Goal: Communication & Community: Answer question/provide support

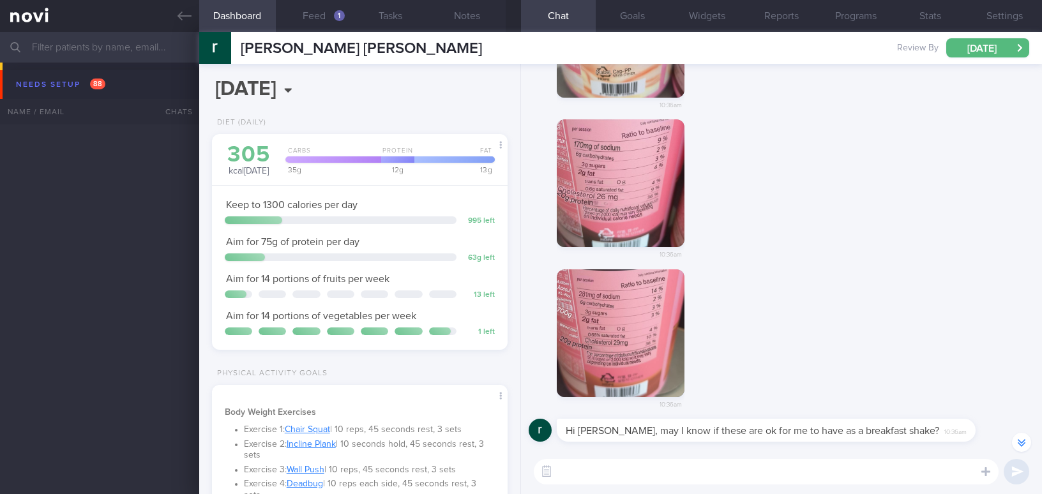
select select "7"
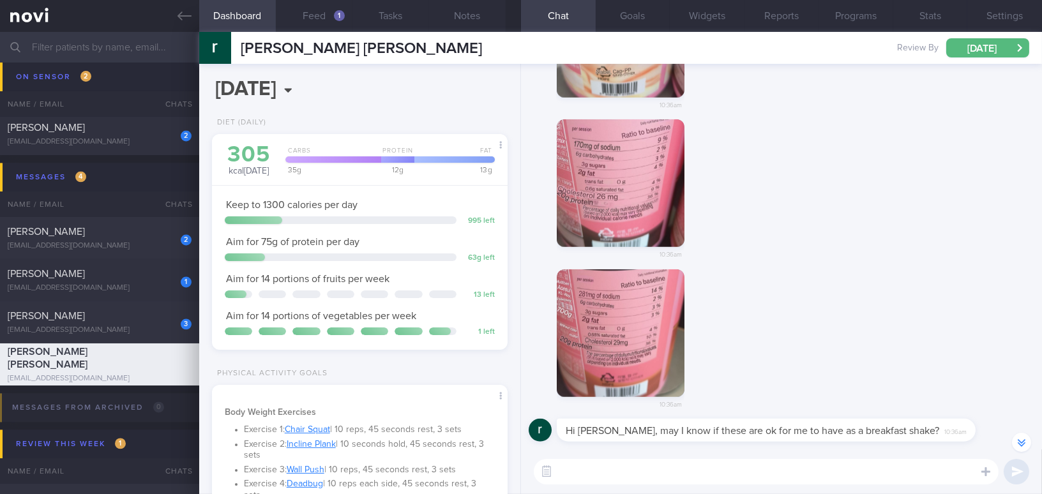
scroll to position [132, 264]
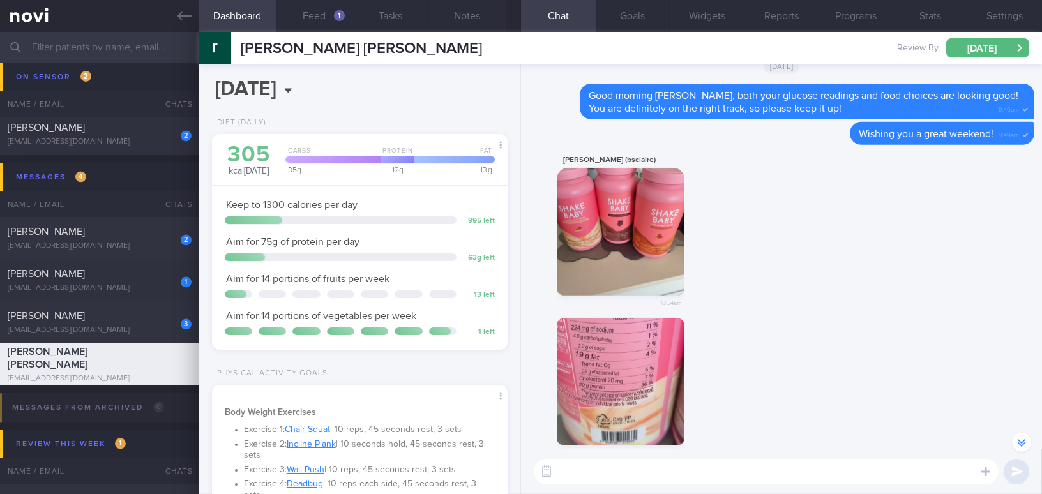
click at [809, 280] on div "rachel pan (bsclaire) 10:34am" at bounding box center [782, 235] width 506 height 165
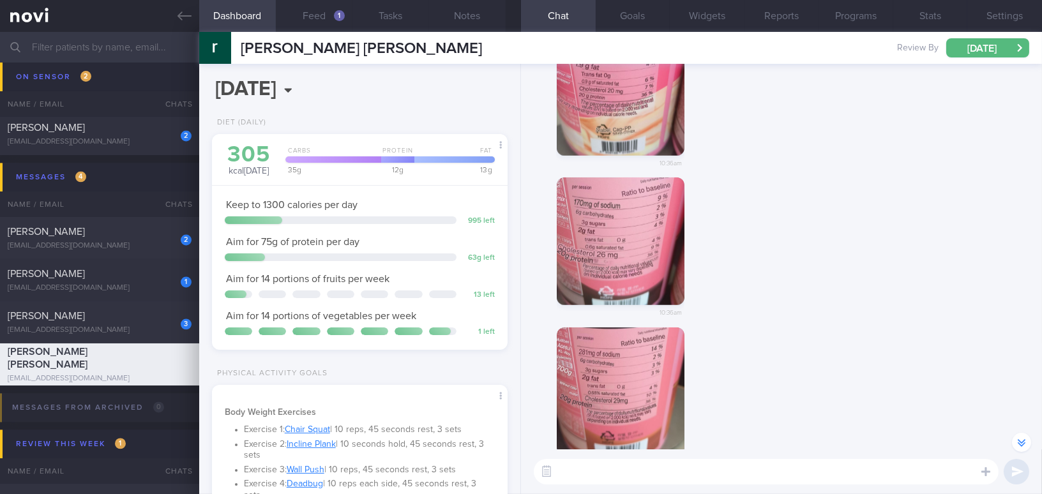
scroll to position [0, 0]
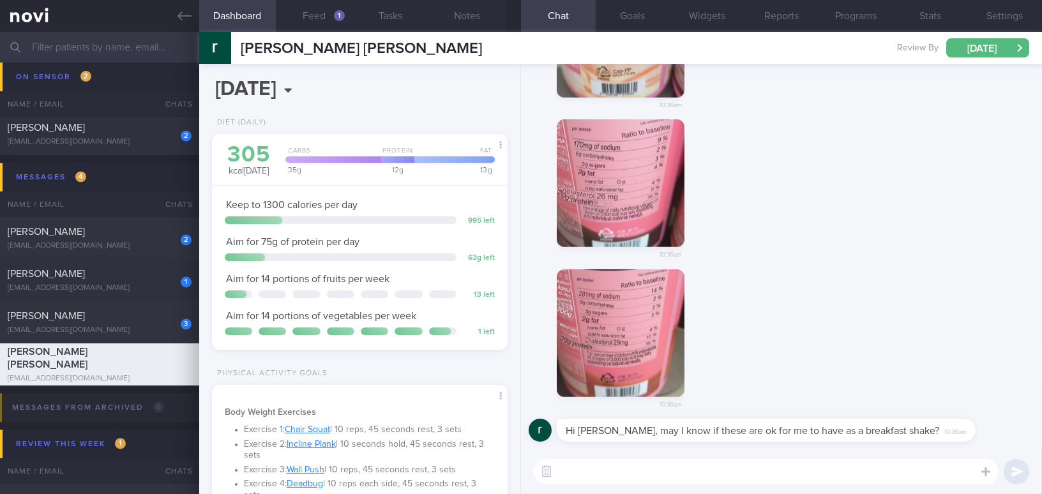
click at [721, 481] on textarea at bounding box center [766, 472] width 465 height 26
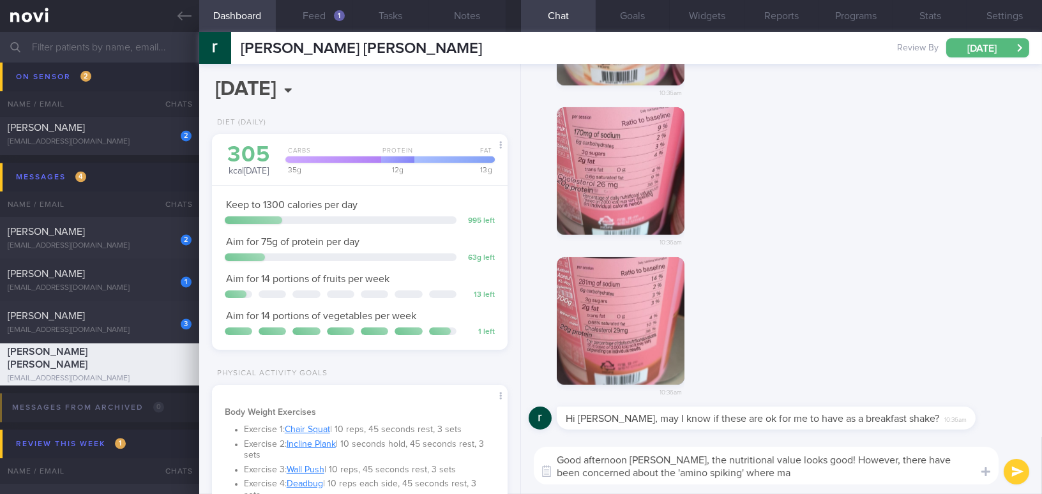
drag, startPoint x: 811, startPoint y: 456, endPoint x: 843, endPoint y: 481, distance: 40.9
click at [843, 481] on textarea "Good afternoon Rachel, the nutritional value looks good! However, there have be…" at bounding box center [766, 466] width 465 height 38
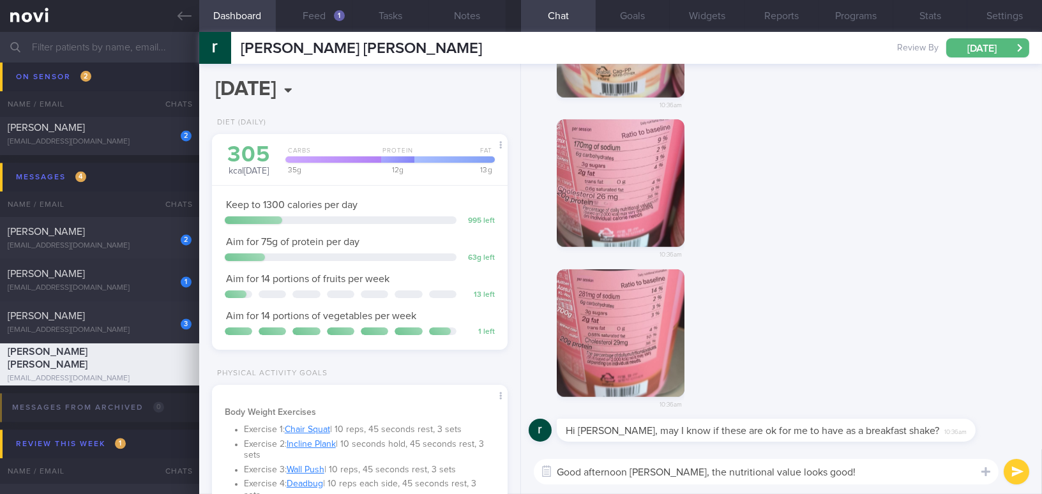
type textarea "Good afternoon Rachel, the nutritional value looks good!"
click at [171, 11] on link at bounding box center [99, 16] width 199 height 32
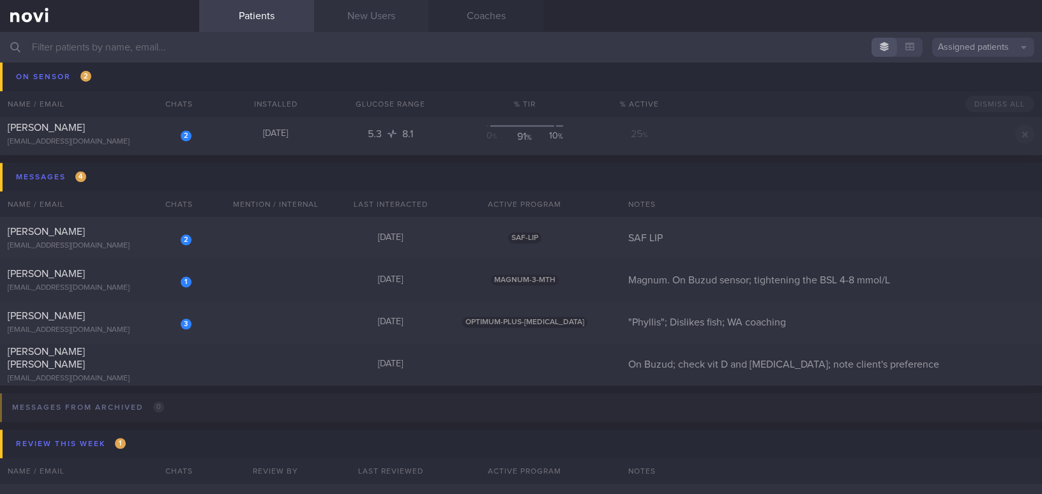
click at [375, 20] on link "New Users" at bounding box center [371, 16] width 115 height 32
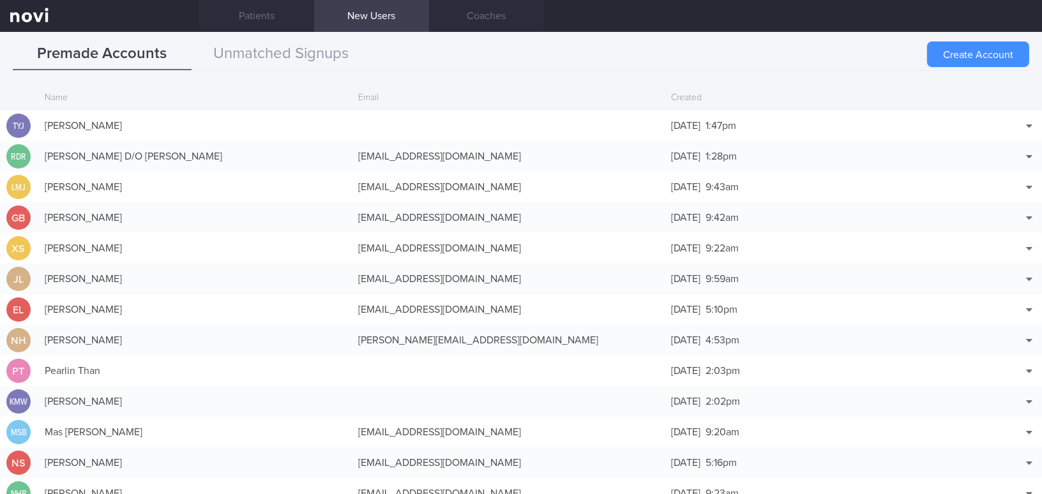
click at [952, 60] on button "Create Account" at bounding box center [978, 54] width 102 height 26
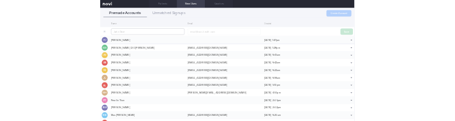
scroll to position [30, 0]
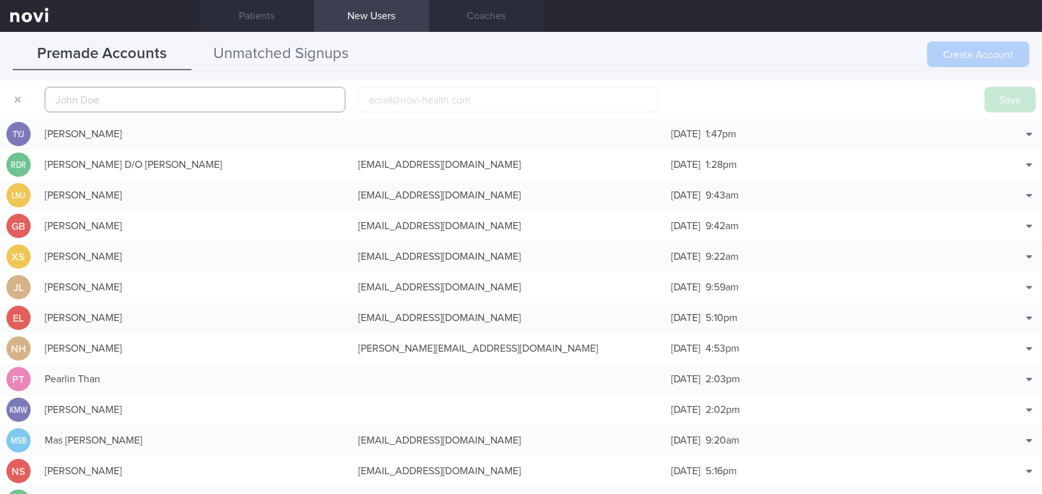
paste input "FAUZIAH BINTE SHAIK OSMAN"
type input "FAUZIAH BINTE SHAIK OSMAN"
click at [391, 106] on input "email" at bounding box center [508, 100] width 301 height 26
paste input "fauziyaya@yahoo.com"
type input "fauziyaya@yahoo.com"
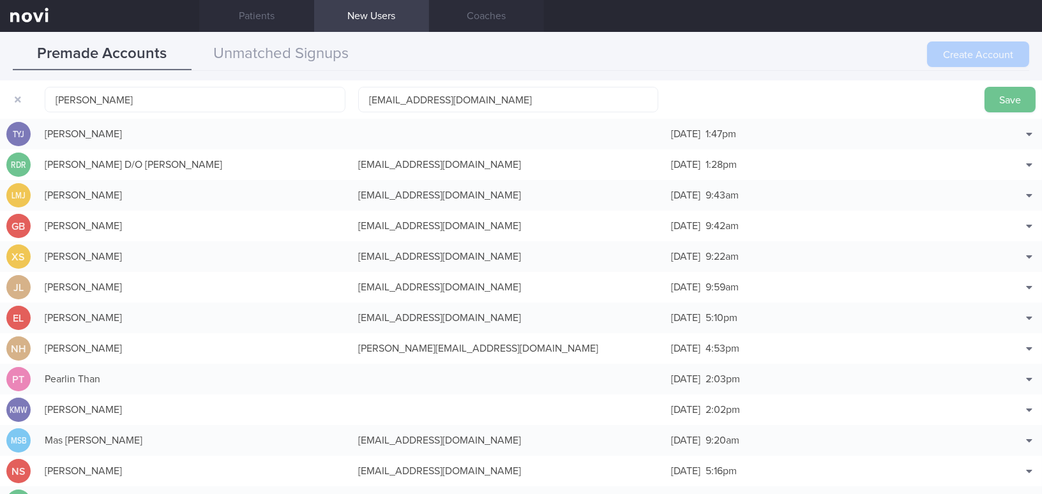
click at [1023, 98] on button "Save" at bounding box center [1009, 100] width 51 height 26
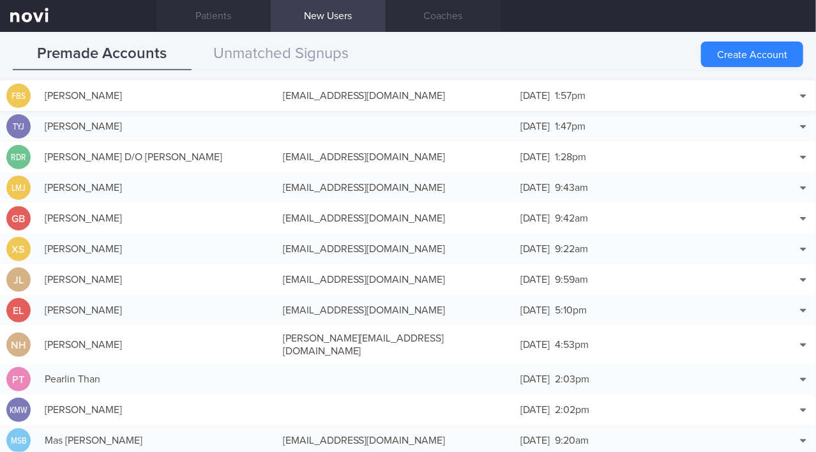
click at [163, 94] on div "FAUZIAH BINTE SHAIK OSMAN" at bounding box center [157, 96] width 238 height 26
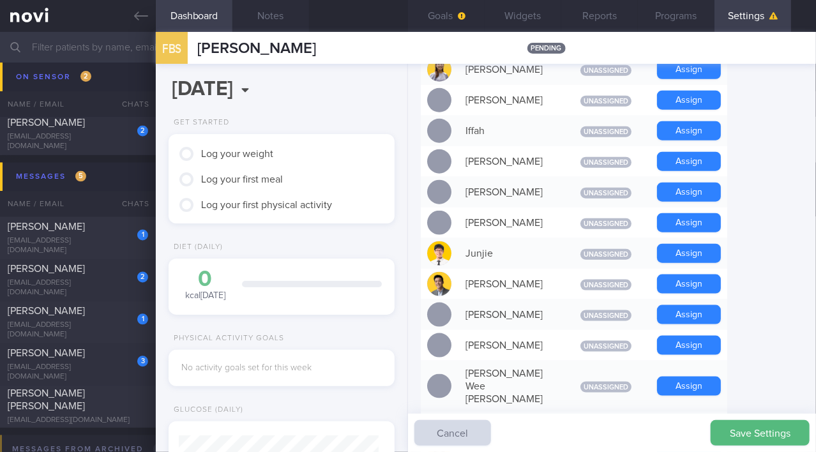
scroll to position [638, 0]
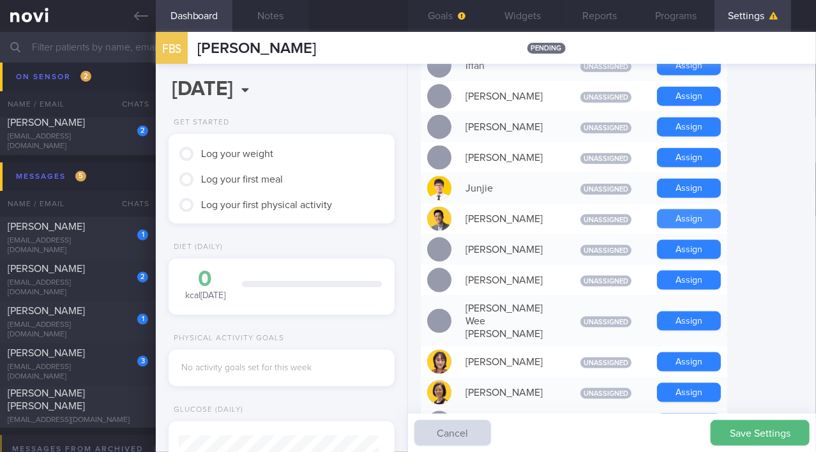
click at [699, 213] on button "Assign" at bounding box center [689, 218] width 64 height 19
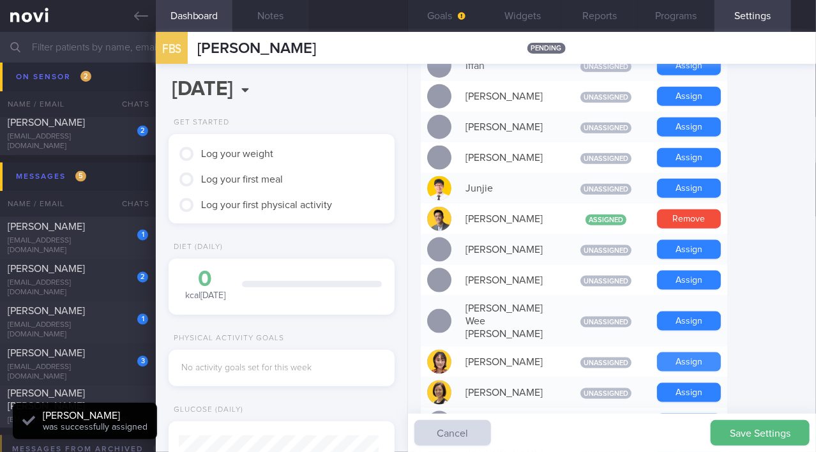
scroll to position [100, 200]
click at [693, 383] on button "Assign" at bounding box center [689, 392] width 64 height 19
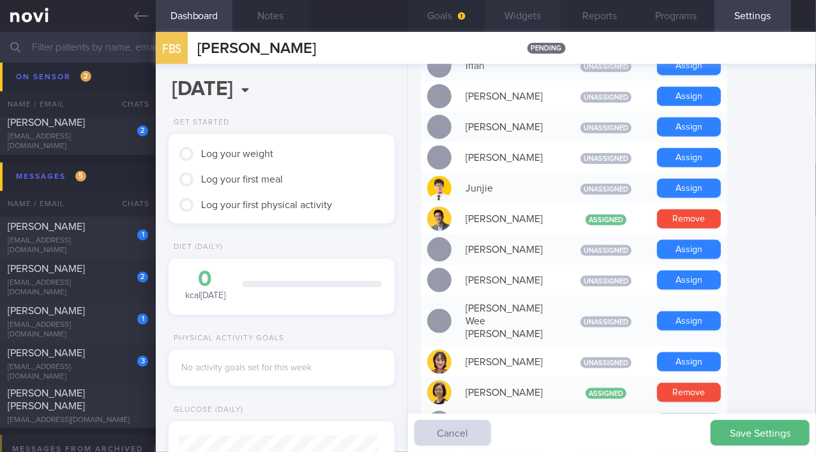
click at [508, 15] on button "Widgets" at bounding box center [523, 16] width 77 height 32
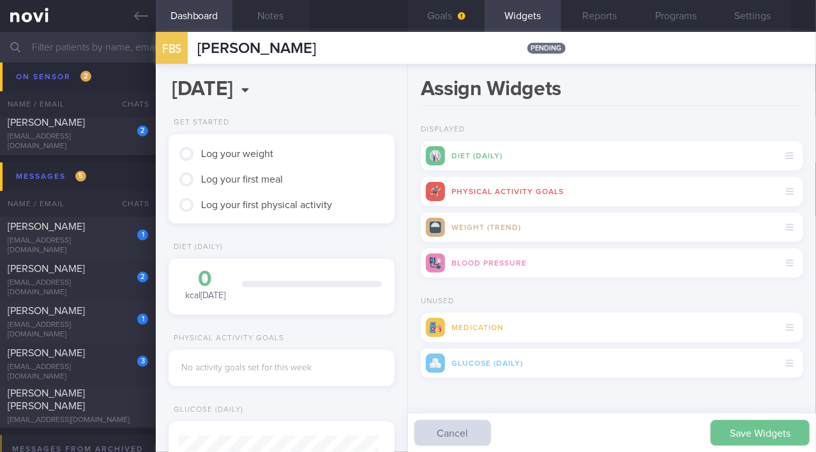
click at [737, 427] on button "Save Widgets" at bounding box center [760, 433] width 99 height 26
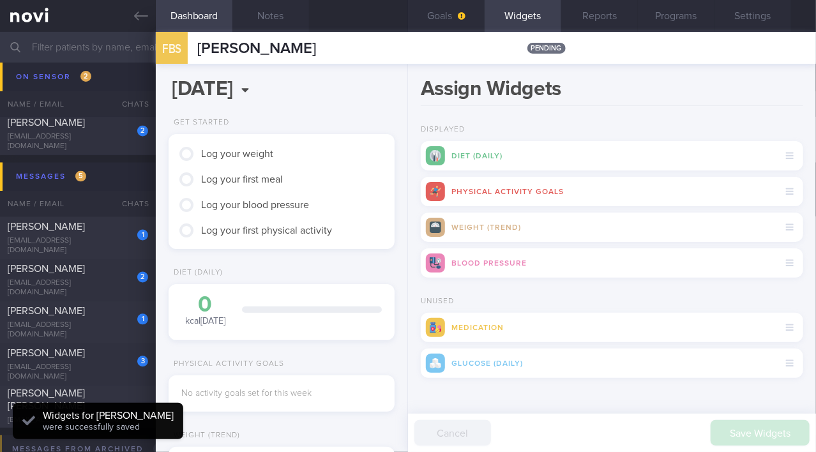
scroll to position [97, 195]
click at [444, 12] on button "Goals" at bounding box center [446, 16] width 77 height 32
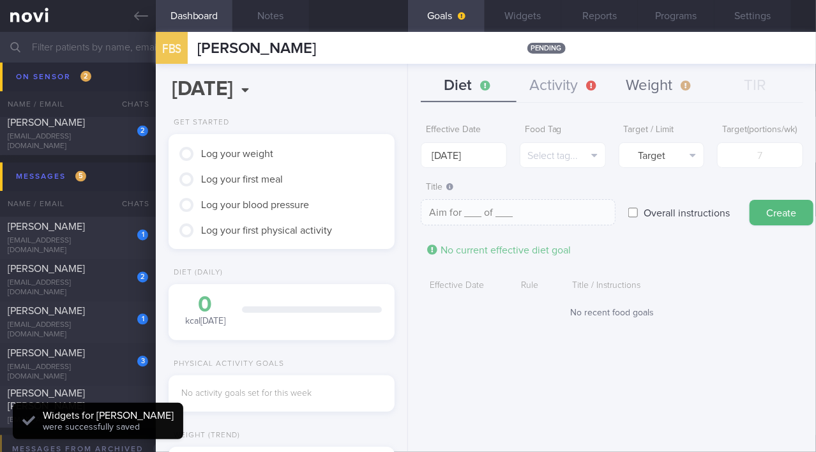
click at [639, 83] on button "Weight" at bounding box center [660, 86] width 96 height 32
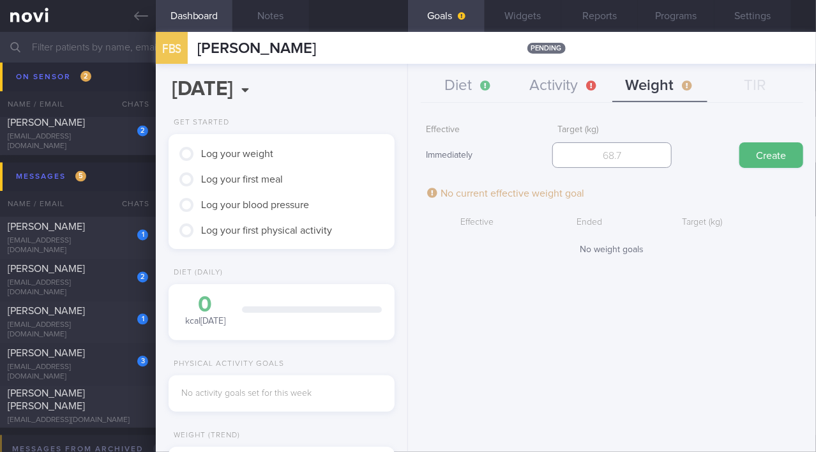
click at [628, 151] on input "number" at bounding box center [611, 155] width 119 height 26
type input "59"
click at [762, 158] on button "Create" at bounding box center [771, 155] width 64 height 26
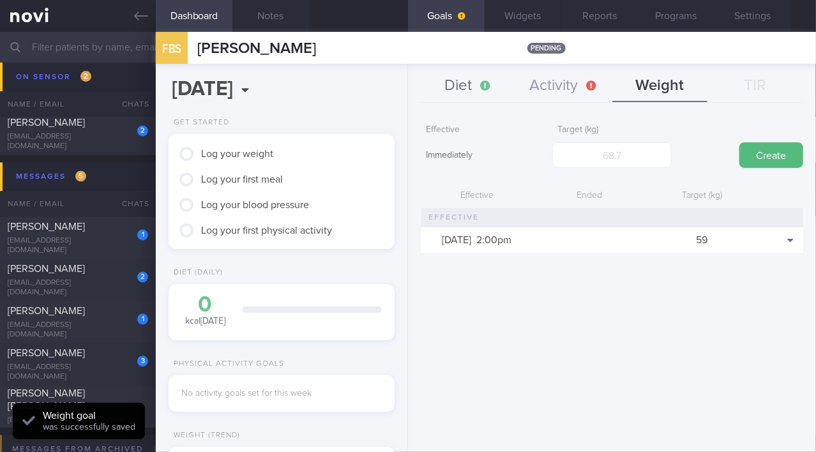
click at [452, 84] on button "Diet" at bounding box center [469, 86] width 96 height 32
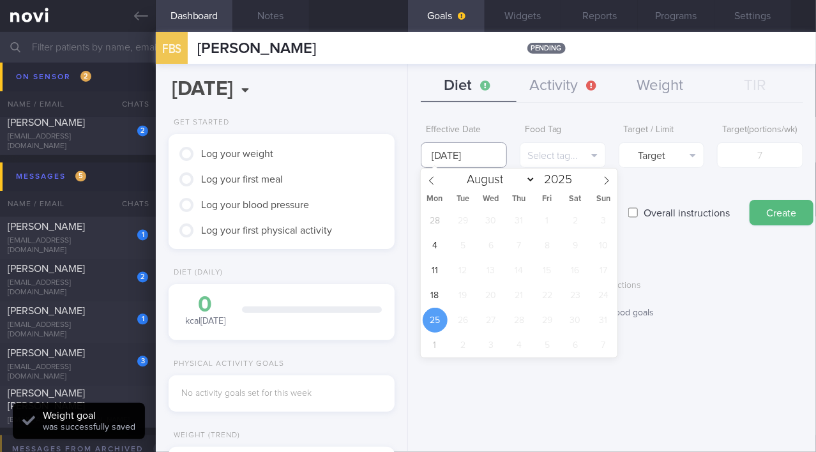
click at [462, 152] on input "[DATE]" at bounding box center [464, 155] width 86 height 26
click at [438, 294] on span "18" at bounding box center [435, 295] width 25 height 25
type input "[DATE]"
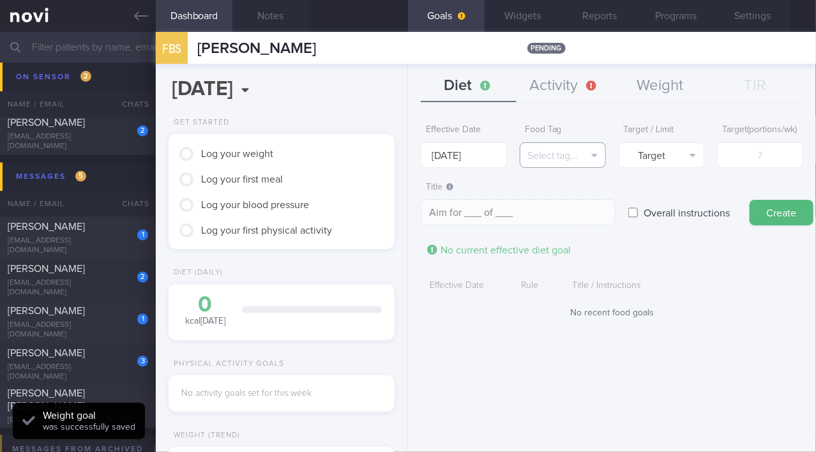
click at [580, 149] on button "Select tag..." at bounding box center [563, 155] width 86 height 26
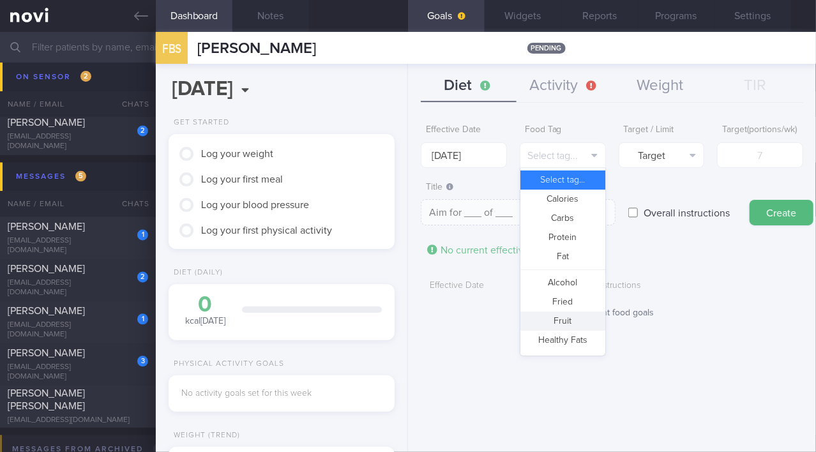
click at [573, 318] on button "Fruit" at bounding box center [562, 321] width 85 height 19
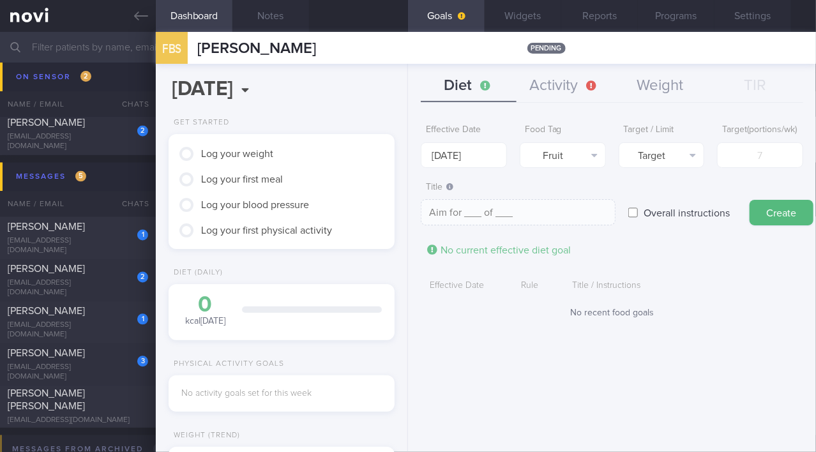
type textarea "Aim for __ portions of fruits per week"
click at [751, 168] on input "number" at bounding box center [760, 155] width 86 height 26
type input "1"
type textarea "Aim for 1 portions of fruits per week"
type input "14"
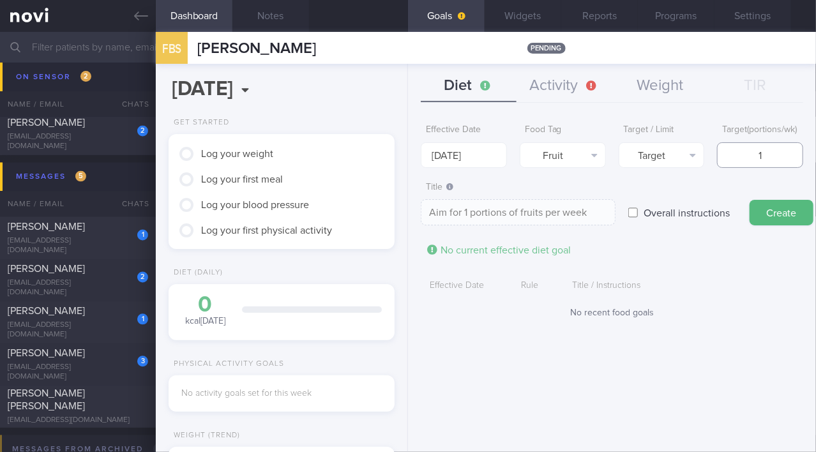
type textarea "Aim for 14 portions of fruits per week"
type input "14"
click at [776, 220] on button "Create" at bounding box center [781, 213] width 64 height 26
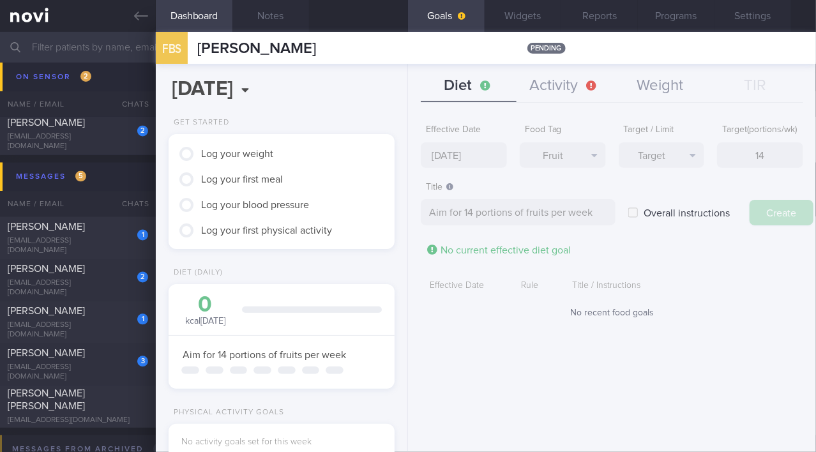
type input "[DATE]"
type textarea "Aim for ___ of ___"
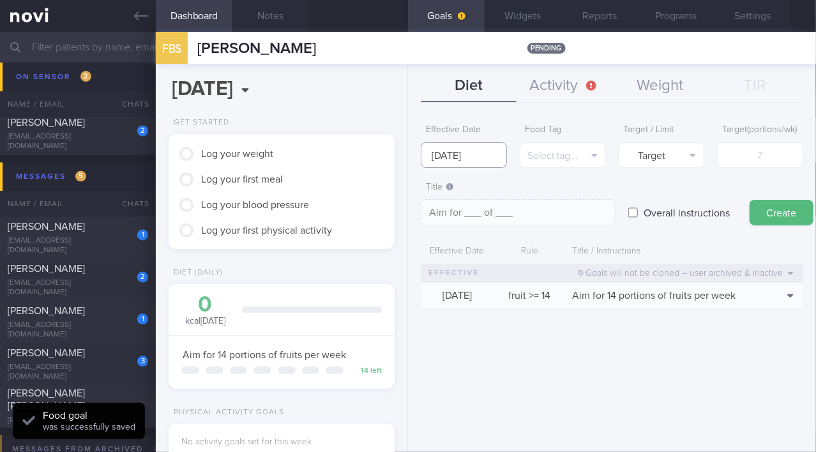
click at [460, 153] on input "[DATE]" at bounding box center [464, 155] width 86 height 26
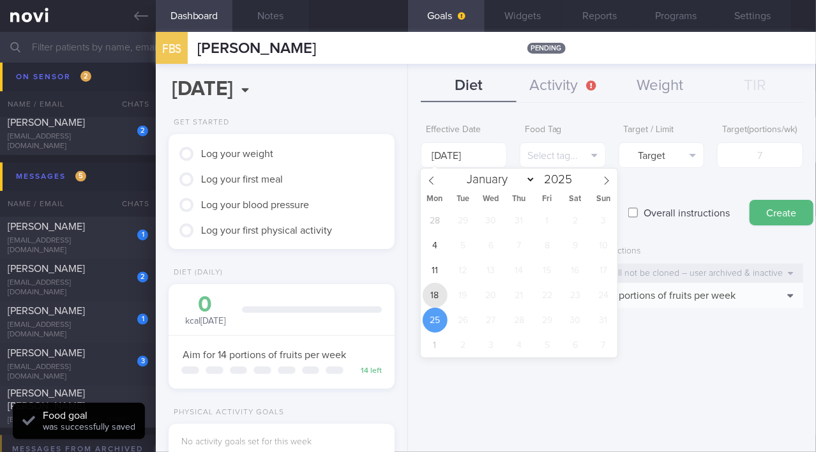
click at [437, 290] on span "18" at bounding box center [435, 295] width 25 height 25
type input "[DATE]"
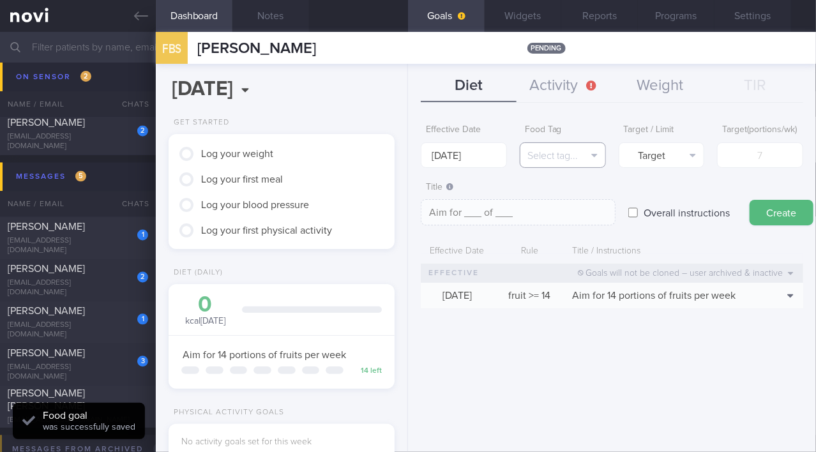
click at [548, 153] on button "Select tag..." at bounding box center [563, 155] width 86 height 26
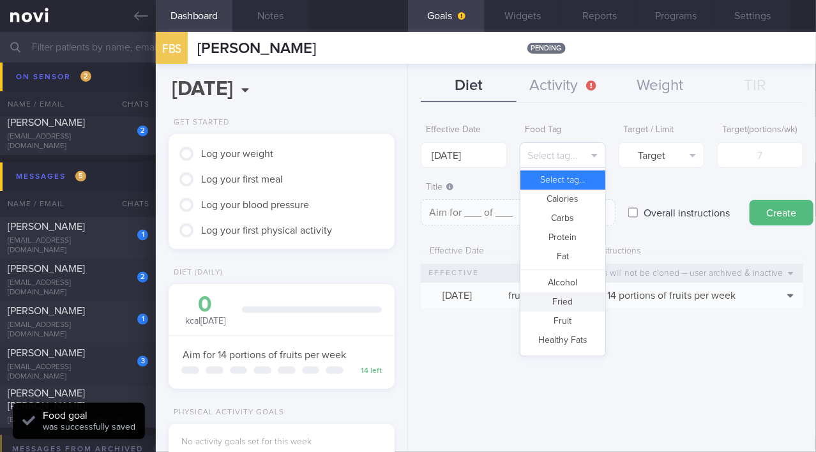
scroll to position [338, 0]
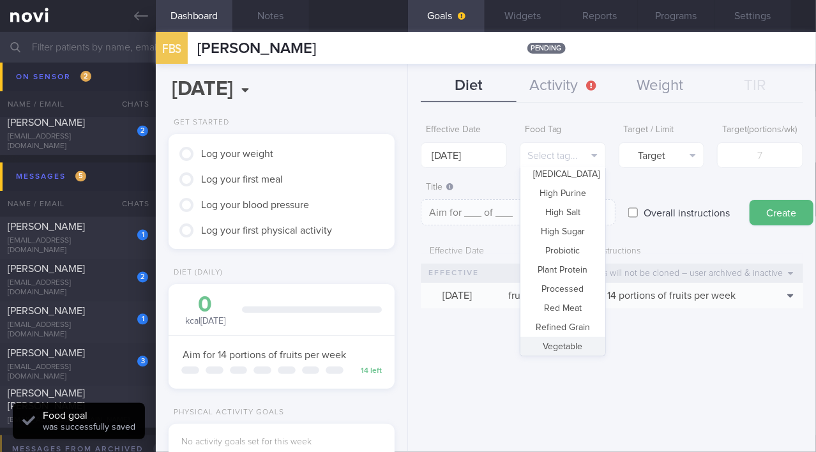
click at [562, 349] on button "Vegetable" at bounding box center [562, 346] width 85 height 19
type textarea "Aim for __ portions of vegetables per week"
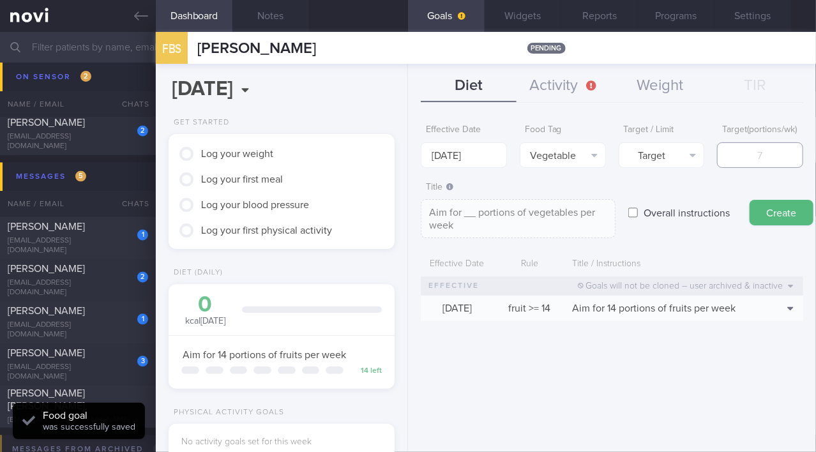
click at [769, 168] on input "number" at bounding box center [760, 155] width 86 height 26
type input "1"
type textarea "Aim for 1 portions of vegetables per week"
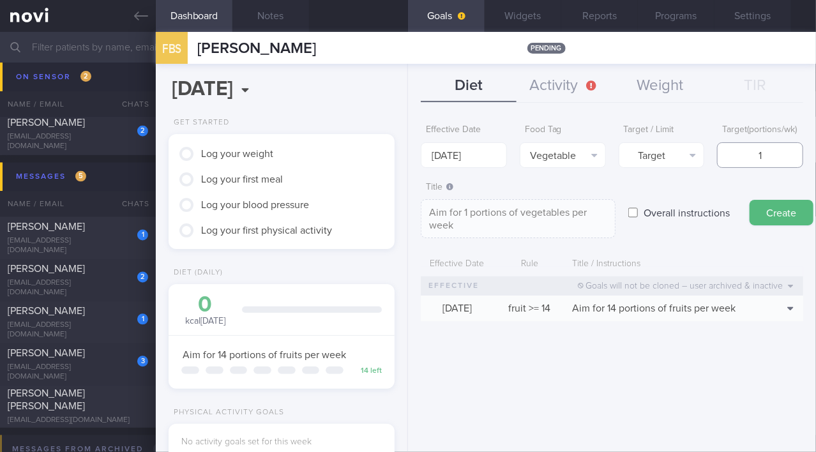
type input "14"
type textarea "Aim for 14 portions of vegetables per week"
type input "14"
click at [771, 222] on button "Create" at bounding box center [781, 213] width 64 height 26
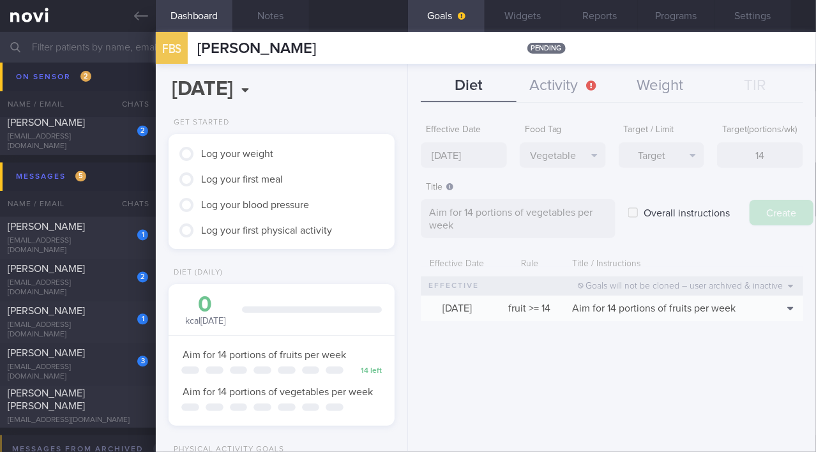
type input "[DATE]"
type textarea "Aim for ___ of ___"
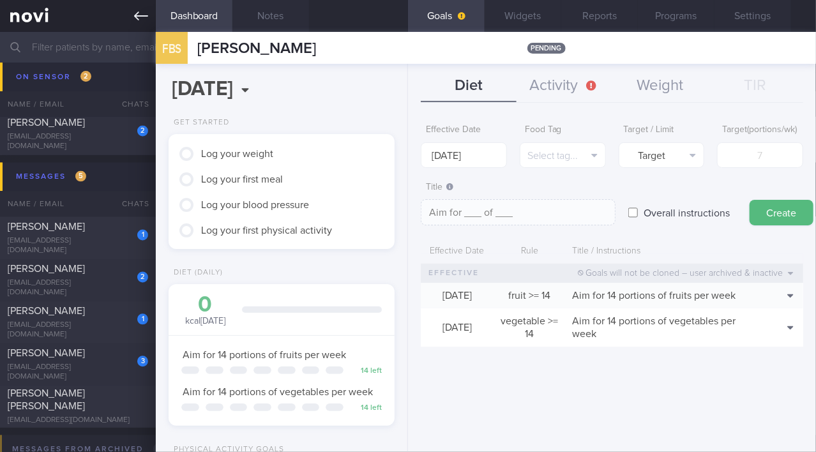
click at [135, 22] on icon at bounding box center [141, 16] width 14 height 14
click at [138, 20] on icon at bounding box center [141, 15] width 14 height 9
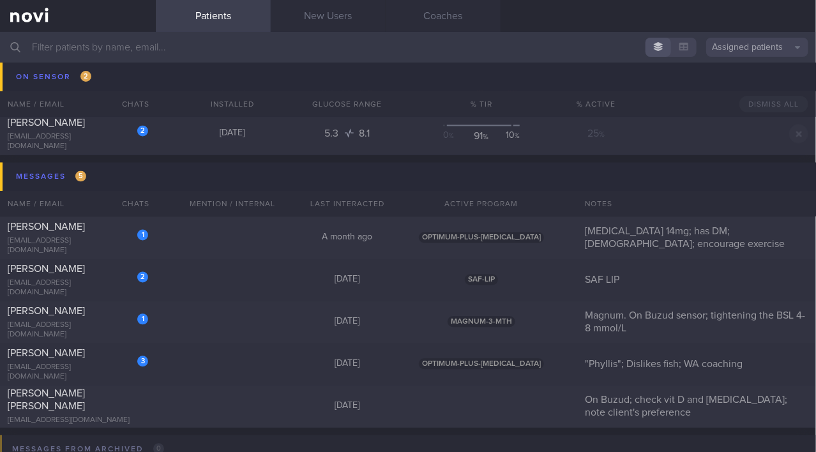
click at [130, 42] on input "text" at bounding box center [408, 47] width 816 height 31
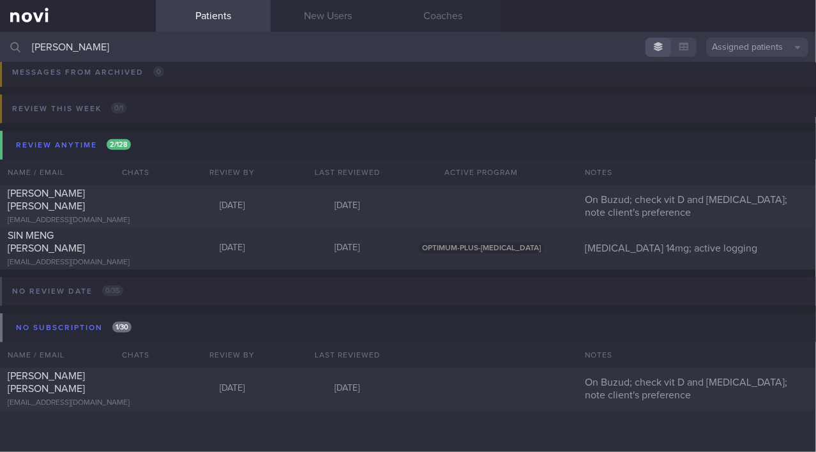
scroll to position [126, 0]
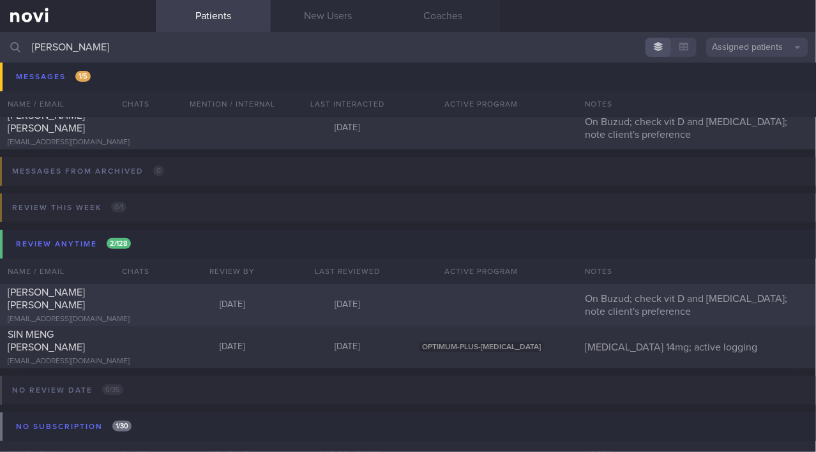
type input "rachel"
click at [94, 307] on div "Rachel Poon Wei Ling bsclaire@gmail.com" at bounding box center [78, 305] width 156 height 38
select select "7"
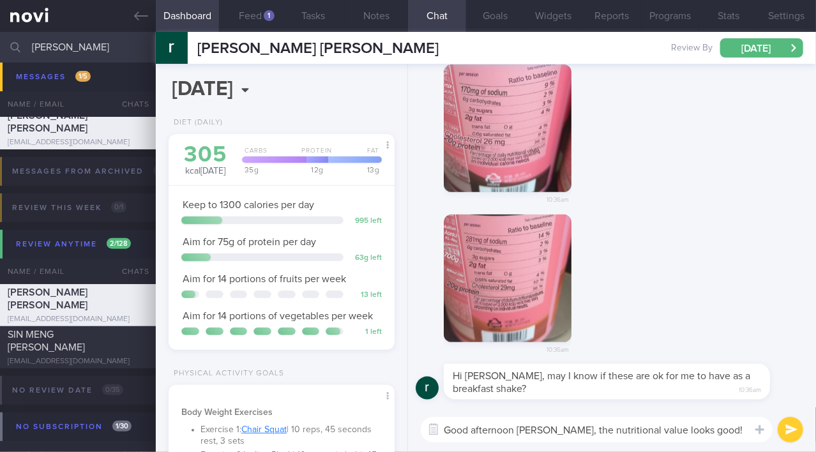
scroll to position [97, 195]
click at [719, 432] on textarea "Good afternoon Rachel, the nutritional value looks good!" at bounding box center [597, 430] width 352 height 26
paste textarea "However, there have been concerns about ‘amino spiking,’ where companies add ch…"
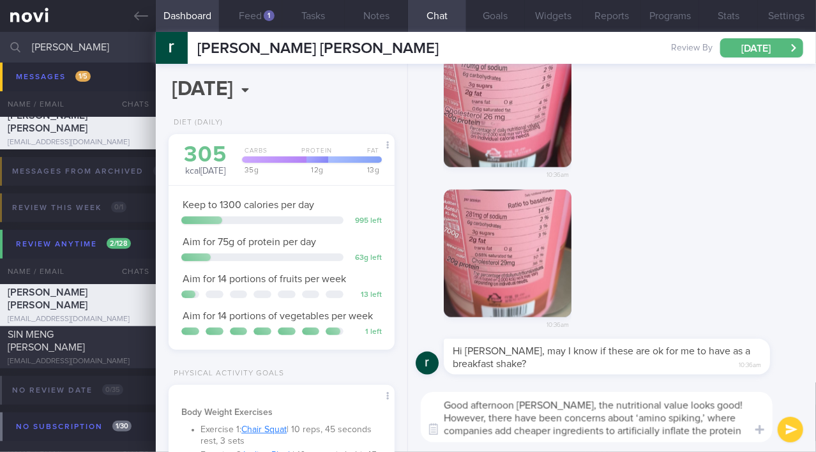
scroll to position [12, 0]
drag, startPoint x: 663, startPoint y: 419, endPoint x: 690, endPoint y: 417, distance: 27.5
click at [690, 417] on textarea "Good afternoon Rachel, the nutritional value looks good! However, there have be…" at bounding box center [597, 417] width 352 height 50
click at [537, 431] on textarea "Good afternoon Rachel, the nutritional value looks good! However, there have be…" at bounding box center [597, 417] width 352 height 50
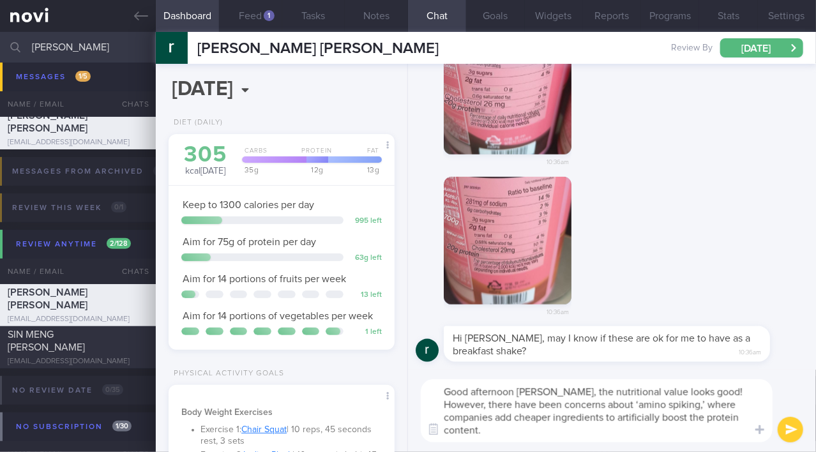
scroll to position [13, 0]
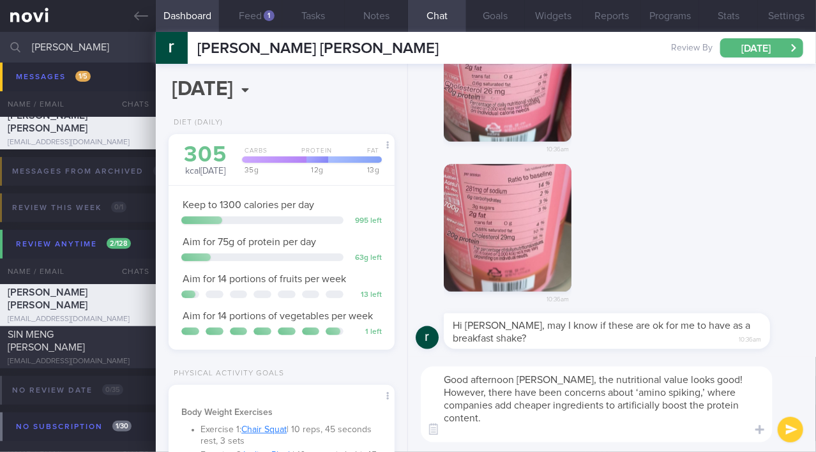
paste textarea "May I trouble you to send me the ingredient list too?"
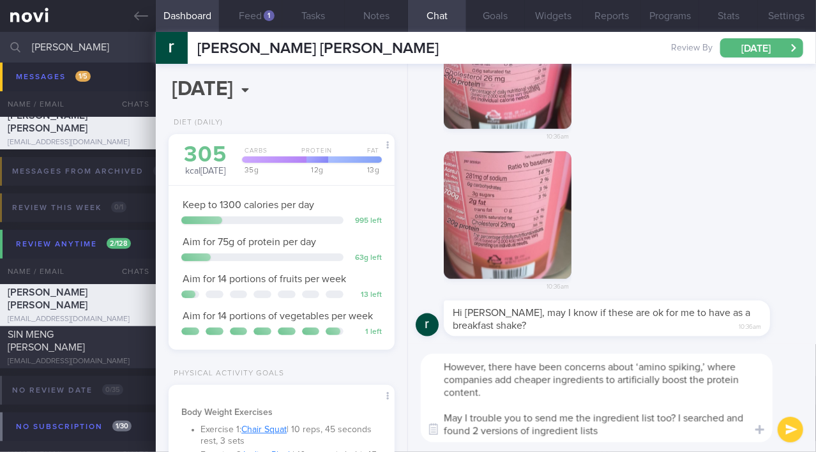
type textarea "Good afternoon Rachel, the nutritional value looks good! However, there have be…"
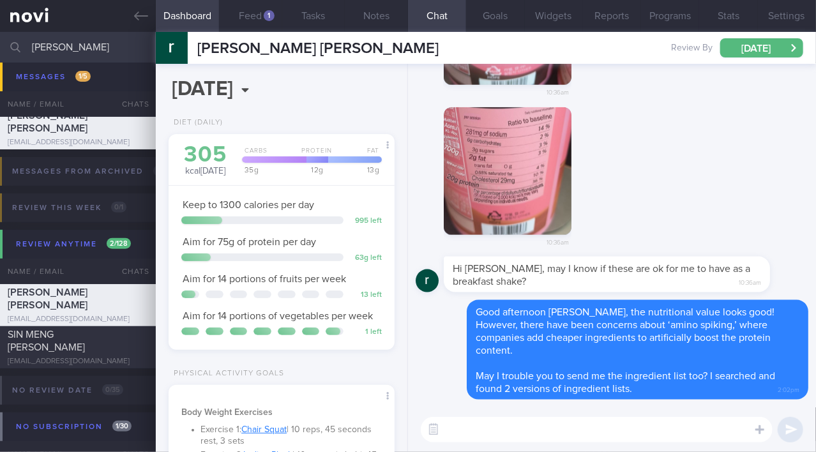
scroll to position [0, 0]
drag, startPoint x: 94, startPoint y: 38, endPoint x: 0, endPoint y: 43, distance: 93.9
click at [0, 43] on input "rachel" at bounding box center [408, 47] width 816 height 31
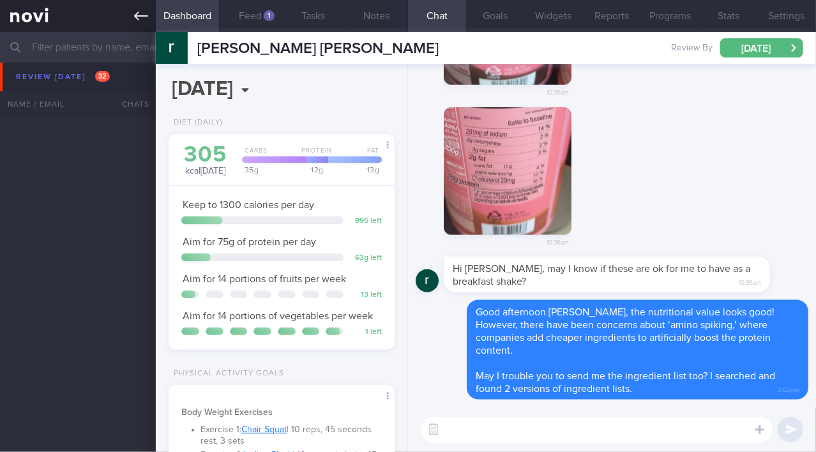
scroll to position [3876, 0]
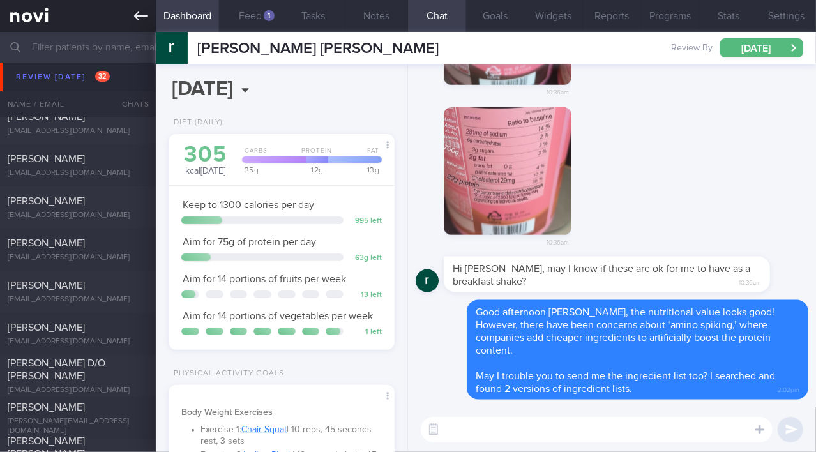
click at [135, 17] on icon at bounding box center [141, 15] width 14 height 9
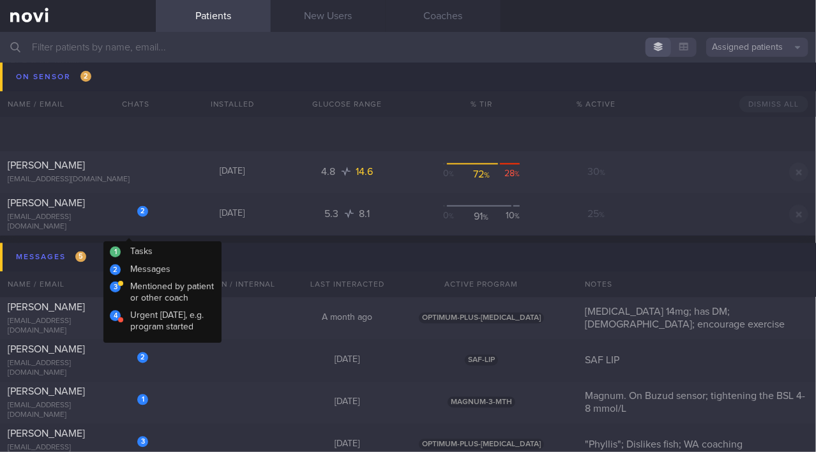
scroll to position [5269, 0]
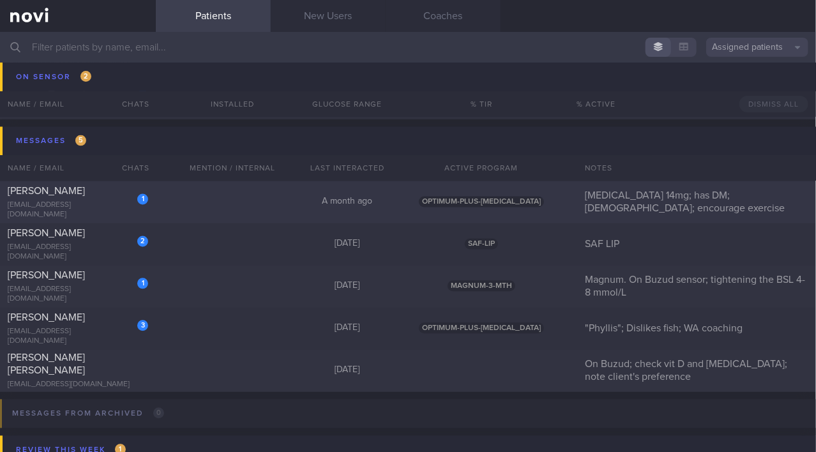
click at [84, 206] on div "[EMAIL_ADDRESS][DOMAIN_NAME]" at bounding box center [78, 210] width 140 height 19
select select "8"
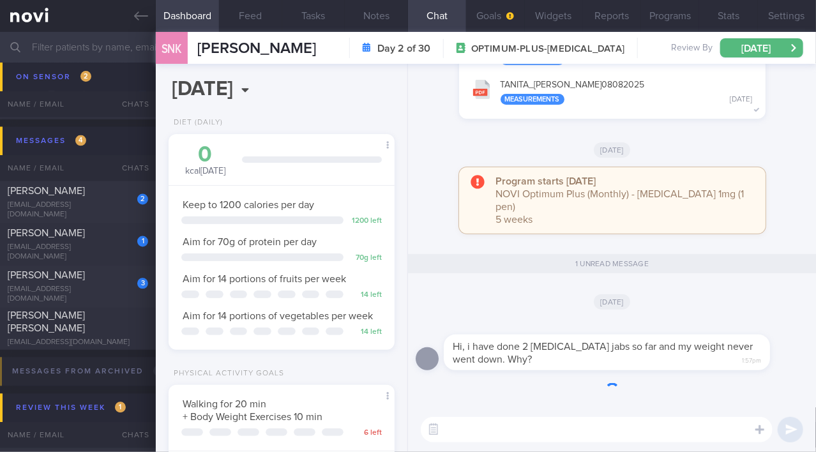
scroll to position [100, 200]
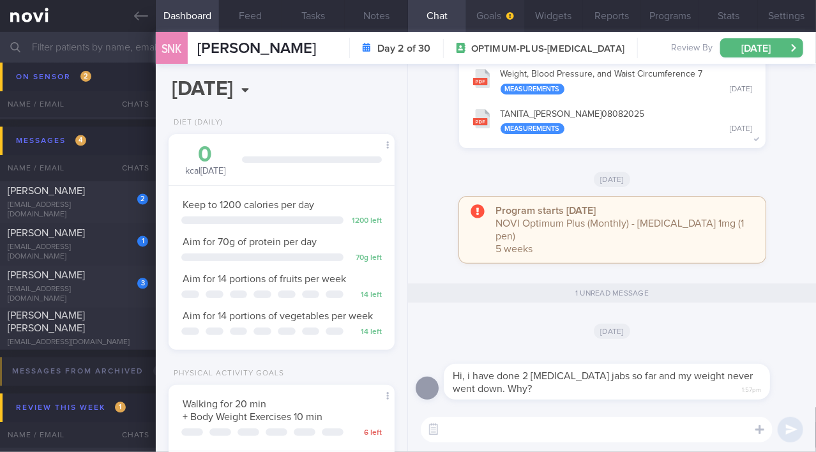
click at [497, 17] on button "Goals" at bounding box center [495, 16] width 58 height 32
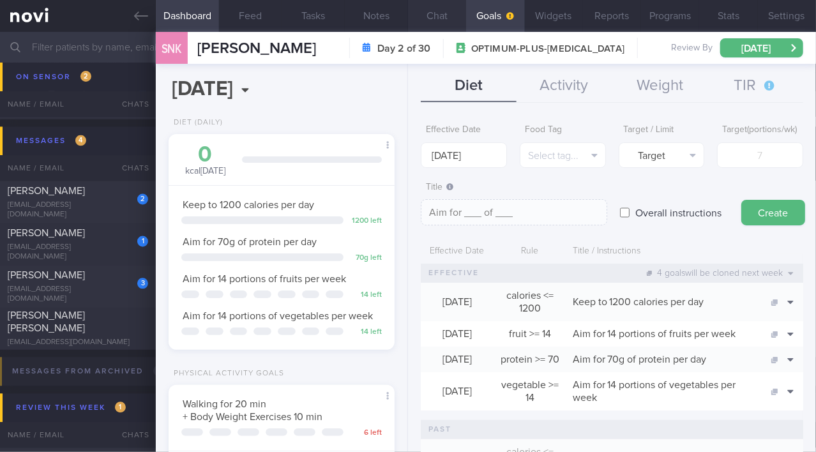
click at [425, 8] on button "Chat" at bounding box center [437, 16] width 58 height 32
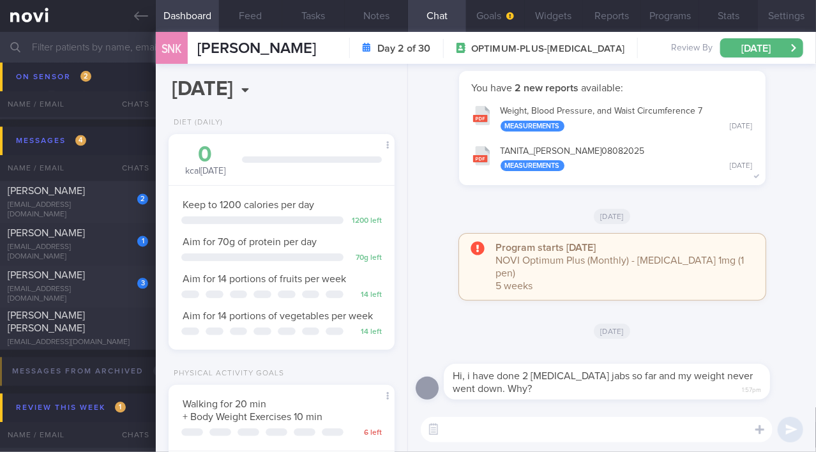
click at [775, 18] on button "Settings" at bounding box center [787, 16] width 58 height 32
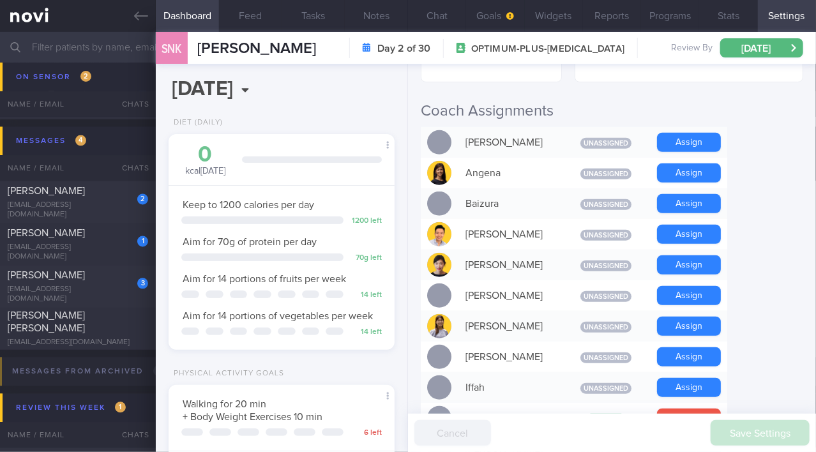
scroll to position [522, 0]
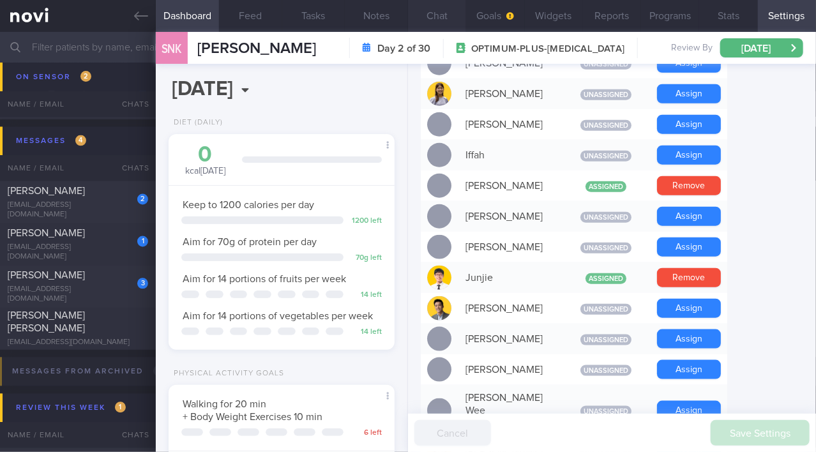
click at [439, 15] on button "Chat" at bounding box center [437, 16] width 58 height 32
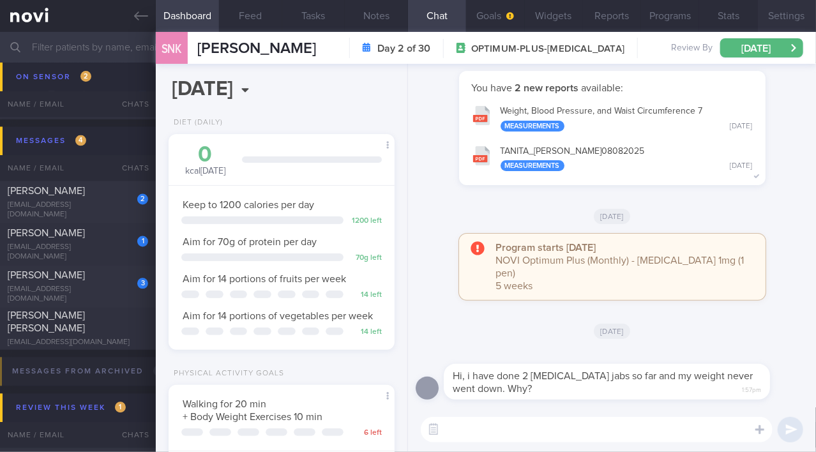
click at [774, 16] on button "Settings" at bounding box center [787, 16] width 58 height 32
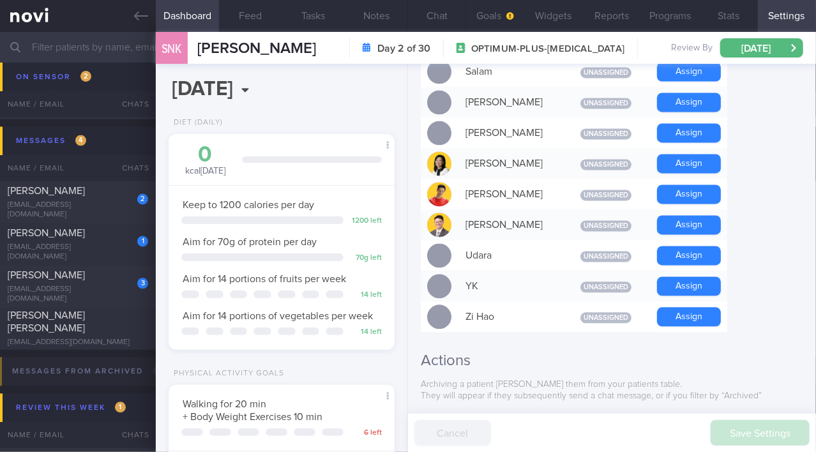
scroll to position [1052, 0]
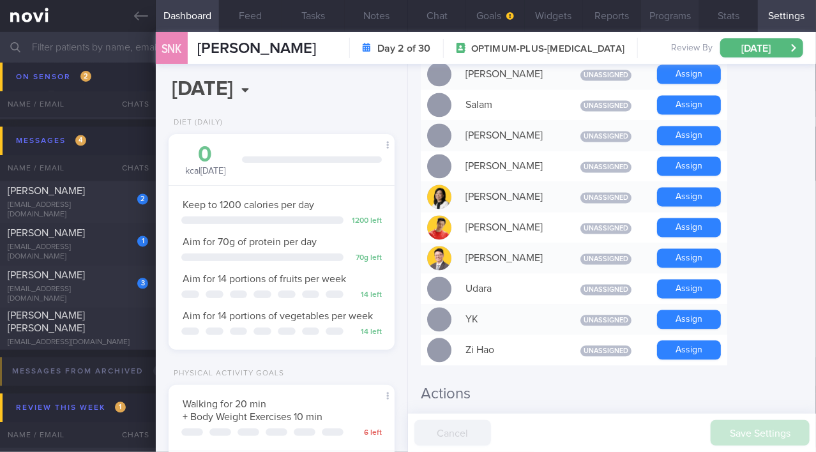
click at [660, 15] on button "Programs" at bounding box center [670, 16] width 58 height 32
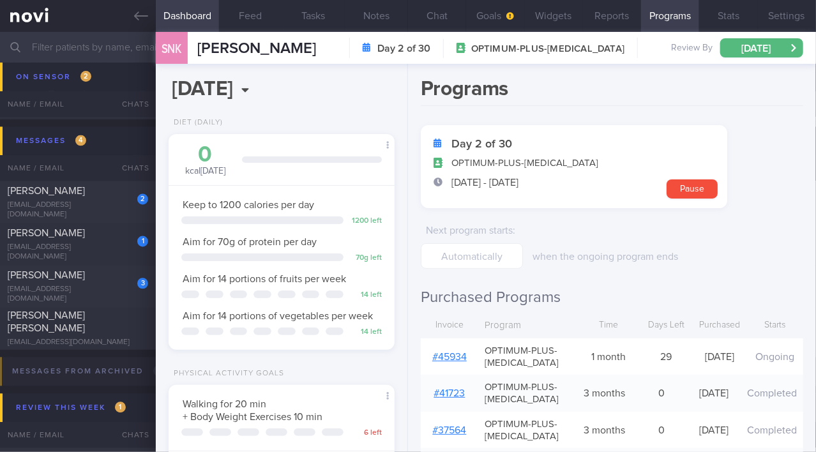
click at [447, 352] on link "# 45934" at bounding box center [449, 357] width 34 height 10
click at [432, 6] on button "Chat" at bounding box center [437, 16] width 58 height 32
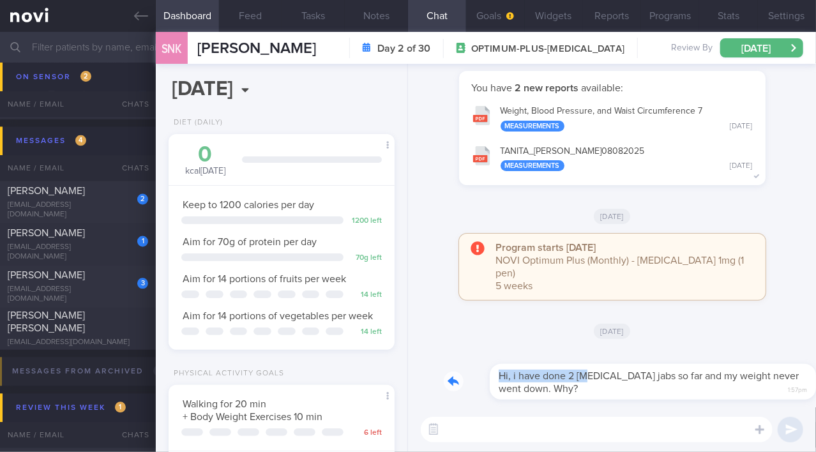
drag, startPoint x: 541, startPoint y: 366, endPoint x: 619, endPoint y: 363, distance: 77.9
click at [619, 363] on div "Hi, i have done 2 ozempic jabs so far and my weight never went down. Why? 1:57pm" at bounding box center [626, 374] width 365 height 51
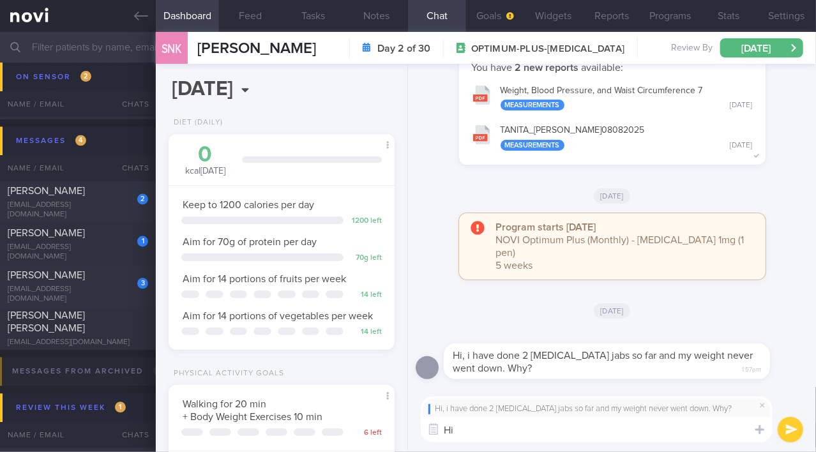
type textarea "Hi"
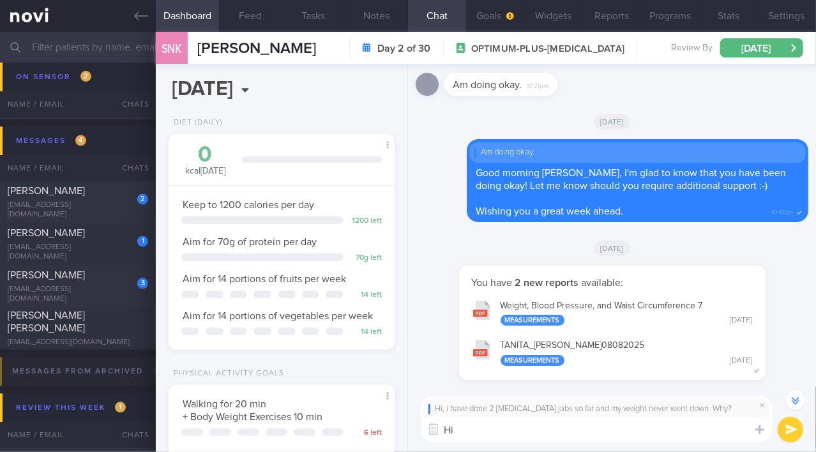
scroll to position [-232, 0]
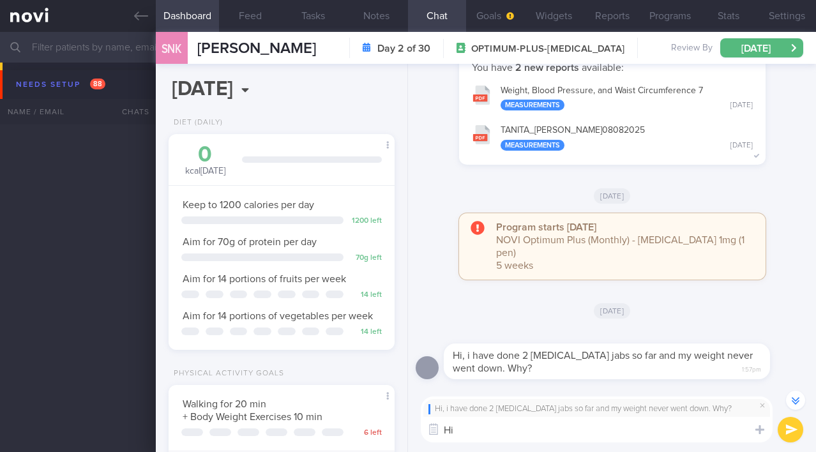
select select "8"
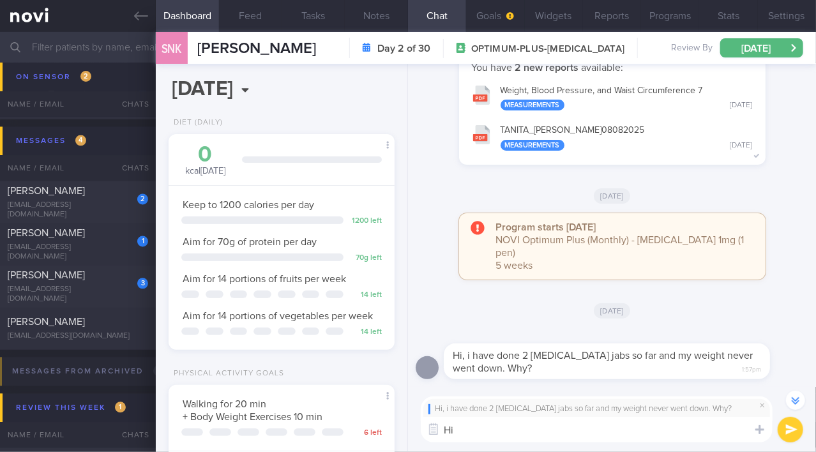
scroll to position [1052, 0]
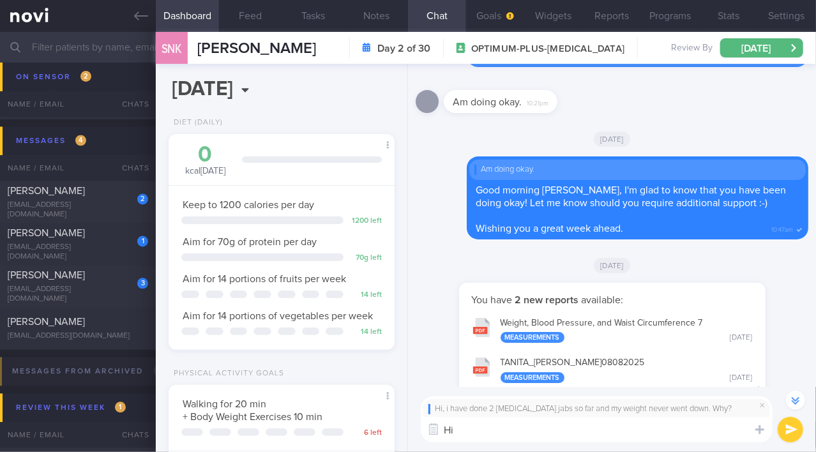
drag, startPoint x: 469, startPoint y: 437, endPoint x: 402, endPoint y: 437, distance: 67.0
click at [402, 437] on div "Dashboard Feed Tasks Notes Chat Goals Widgets Reports Programs Stats Settings S…" at bounding box center [486, 242] width 660 height 420
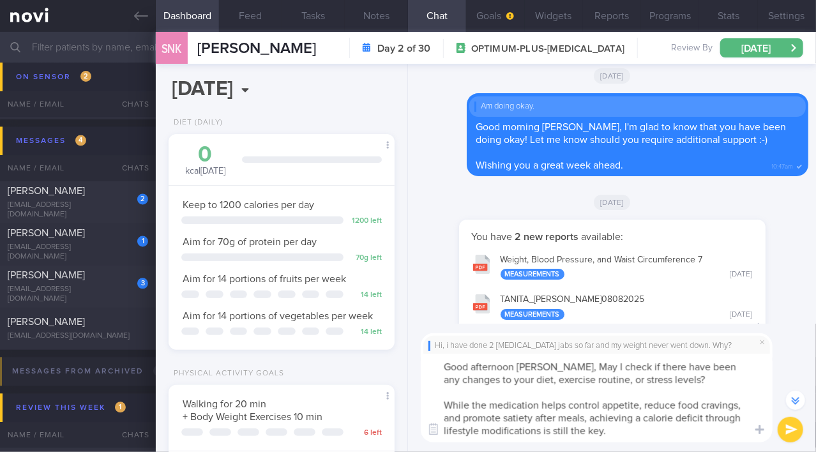
scroll to position [-294, 0]
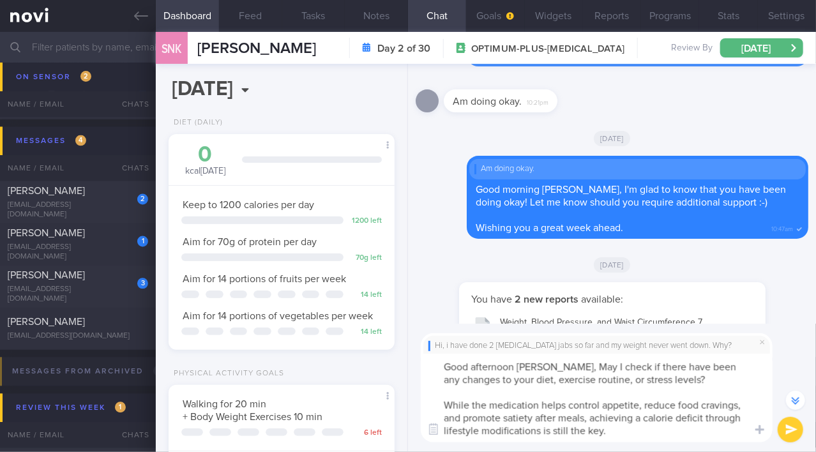
click at [538, 368] on textarea "Good afternoon [PERSON_NAME], May I check if there have been any changes to you…" at bounding box center [597, 398] width 352 height 89
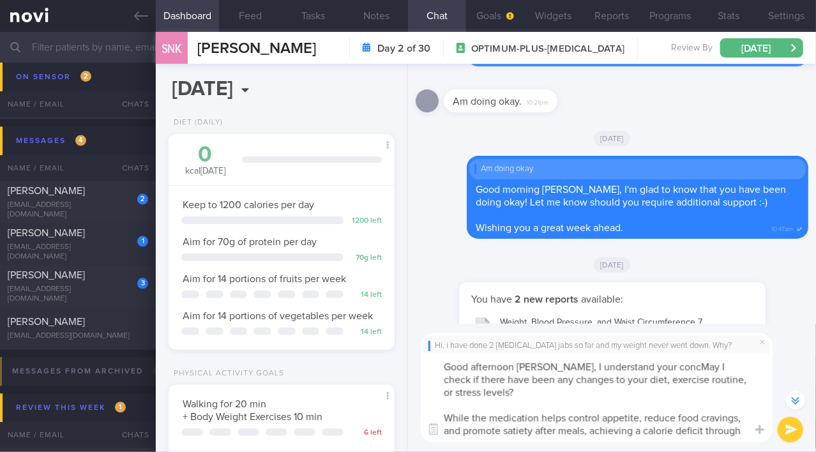
scroll to position [-308, 0]
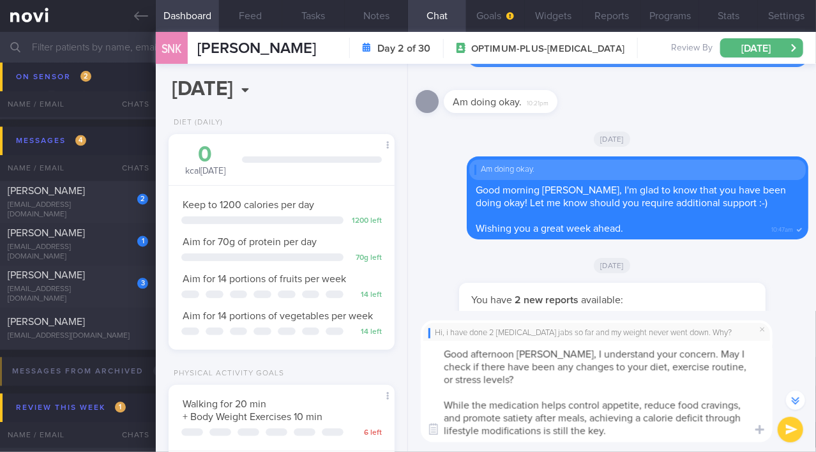
click at [684, 371] on textarea "Good afternoon [PERSON_NAME], I understand your concern. May I check if there h…" at bounding box center [597, 392] width 352 height 102
type textarea "Good afternoon [PERSON_NAME], I understand your concern. May I check if there h…"
click at [794, 426] on button "submit" at bounding box center [791, 430] width 26 height 26
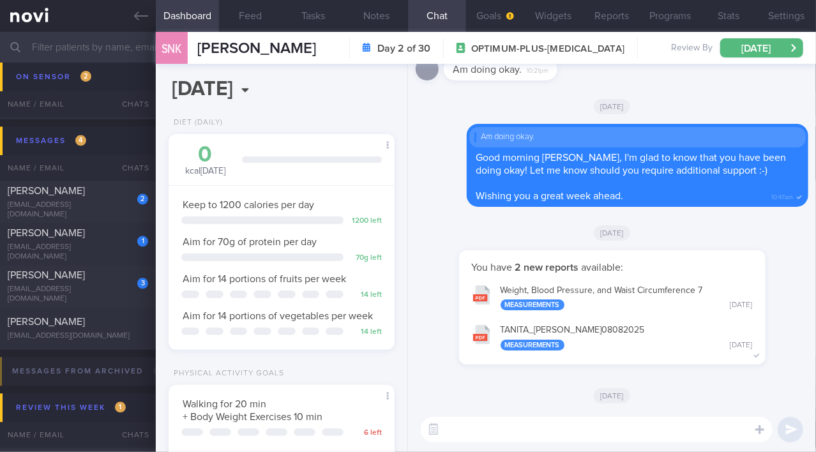
scroll to position [0, 0]
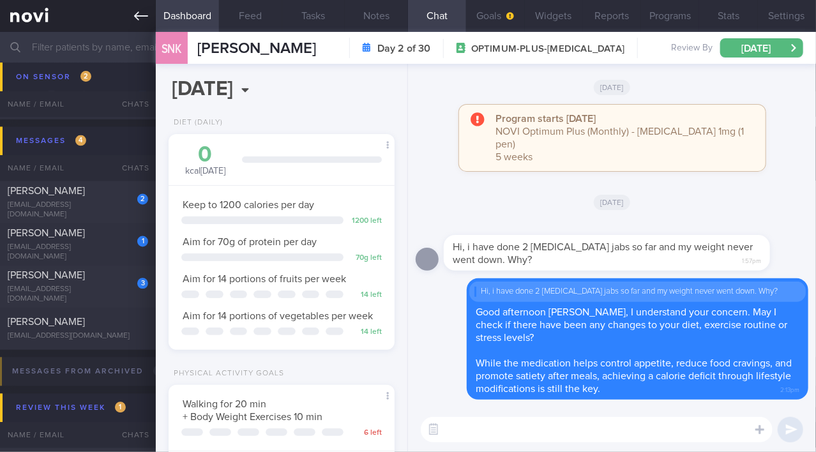
click at [144, 19] on icon at bounding box center [141, 16] width 14 height 14
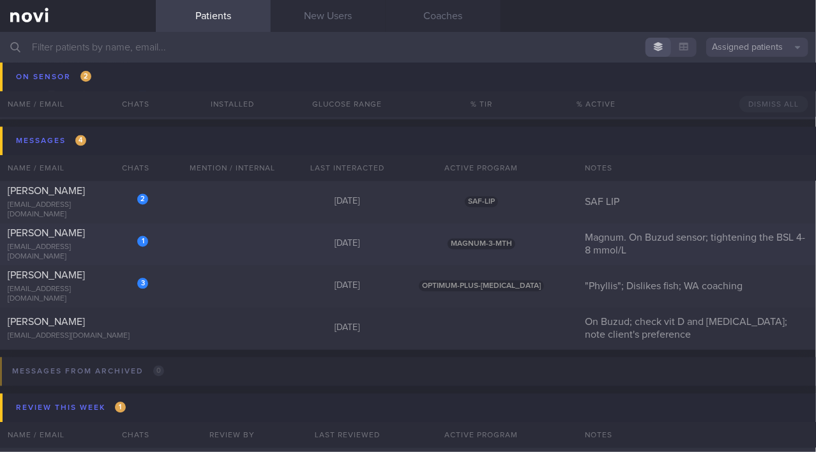
click at [98, 240] on div "[PERSON_NAME]" at bounding box center [76, 233] width 137 height 13
select select "7"
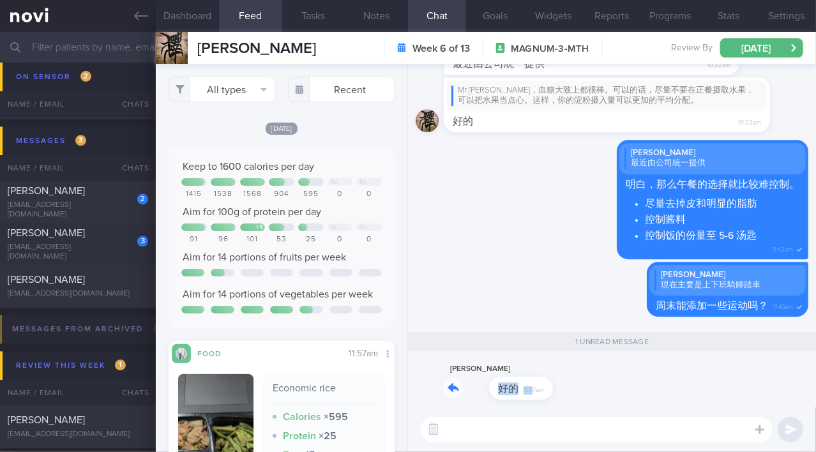
drag, startPoint x: 486, startPoint y: 382, endPoint x: 560, endPoint y: 373, distance: 74.6
click at [560, 373] on div "[PERSON_NAME] 好的 11:57am" at bounding box center [612, 384] width 393 height 46
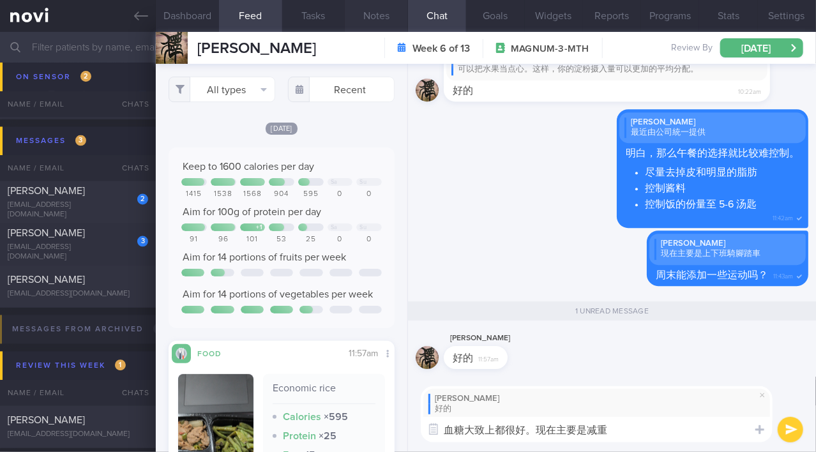
click at [377, 8] on button "Notes" at bounding box center [376, 16] width 63 height 32
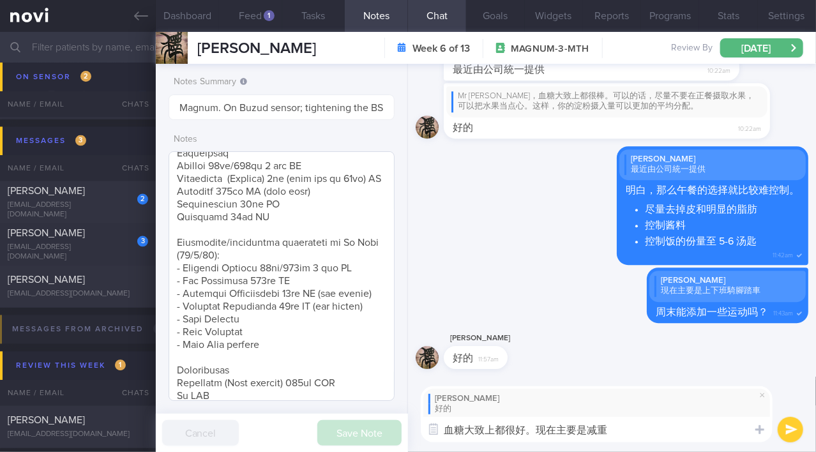
scroll to position [290, 0]
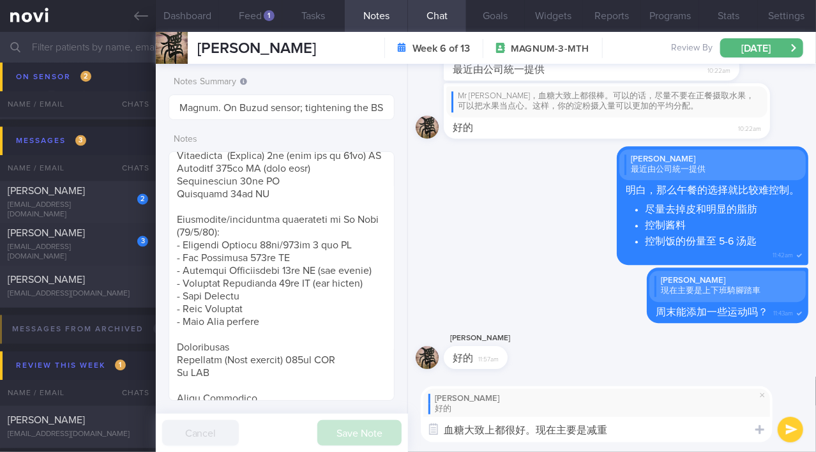
click at [659, 429] on textarea "血糖大致上都很好。现在主要是减重" at bounding box center [597, 430] width 352 height 26
paste textarea "提高胰岛素敏感性"
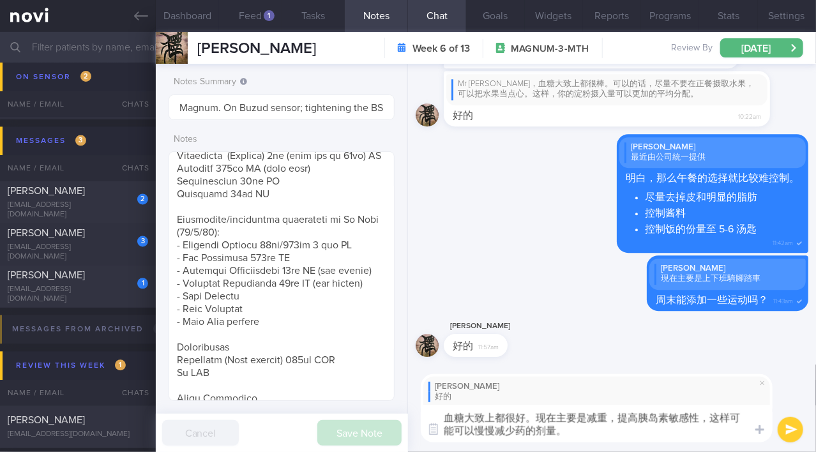
type textarea "血糖大致上都很好。现在主要是减重，提高胰岛素敏感性，这样可能可以慢慢减少药的剂量。"
click at [795, 431] on button "submit" at bounding box center [791, 430] width 26 height 26
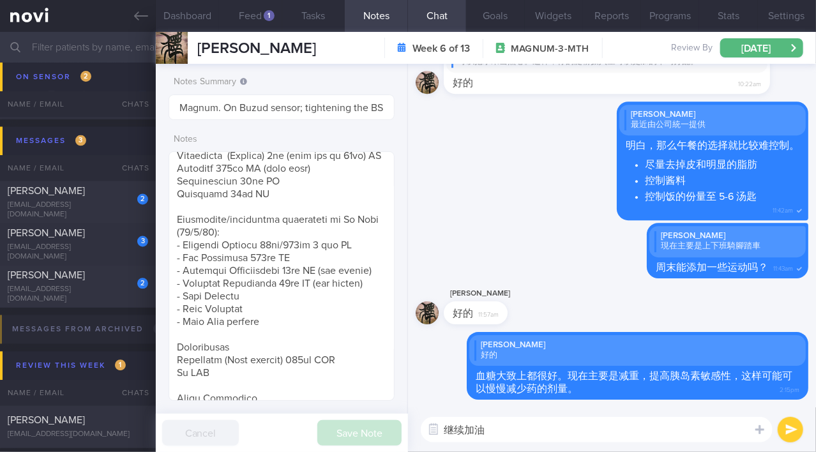
type textarea "继续加油"
click at [788, 435] on button "submit" at bounding box center [791, 430] width 26 height 26
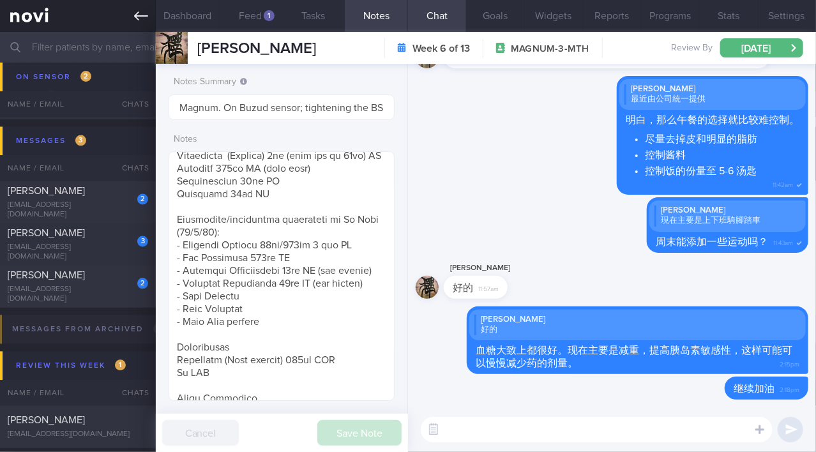
click at [139, 16] on icon at bounding box center [141, 15] width 14 height 9
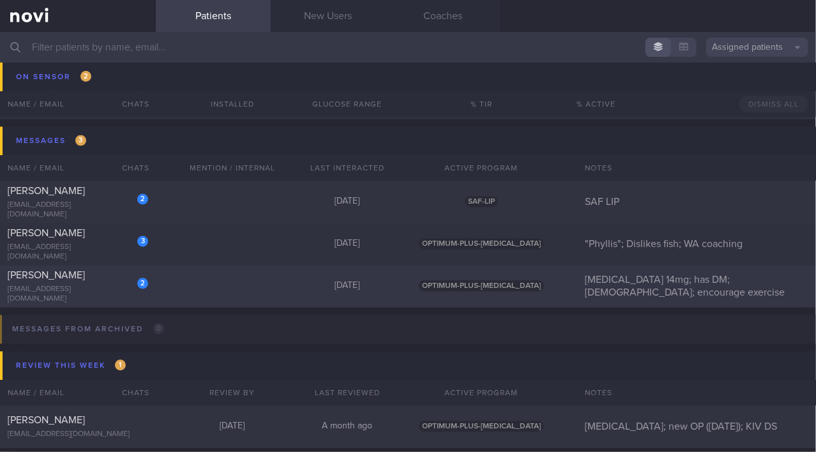
click at [77, 281] on span "[PERSON_NAME]" at bounding box center [46, 276] width 77 height 10
select select "8"
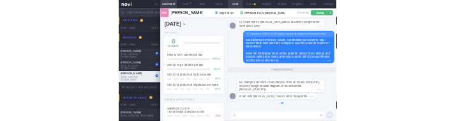
scroll to position [115, 195]
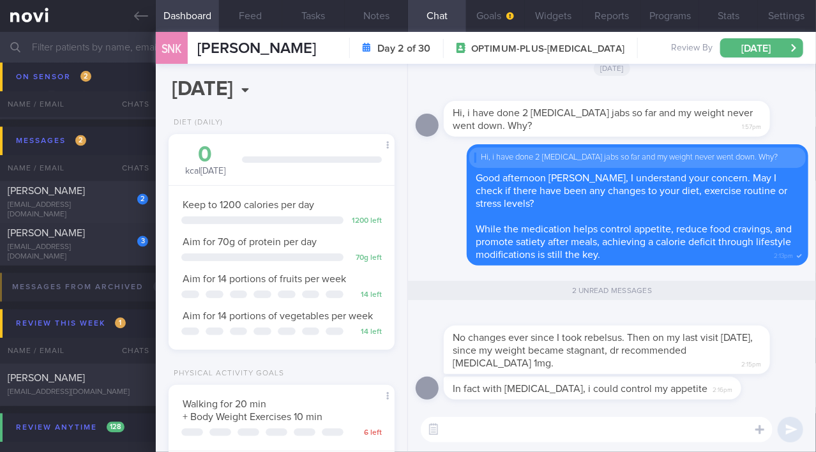
click at [481, 429] on textarea at bounding box center [597, 430] width 352 height 26
type textarea "D"
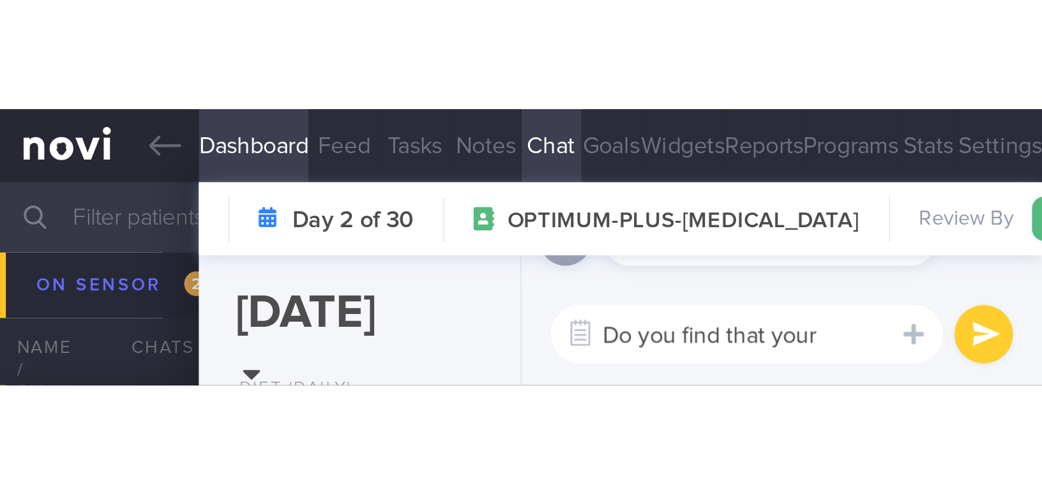
scroll to position [132, 264]
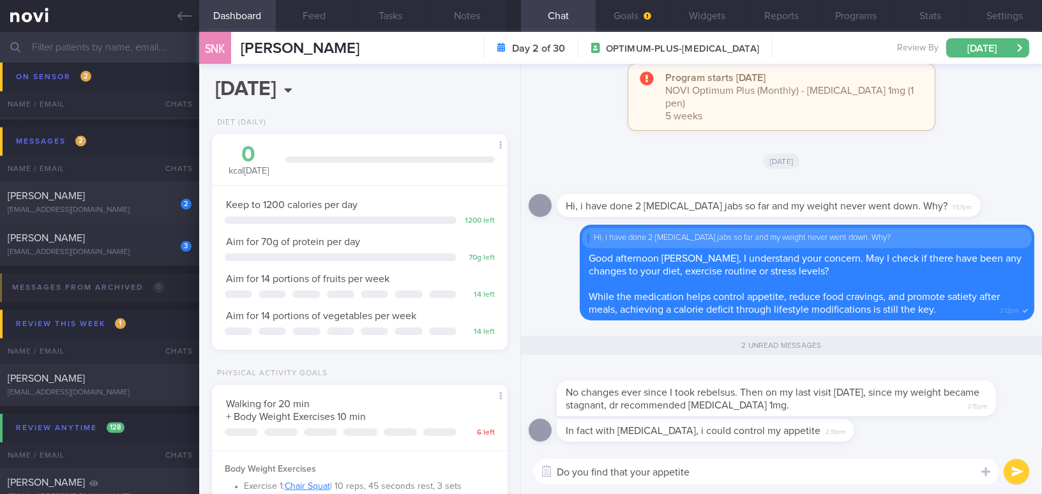
click at [704, 451] on textarea "Do you find that your appetite" at bounding box center [766, 472] width 465 height 26
drag, startPoint x: 806, startPoint y: 476, endPoint x: 473, endPoint y: 469, distance: 332.7
click at [473, 451] on div "Dashboard Feed Tasks Notes Chat 2 Goals Widgets Reports Programs Stats Settings…" at bounding box center [620, 263] width 843 height 462
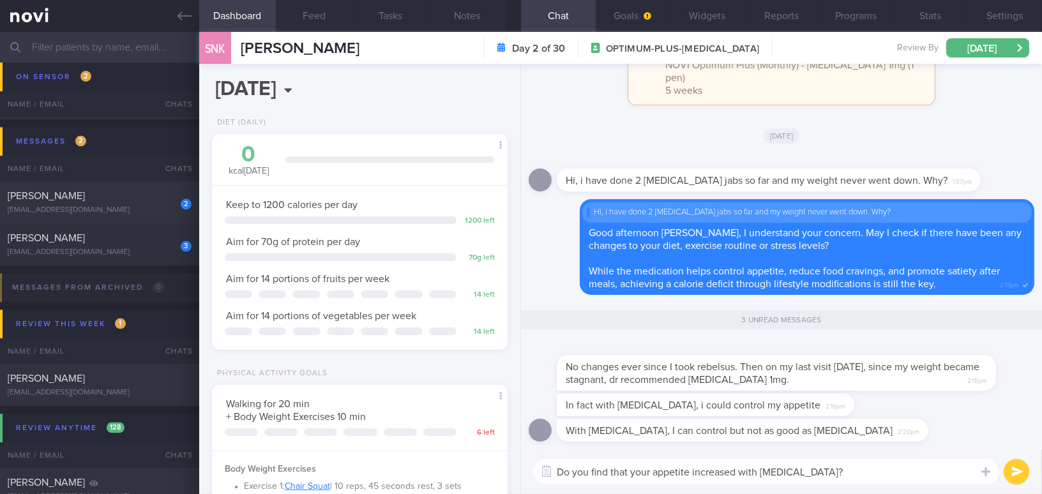
click at [805, 451] on textarea "Do you find that your appetite increased with [MEDICAL_DATA]?" at bounding box center [766, 472] width 465 height 26
drag, startPoint x: 818, startPoint y: 470, endPoint x: 483, endPoint y: 461, distance: 334.7
click at [483, 451] on div "Dashboard Feed Tasks Notes Chat 3 Goals Widgets Reports Programs Stats Settings…" at bounding box center [620, 263] width 843 height 462
paste textarea "has"
type textarea "Do you find that your appetite has increased with [MEDICAL_DATA]?"
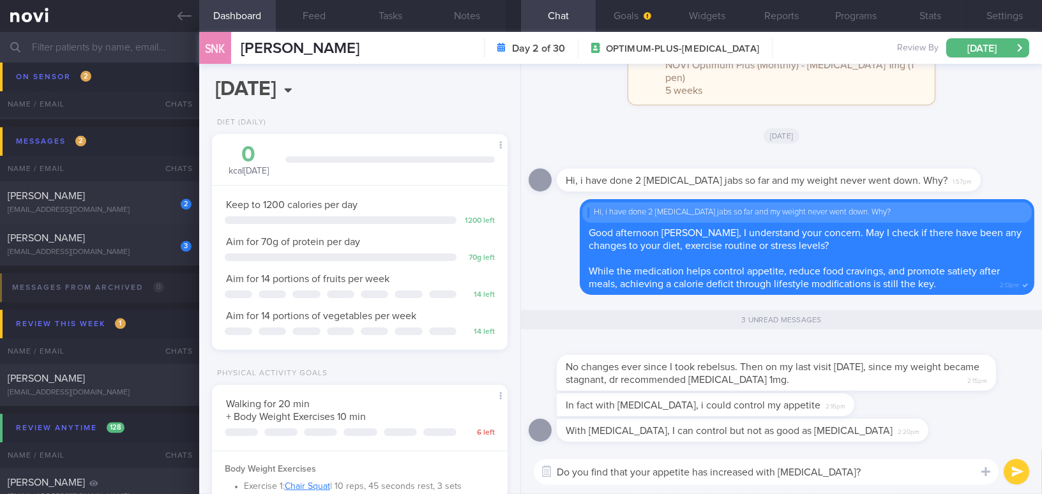
click at [815, 451] on button "submit" at bounding box center [1017, 472] width 26 height 26
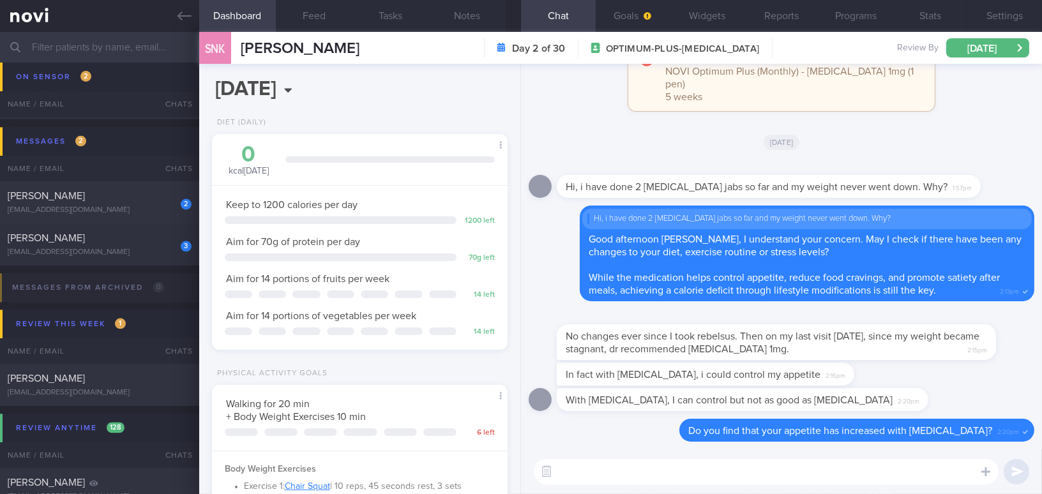
paste textarea "At the same time, you may consider logging your meals for about a week, and I c…"
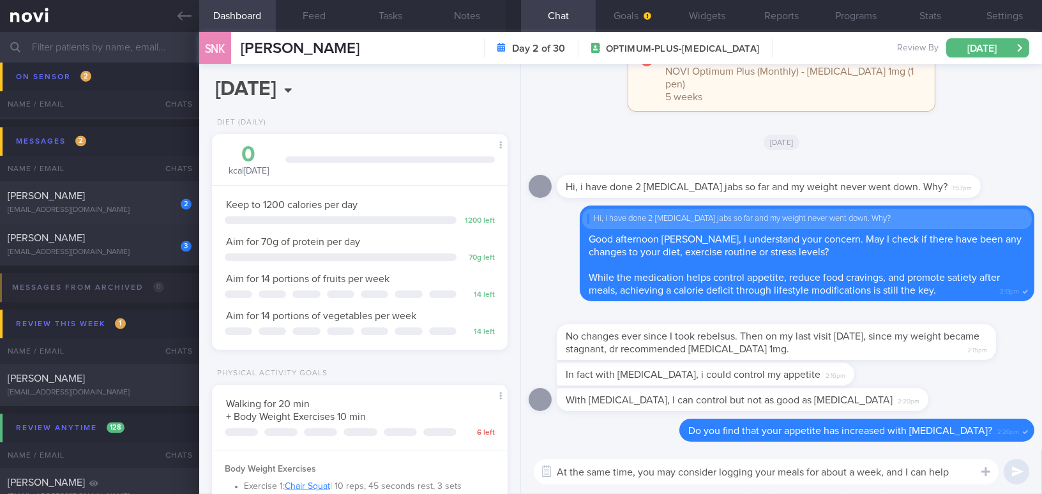
scroll to position [0, 0]
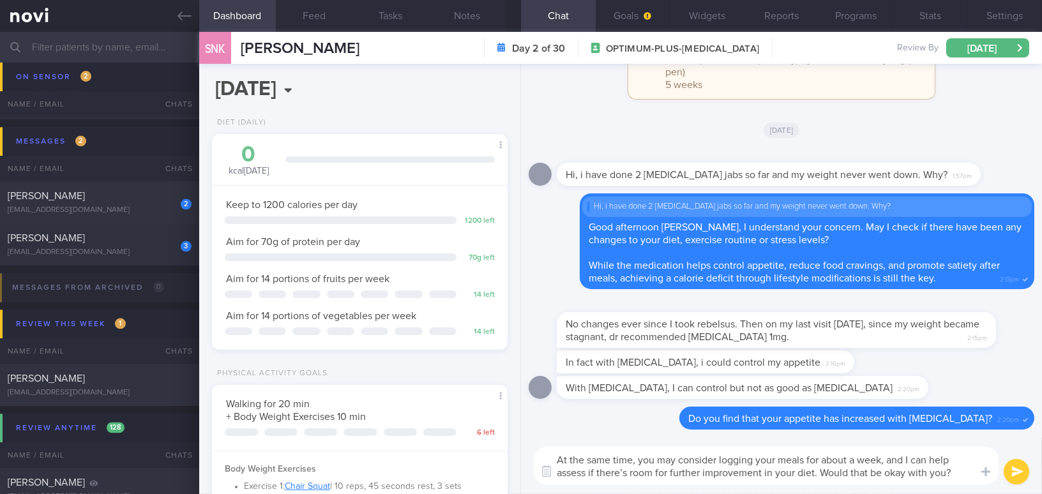
type textarea "At the same time, you may consider logging your meals for about a week, and I c…"
click at [815, 451] on button "submit" at bounding box center [1017, 472] width 26 height 26
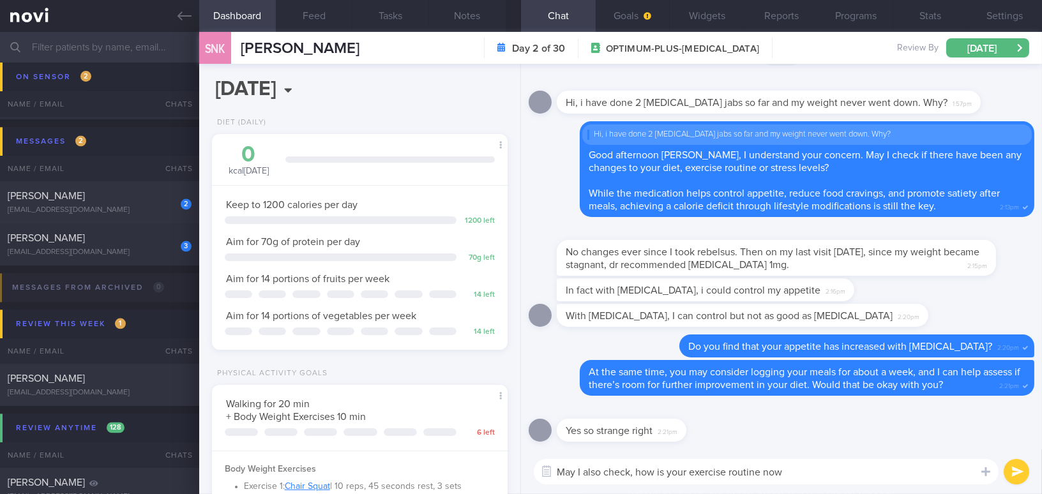
type textarea "May I also check, how is your exercise routine now?"
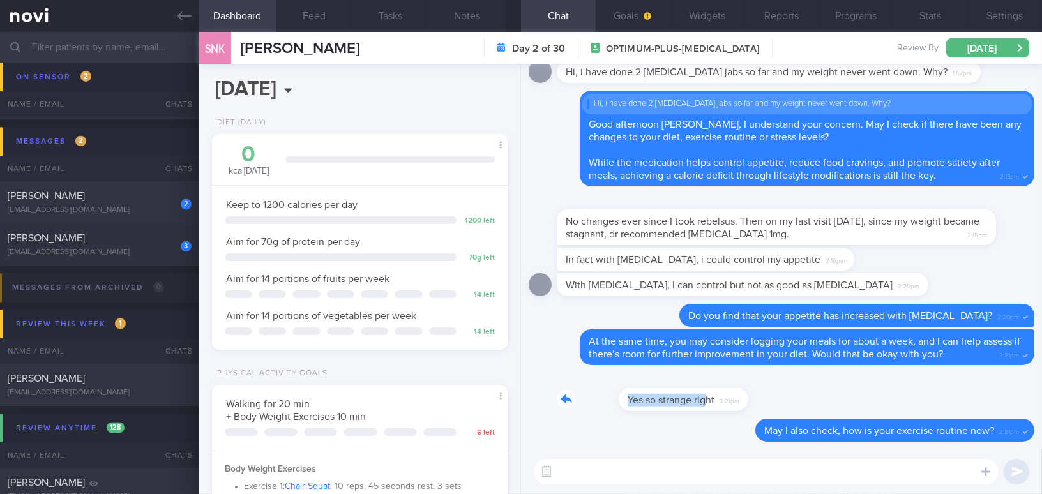
drag, startPoint x: 645, startPoint y: 394, endPoint x: 802, endPoint y: 395, distance: 157.0
click at [802, 395] on div "Yes so strange right 2:21pm" at bounding box center [782, 396] width 506 height 46
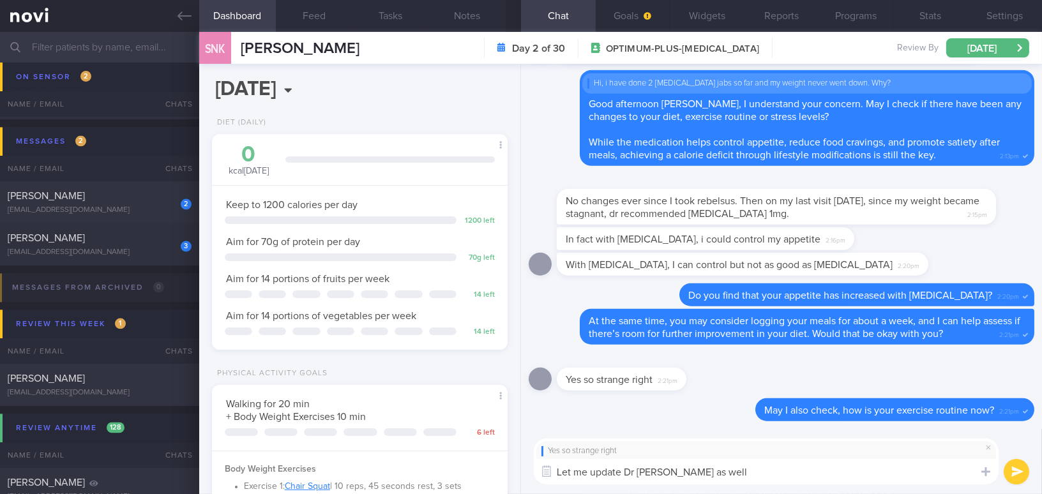
type textarea "Let me update Dr [PERSON_NAME] as well."
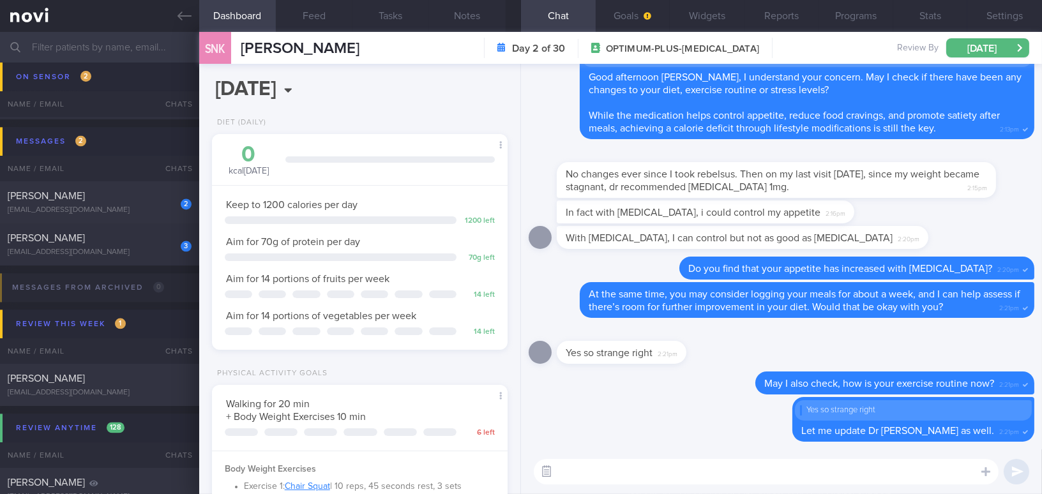
click at [546, 451] on button "button" at bounding box center [546, 471] width 23 height 23
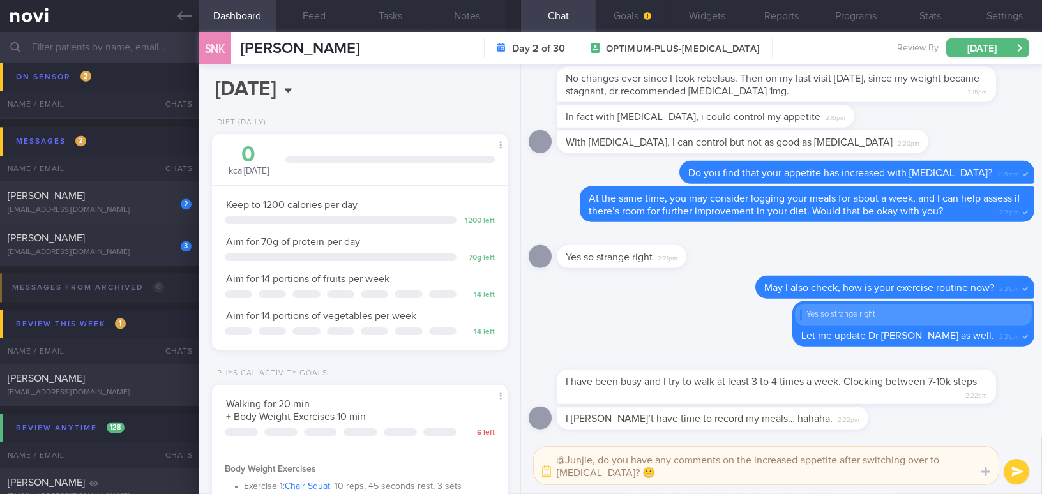
type textarea "@Junjie, do you have any comments on the increased appetite after switching ove…"
click at [815, 451] on button "submit" at bounding box center [1017, 472] width 26 height 26
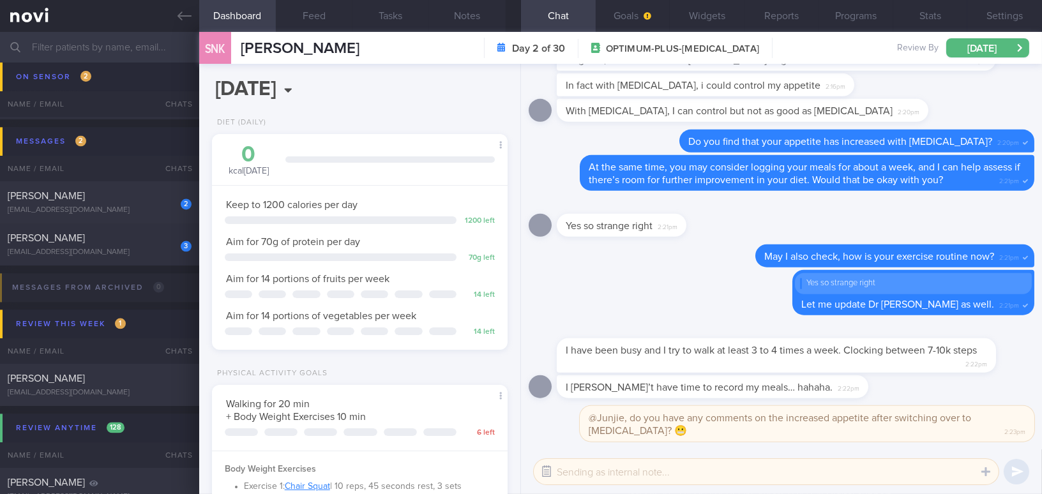
click at [549, 451] on button "button" at bounding box center [546, 471] width 23 height 23
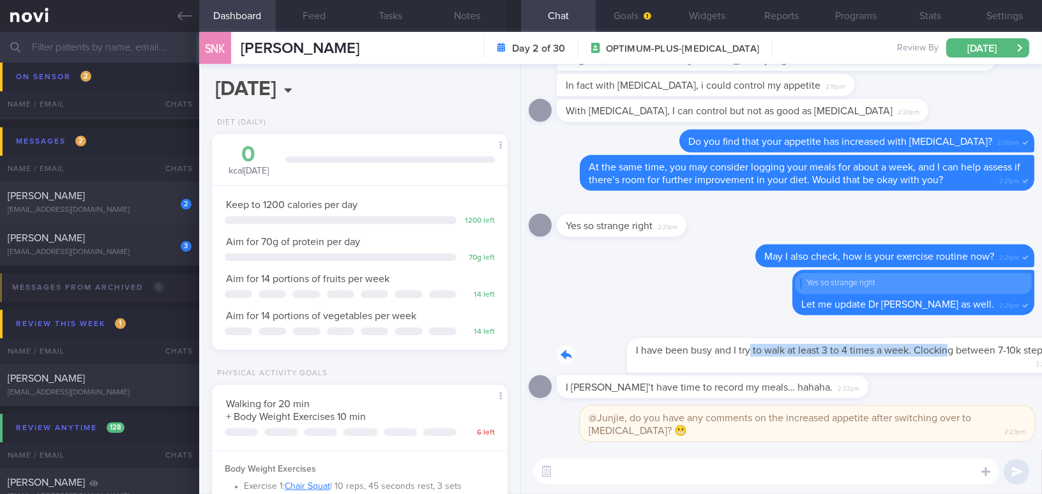
drag, startPoint x: 681, startPoint y: 341, endPoint x: 880, endPoint y: 344, distance: 198.6
click at [815, 344] on div "I have been busy and I try to walk at least 3 to 4 times a week. Clocking betwe…" at bounding box center [796, 348] width 478 height 50
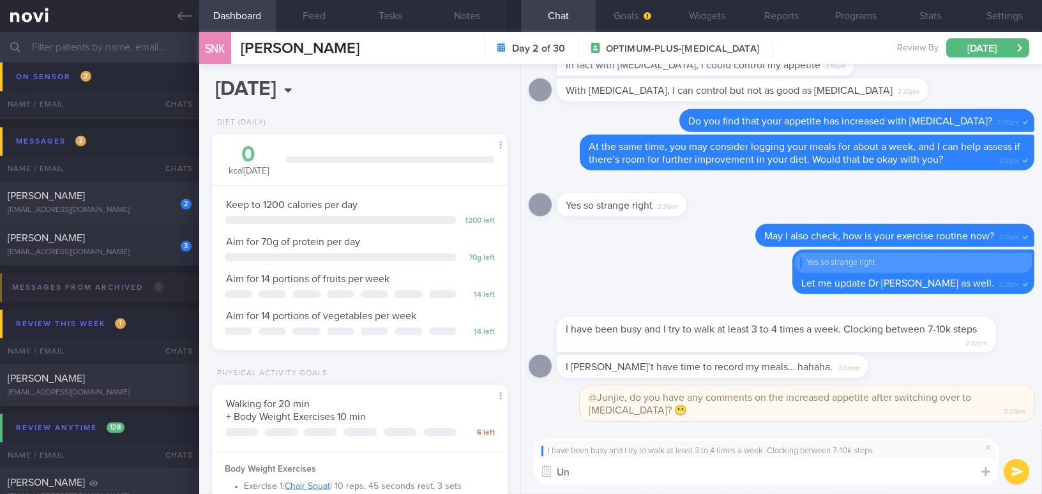
type textarea "U"
type textarea "E"
type textarea "Perhaps, try to increase your incidental exercise such as climbing stairs"
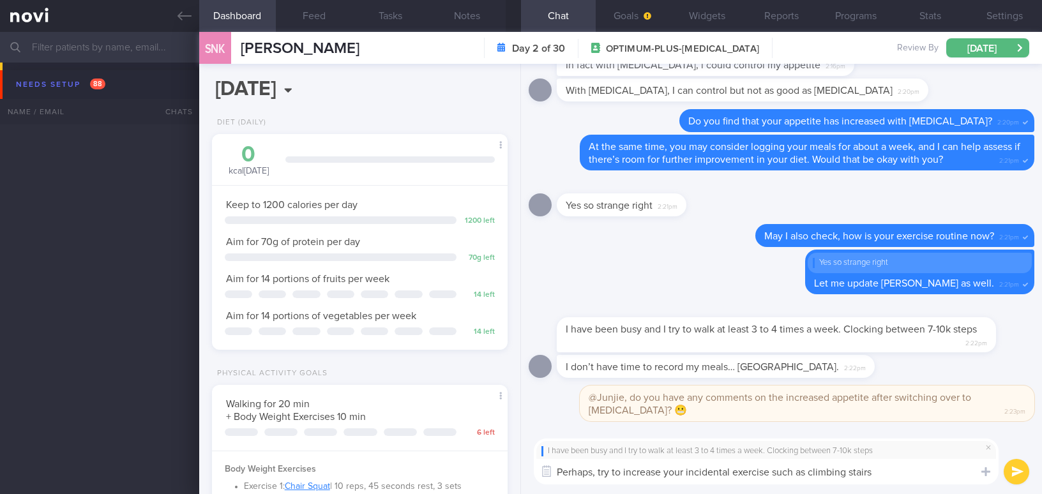
select select "8"
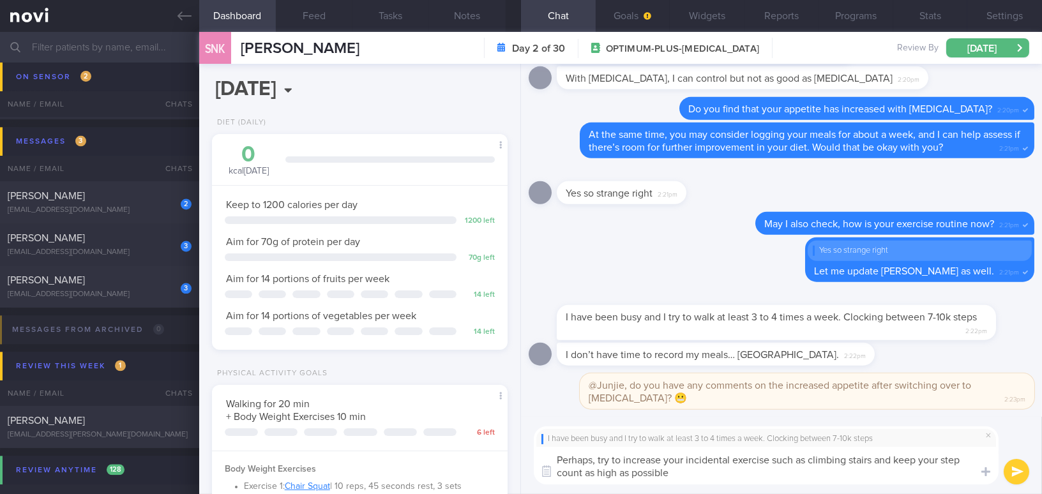
type textarea "Perhaps, try to increase your incidental exercise such as climbing stairs and k…"
drag, startPoint x: 684, startPoint y: 479, endPoint x: 534, endPoint y: 449, distance: 152.9
click at [534, 449] on textarea "Perhaps, try to increase your incidental exercise such as climbing stairs and k…" at bounding box center [766, 466] width 465 height 38
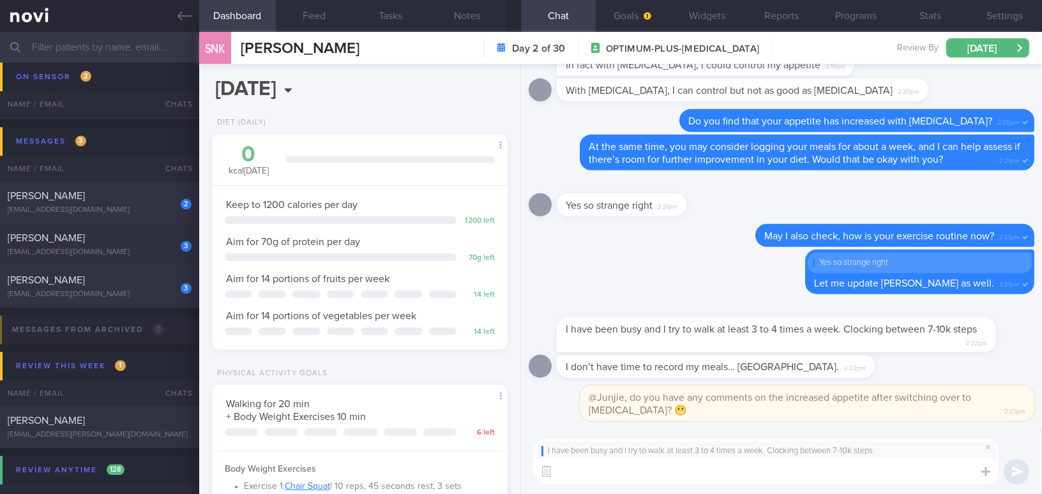
paste textarea "Perhaps try to increase your incidental exercise, such as taking the stairs, an…"
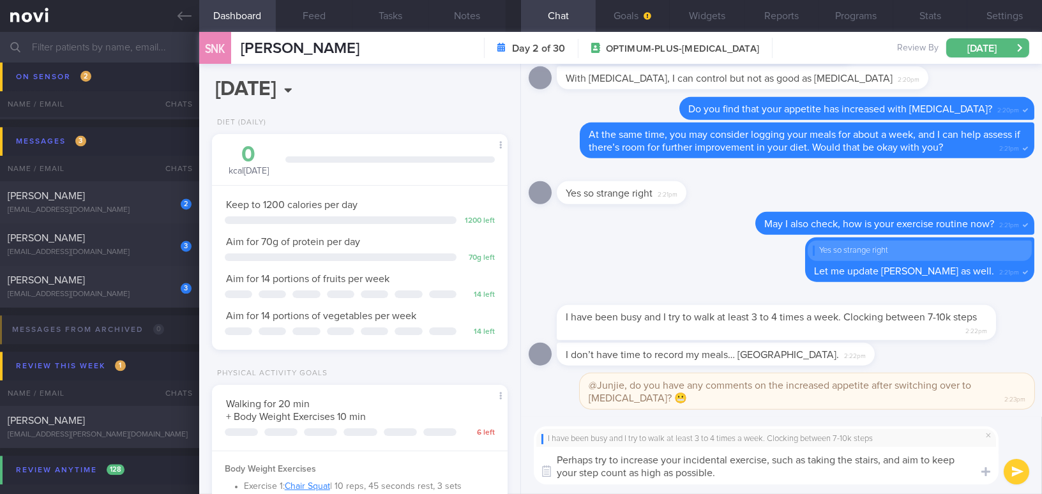
type textarea "Perhaps try to increase your incidental exercise, such as taking the stairs, an…"
click at [1023, 467] on button "submit" at bounding box center [1017, 472] width 26 height 26
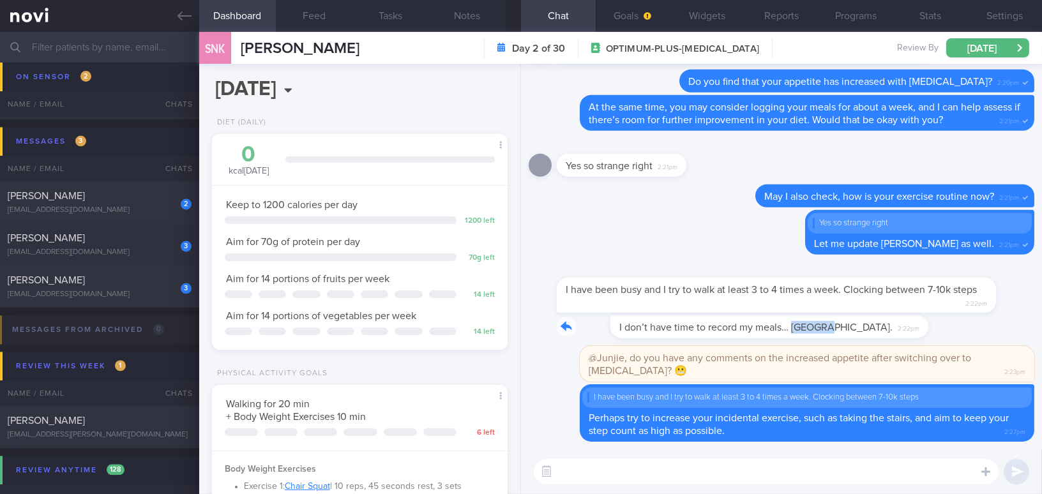
drag, startPoint x: 737, startPoint y: 320, endPoint x: 864, endPoint y: 320, distance: 127.0
click at [864, 320] on div "I don’t have time to record my meals… hahaha. 2:22pm" at bounding box center [782, 330] width 506 height 31
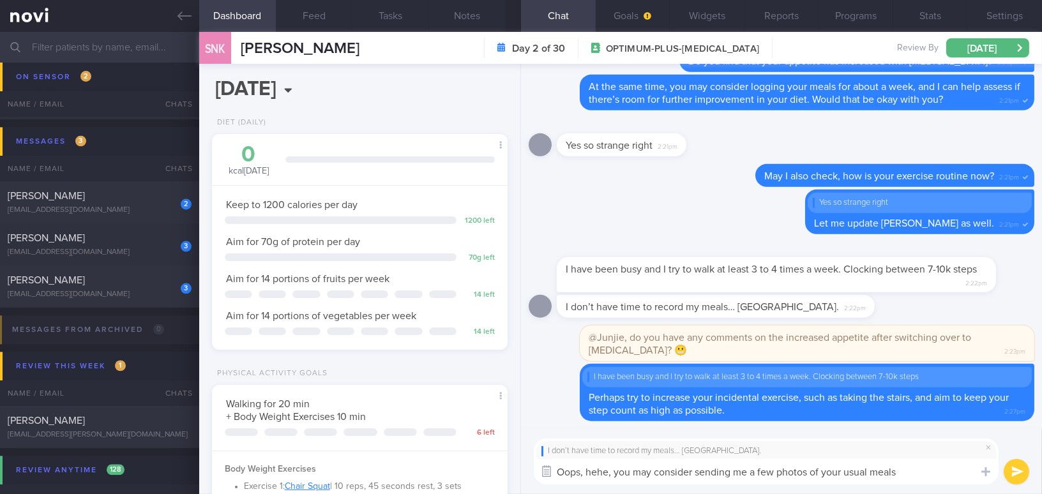
drag, startPoint x: 923, startPoint y: 475, endPoint x: 538, endPoint y: 474, distance: 385.6
click at [538, 474] on div "Chat Templates Admin CGM Weight Nutrition Physical Activity Infographics Articl…" at bounding box center [781, 461] width 521 height 65
click at [905, 481] on textarea "Oops, hehe, you may consider sending me a few photos of your usual meals" at bounding box center [766, 472] width 465 height 26
drag, startPoint x: 916, startPoint y: 466, endPoint x: 437, endPoint y: 445, distance: 479.9
click at [437, 445] on div "Dashboard Feed Tasks Notes Chat Goals Widgets Reports Programs Stats Settings S…" at bounding box center [620, 263] width 843 height 462
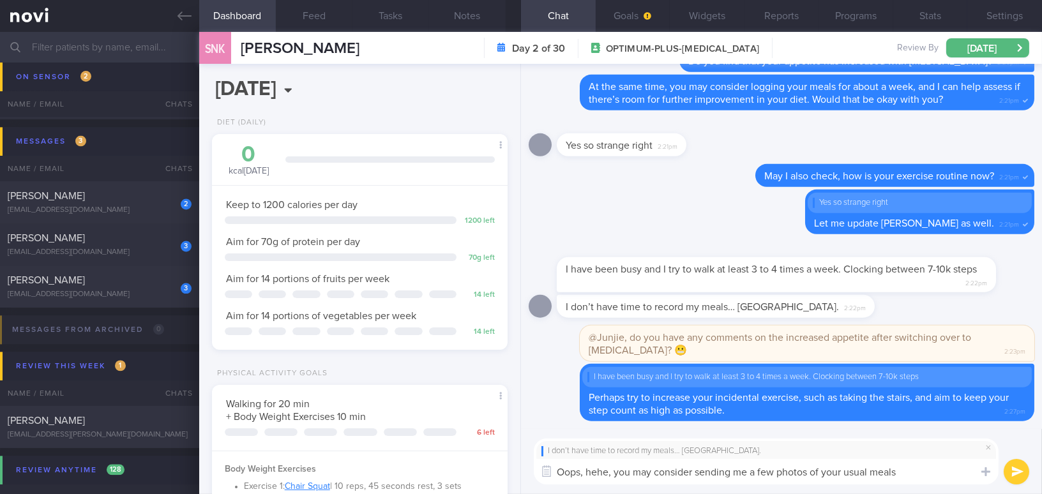
paste textarea "alternatively, you could consider sending me a few photos of your usual meals."
type textarea "Oops, alternatively, you could consider sending me a few photos of your usual m…"
click at [1018, 471] on button "submit" at bounding box center [1017, 472] width 26 height 26
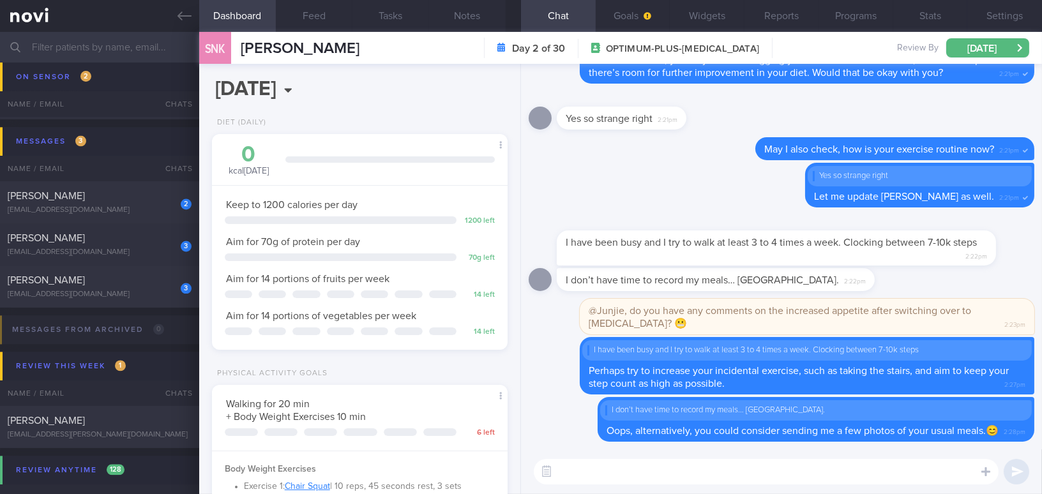
click at [840, 468] on textarea at bounding box center [766, 472] width 465 height 26
type textarea "I"
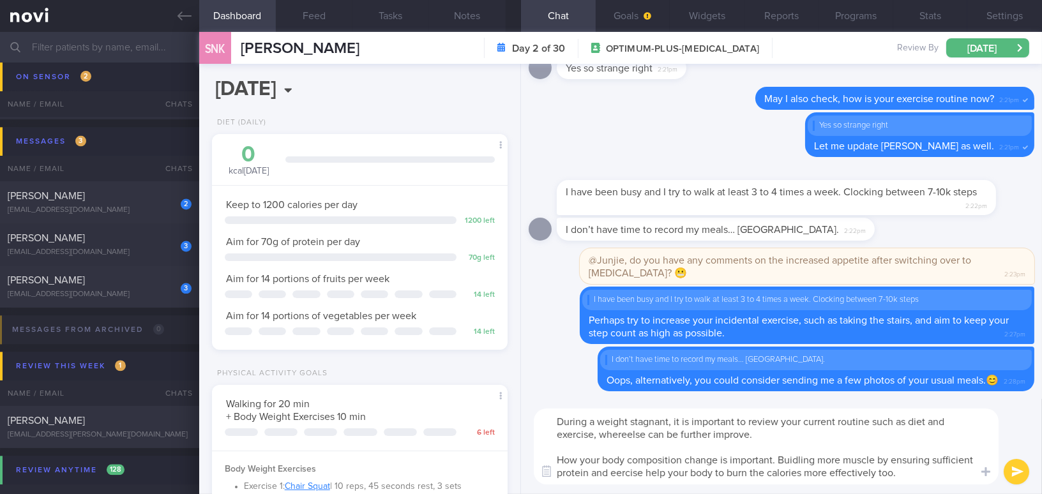
drag, startPoint x: 906, startPoint y: 474, endPoint x: 466, endPoint y: 383, distance: 449.1
click at [466, 383] on div "Dashboard Feed Tasks Notes Chat Goals Widgets Reports Programs Stats Settings S…" at bounding box center [620, 263] width 843 height 462
click at [643, 440] on textarea "During a weight stagnant, it is important to review your current routine such a…" at bounding box center [766, 447] width 465 height 76
drag, startPoint x: 564, startPoint y: 421, endPoint x: 929, endPoint y: 470, distance: 368.5
click at [929, 470] on textarea "During a weight stagnant, it is important to review your current routine such a…" at bounding box center [766, 447] width 465 height 76
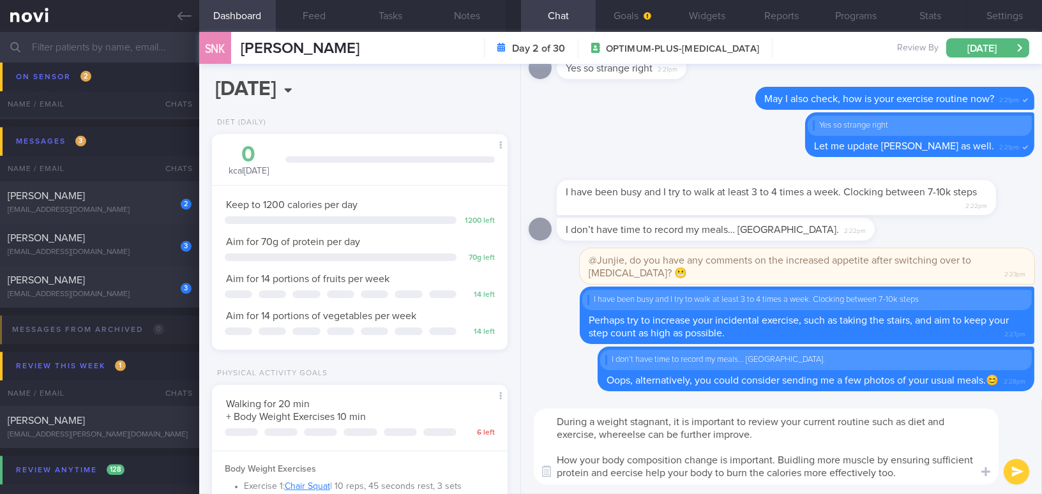
paste textarea "When weight loss stalls, it’s important to review your current routine, such as…"
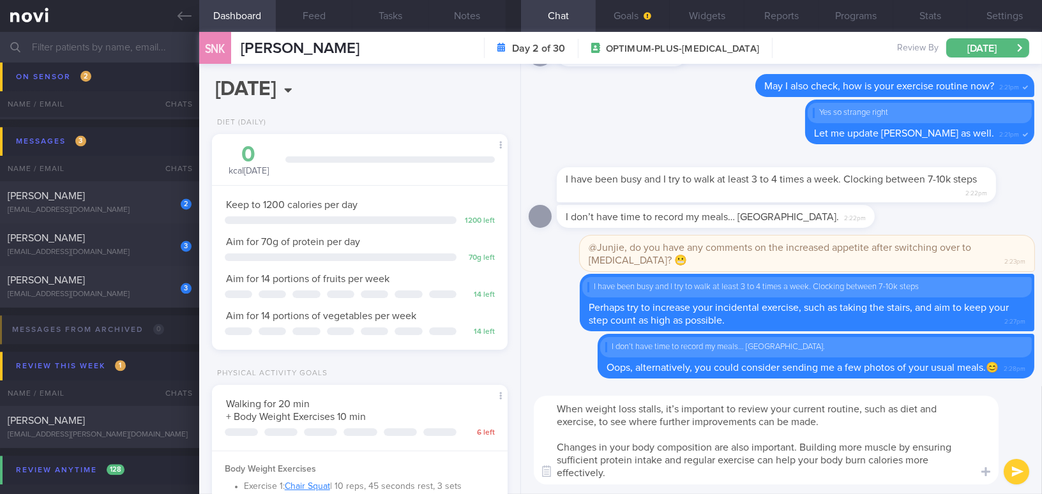
click at [675, 409] on textarea "When weight loss stalls, it’s important to review your current routine, such as…" at bounding box center [766, 440] width 465 height 89
type textarea "When weight loss stalls, it is important to review your current routine, such a…"
click at [1016, 464] on button "submit" at bounding box center [1017, 472] width 26 height 26
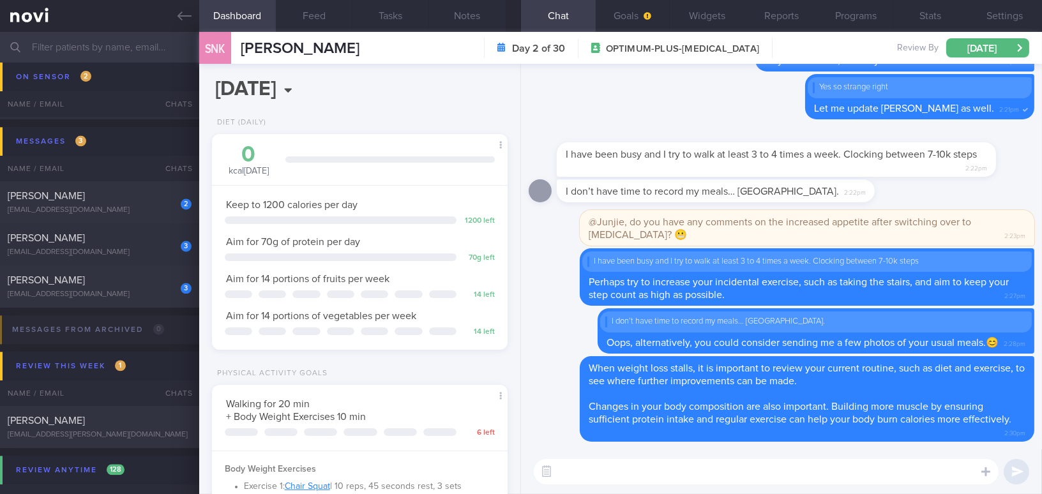
click at [94, 52] on input "text" at bounding box center [521, 47] width 1042 height 31
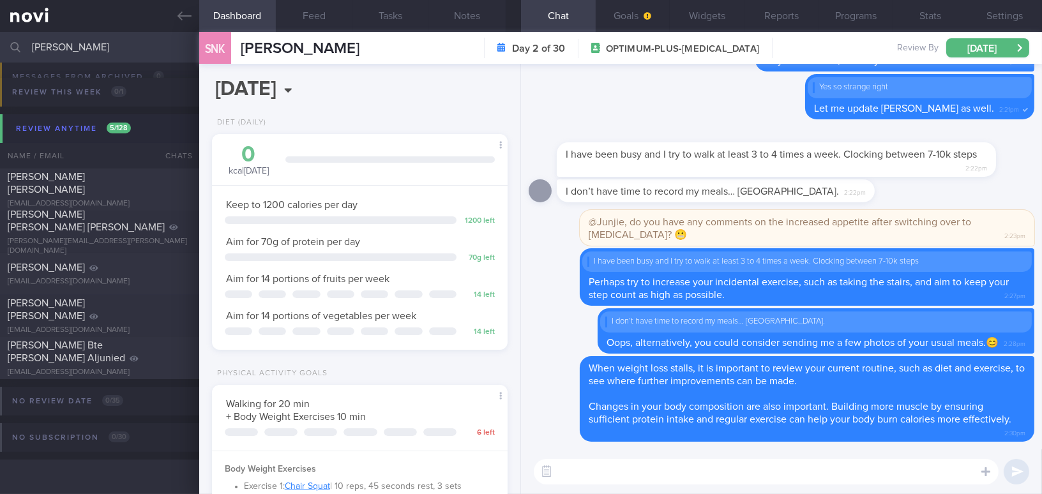
scroll to position [230, 0]
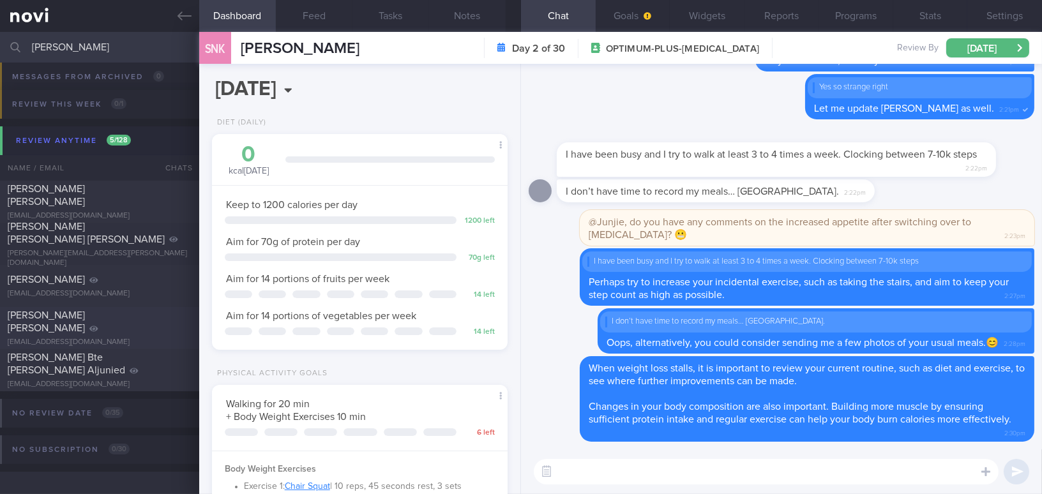
type input "maria"
click at [113, 328] on div "Ho Koon Mee Maria mariaho04155@gmail.com" at bounding box center [99, 328] width 199 height 38
type input "Digital support; Newly Dx DM, not keen for SMBG; need to pace with client for l…"
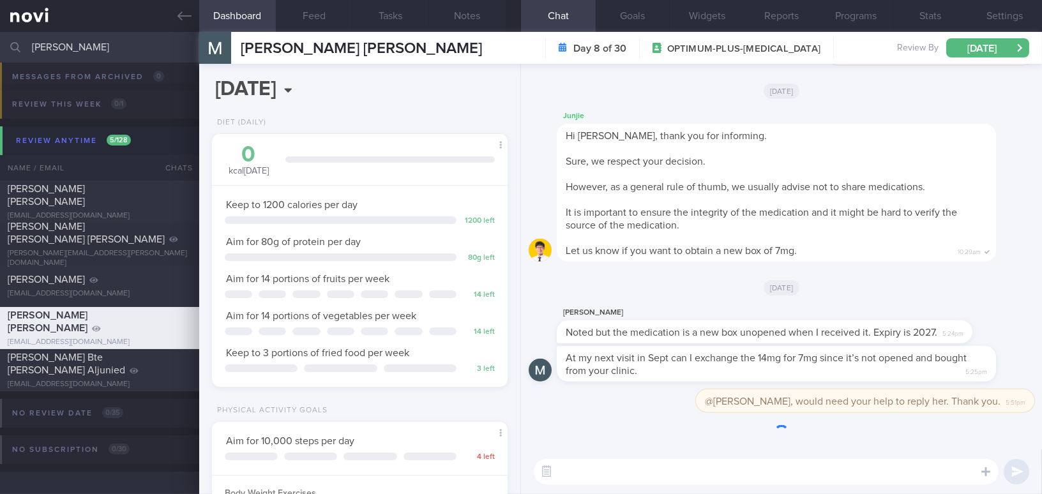
scroll to position [150, 264]
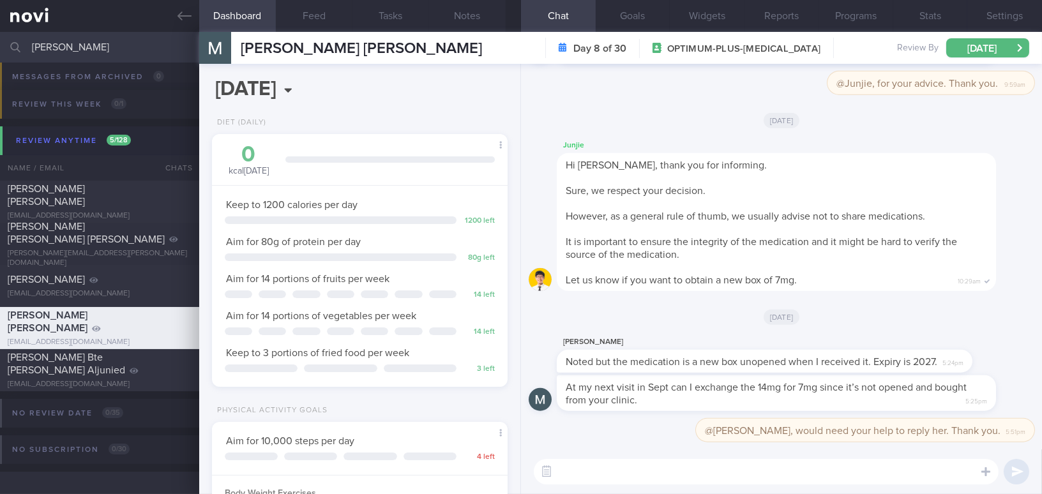
drag, startPoint x: 31, startPoint y: 38, endPoint x: 0, endPoint y: 37, distance: 30.7
click at [0, 37] on input "maria" at bounding box center [521, 47] width 1042 height 31
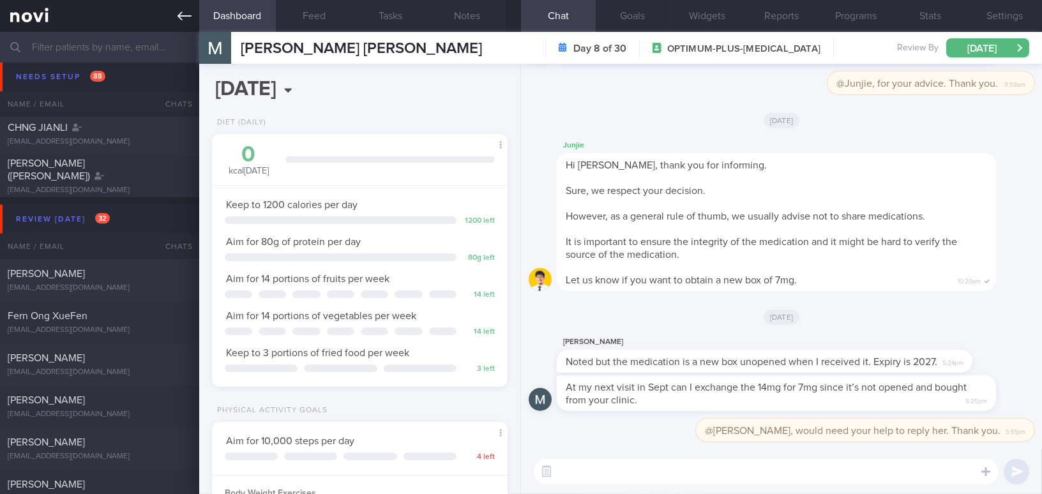
click at [177, 11] on icon at bounding box center [184, 16] width 14 height 14
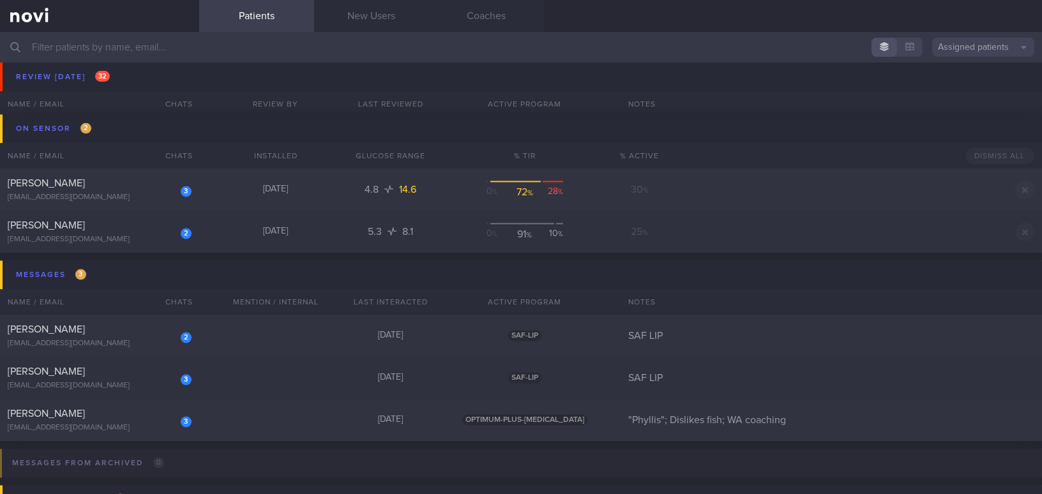
scroll to position [5143, 0]
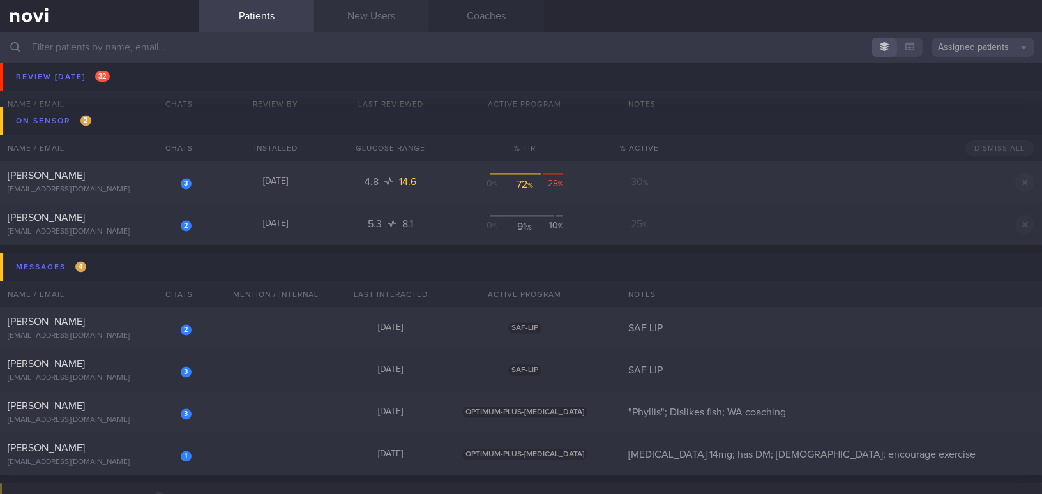
click at [375, 19] on link "New Users" at bounding box center [371, 16] width 115 height 32
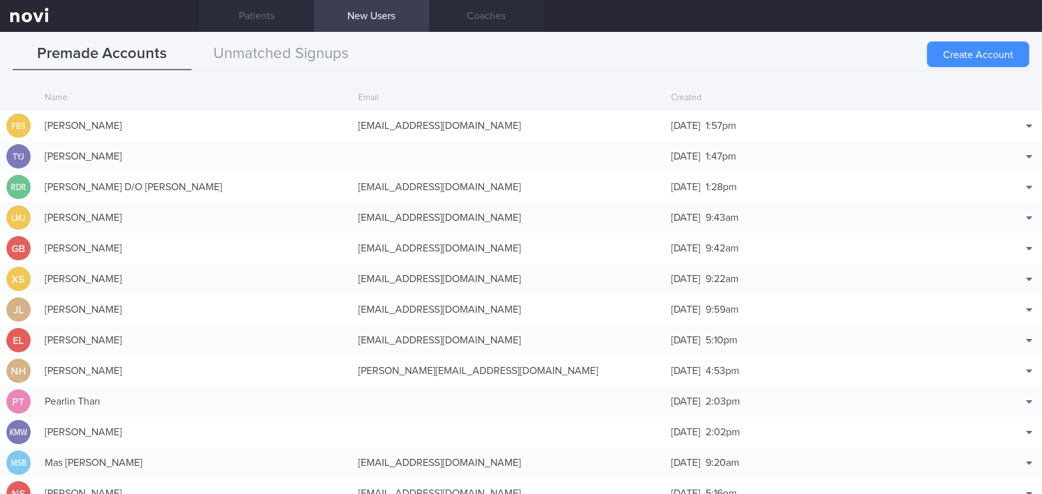
click at [972, 59] on button "Create Account" at bounding box center [978, 54] width 102 height 26
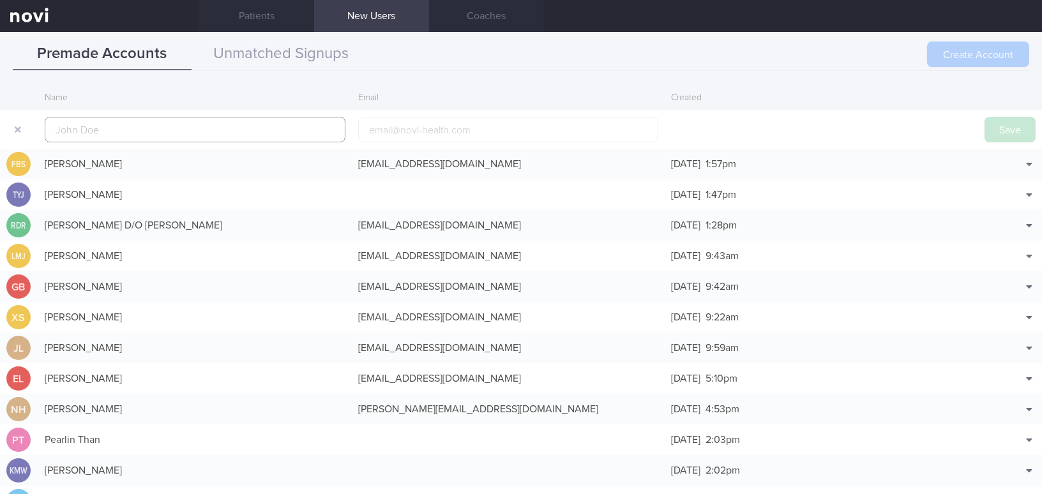
scroll to position [30, 0]
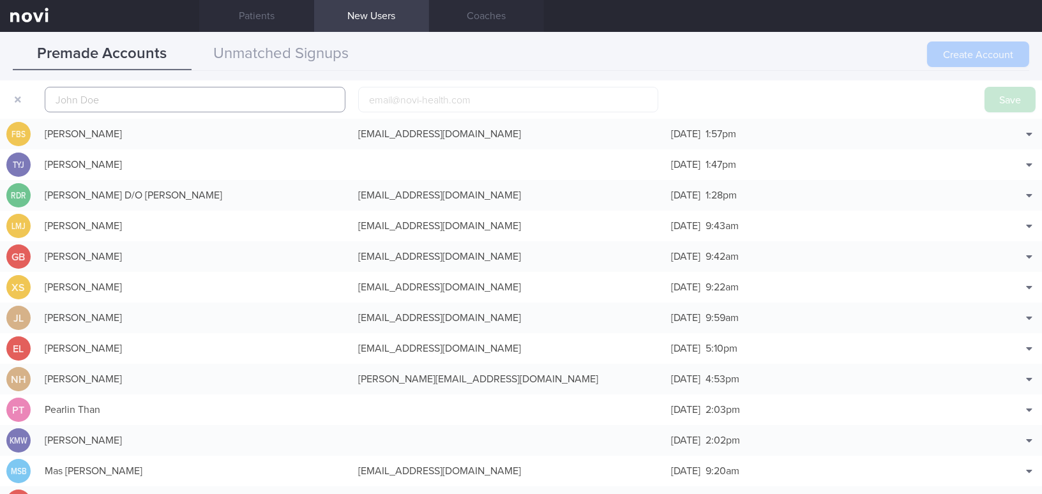
paste input "NUR FAIZAH BINTE MHD YASSIN"
type input "NUR FAIZAH BINTE MHD YASSIN"
click at [407, 107] on input "email" at bounding box center [508, 100] width 301 height 26
paste input "Nurfaizahmhdyassin@hotmail.com"
type input "Nurfaizahmhdyassin@hotmail.com"
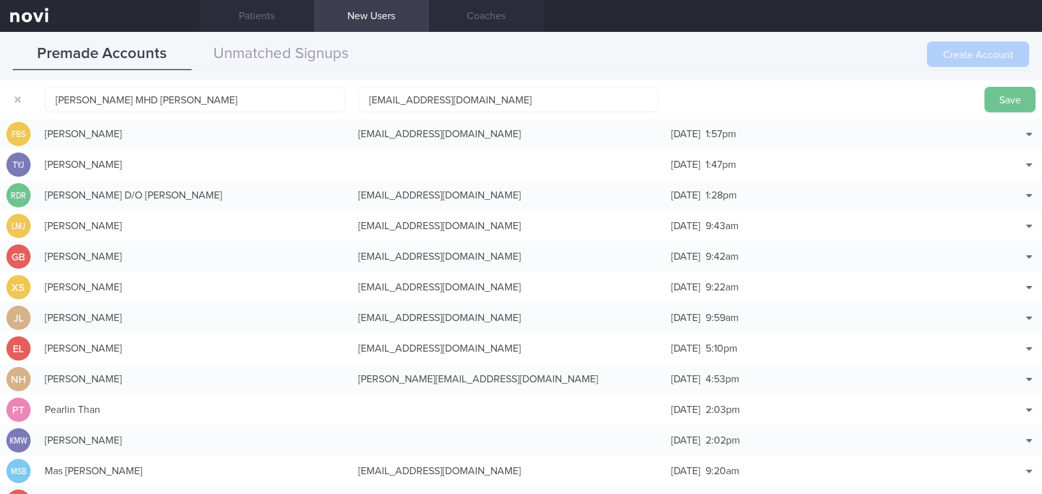
click at [990, 103] on button "Save" at bounding box center [1009, 100] width 51 height 26
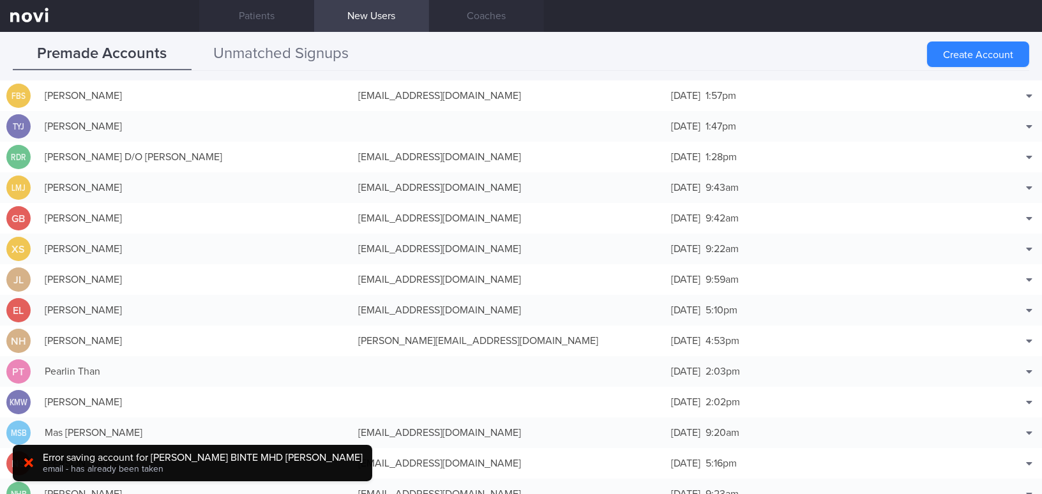
click at [306, 49] on button "Unmatched Signups" at bounding box center [281, 54] width 179 height 32
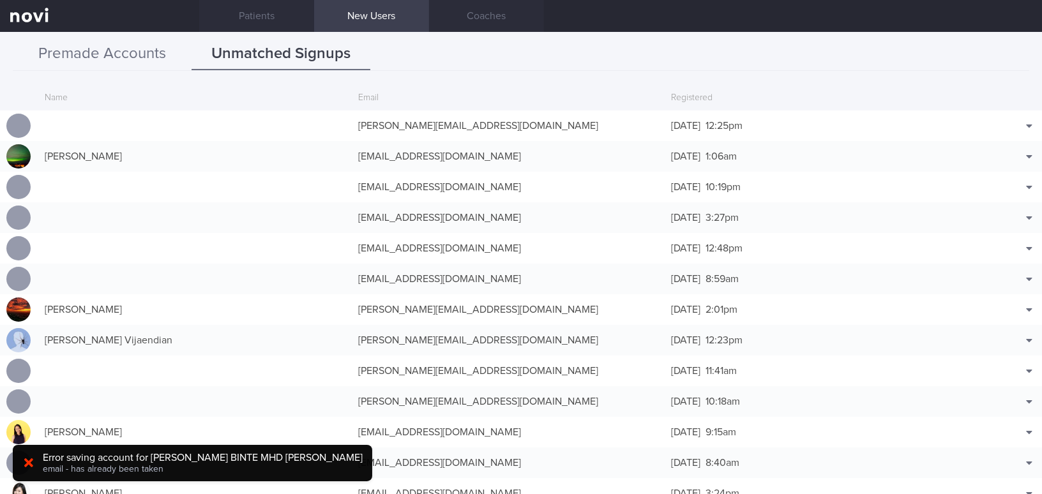
click at [144, 50] on button "Premade Accounts" at bounding box center [102, 54] width 179 height 32
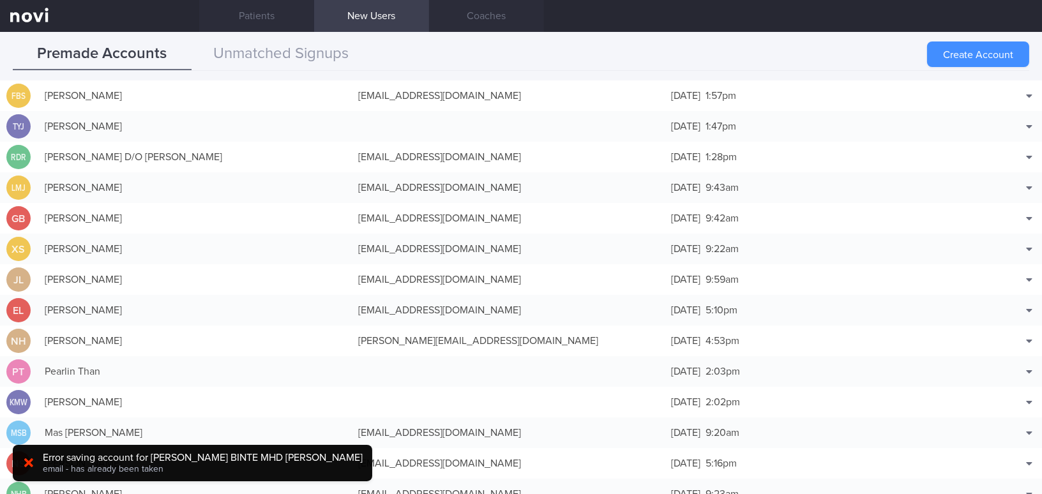
click at [944, 54] on button "Create Account" at bounding box center [978, 54] width 102 height 26
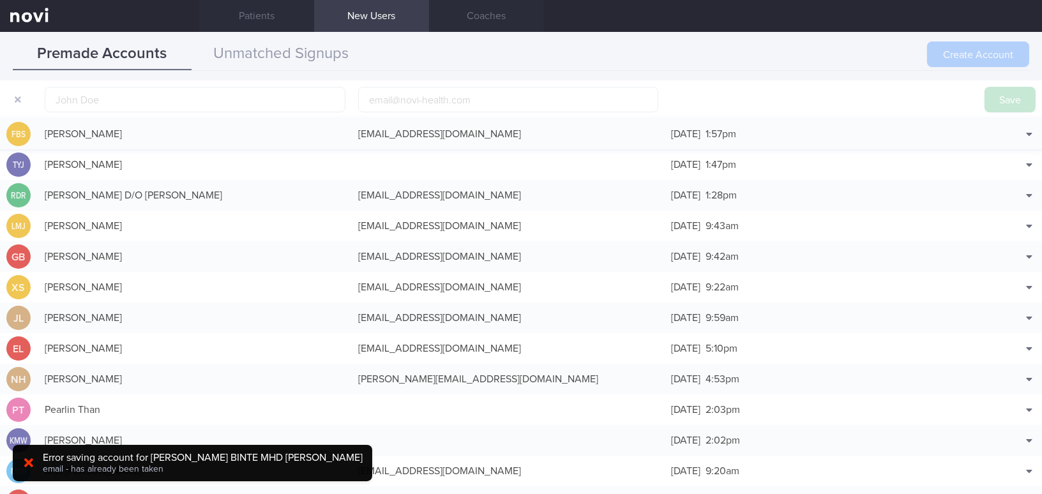
scroll to position [40, 0]
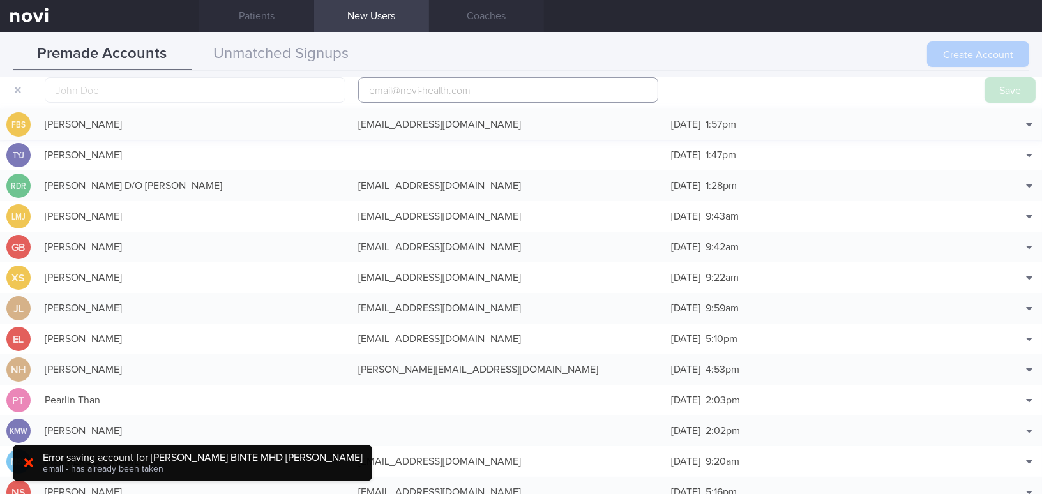
click at [389, 83] on input "email" at bounding box center [508, 90] width 301 height 26
paste input "Nurfaizahmhdyassin@hotmail.com"
type input "Nurfaizahmhdyassin@hotmail.com"
click at [177, 90] on input "text" at bounding box center [195, 90] width 301 height 26
paste input "NUR FAIZAH BINTE MHD YASSIN"
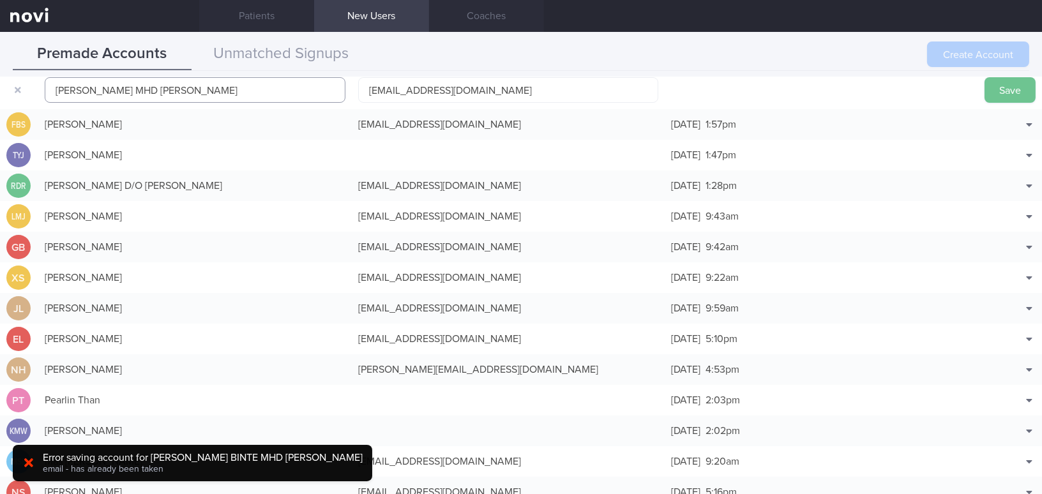
type input "NUR FAIZAH BINTE MHD YASSIN"
click at [1001, 87] on button "Save" at bounding box center [1009, 90] width 51 height 26
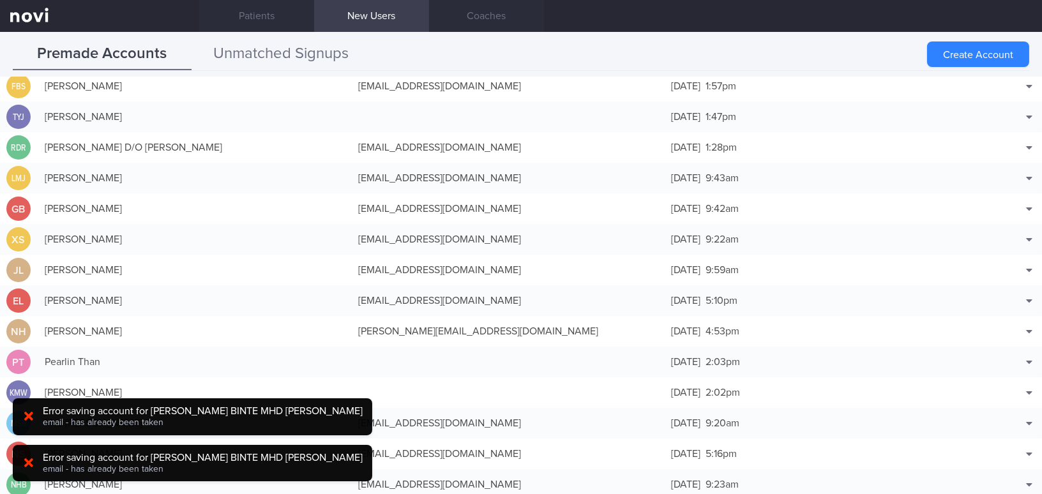
click at [309, 53] on button "Unmatched Signups" at bounding box center [281, 54] width 179 height 32
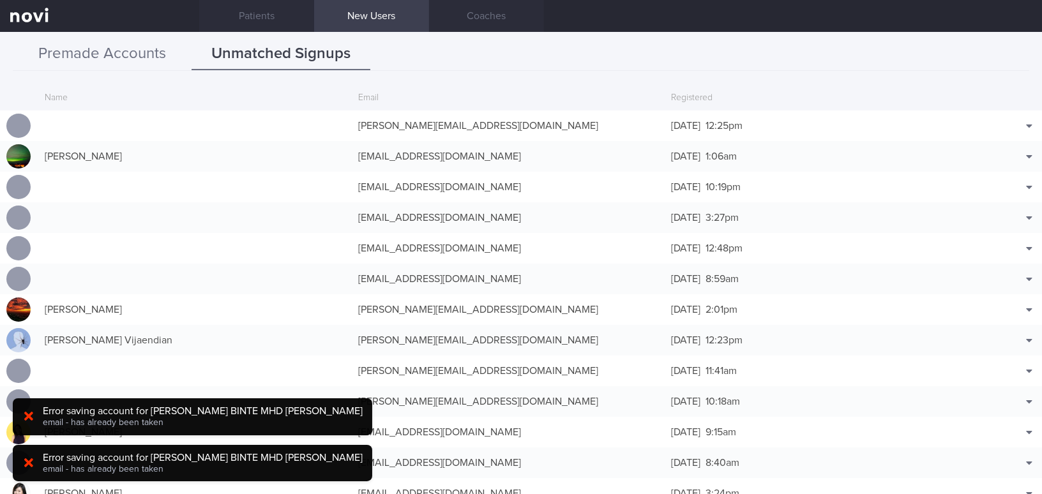
click at [107, 47] on button "Premade Accounts" at bounding box center [102, 54] width 179 height 32
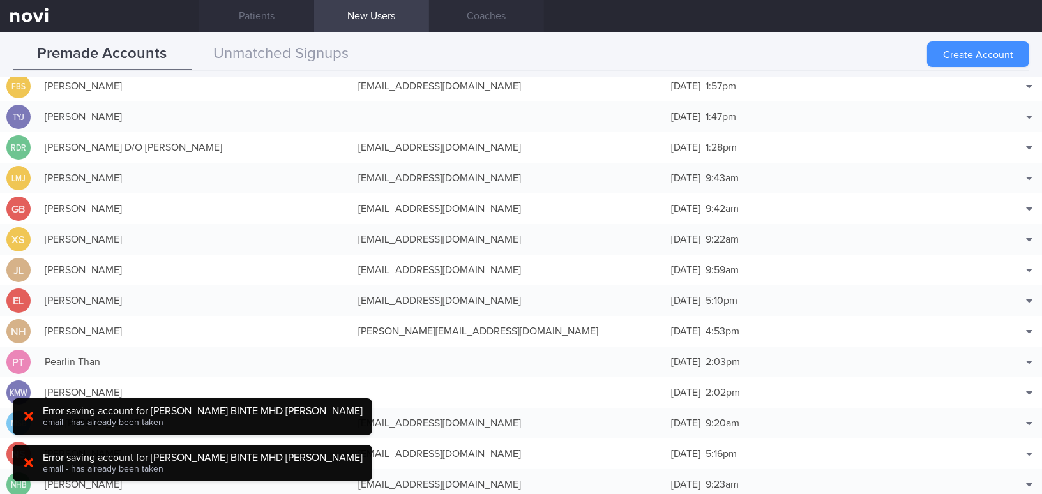
click at [971, 54] on button "Create Account" at bounding box center [978, 54] width 102 height 26
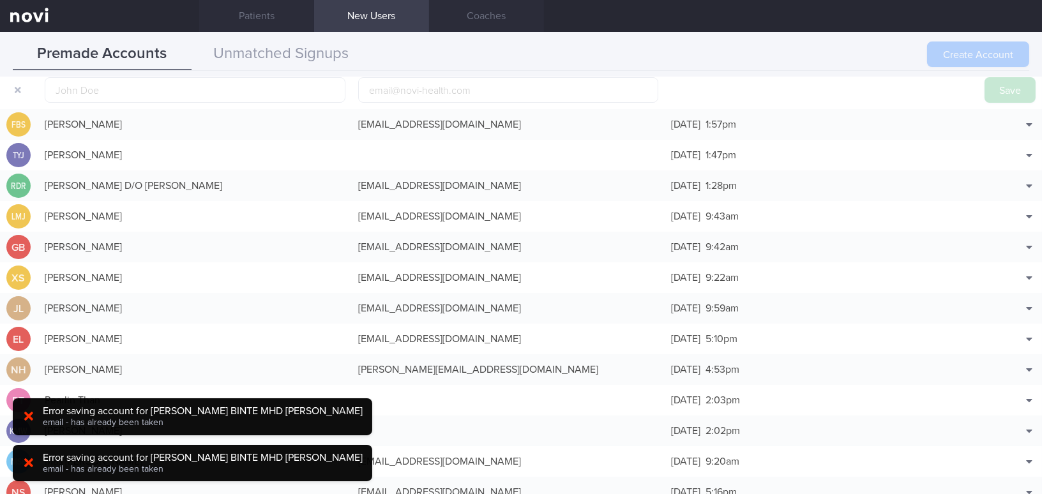
scroll to position [0, 0]
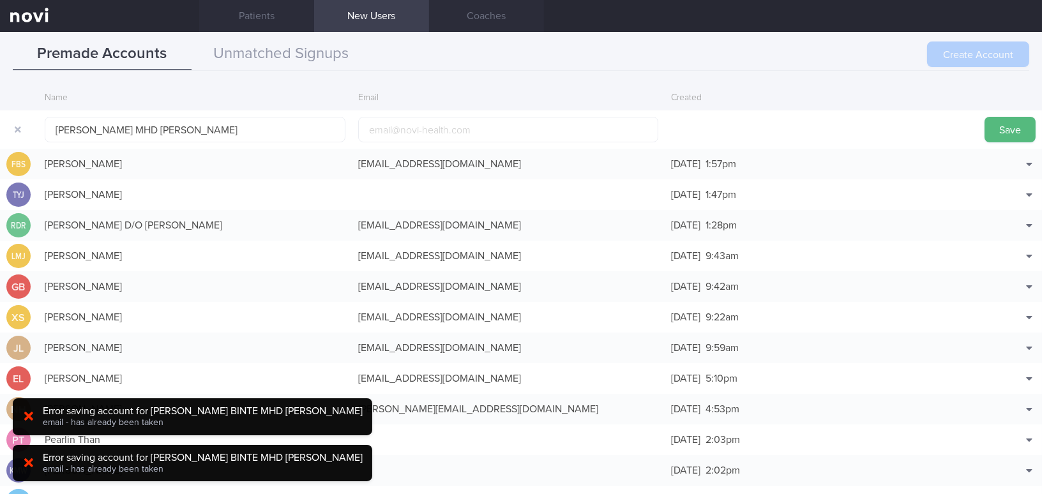
type input "NUR FAIZAH BINTE MHD YASSIN"
click at [389, 132] on input "email" at bounding box center [508, 130] width 301 height 26
paste input "Nurfaizahmhdyassin@hotmail.com"
click at [457, 133] on input "Nurfaizahmhdyassin@hotmail.com" at bounding box center [508, 130] width 301 height 26
type input "Nurfaizahmhdyassin1@hotmail.com"
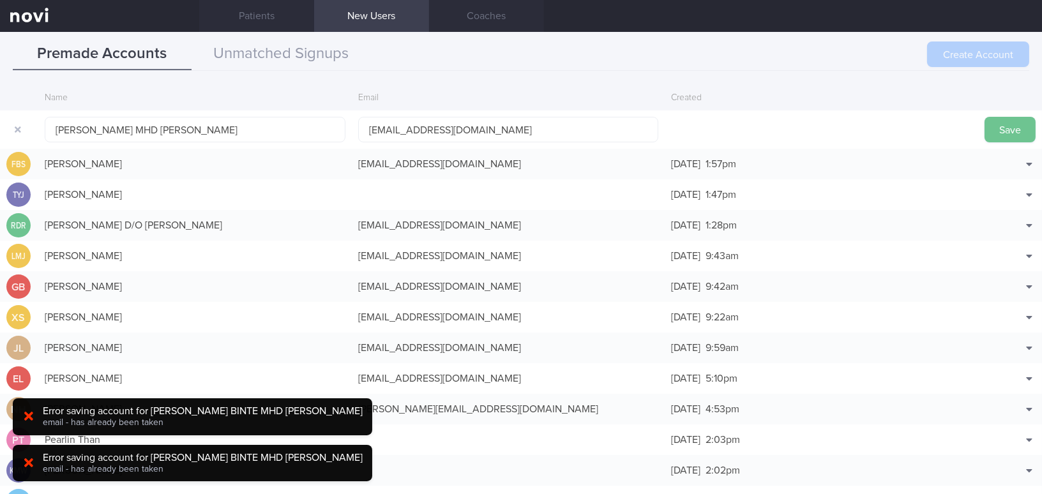
click at [984, 124] on button "Save" at bounding box center [1009, 130] width 51 height 26
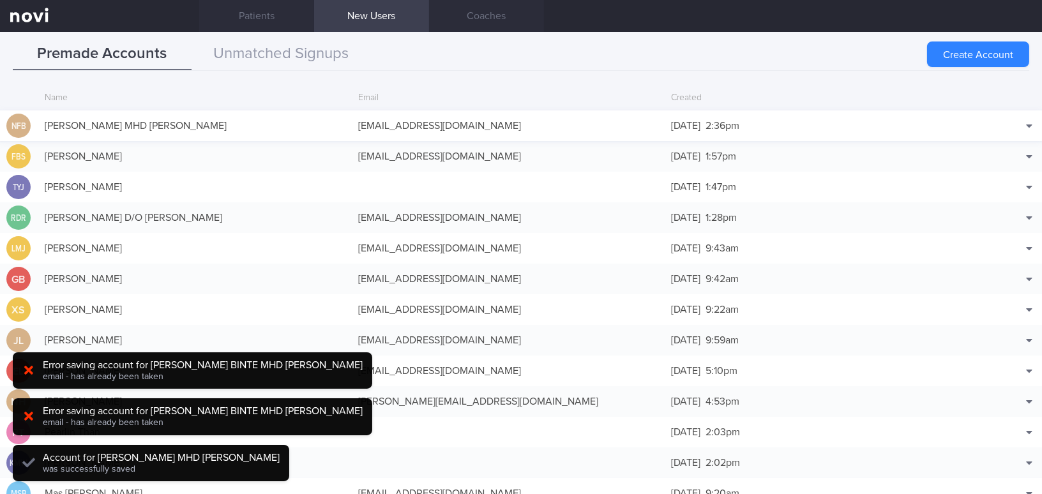
click at [499, 121] on div "nurfaizahmhdyassin1@hotmail.com" at bounding box center [508, 126] width 313 height 26
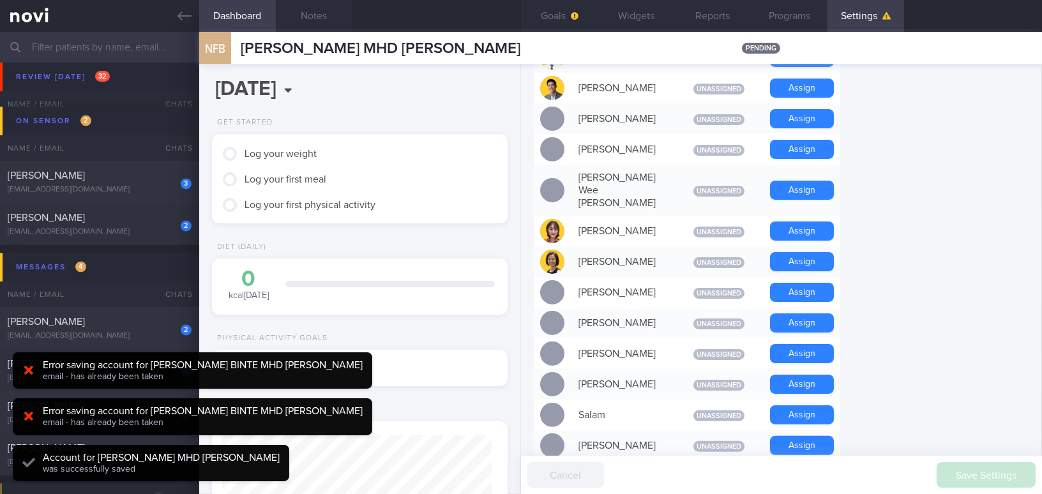
scroll to position [812, 0]
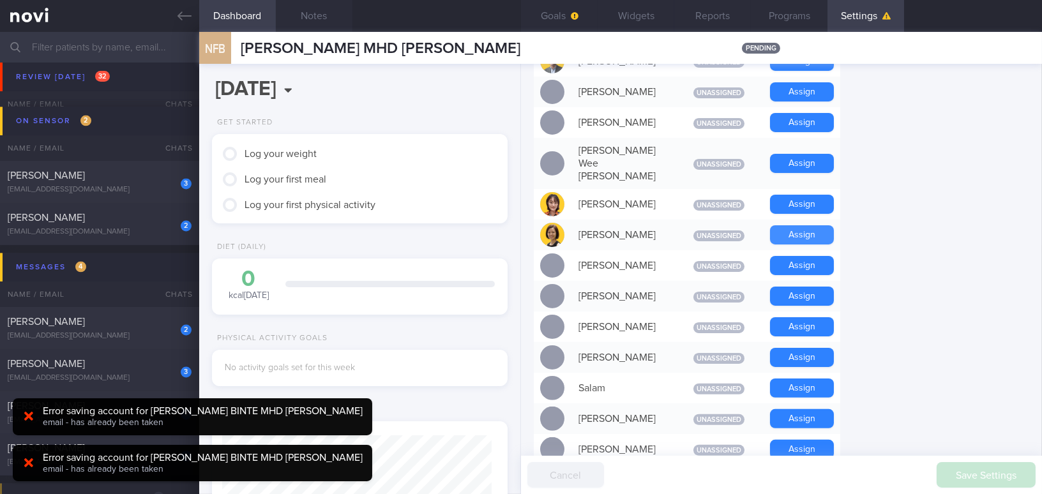
click at [817, 225] on button "Assign" at bounding box center [802, 234] width 64 height 19
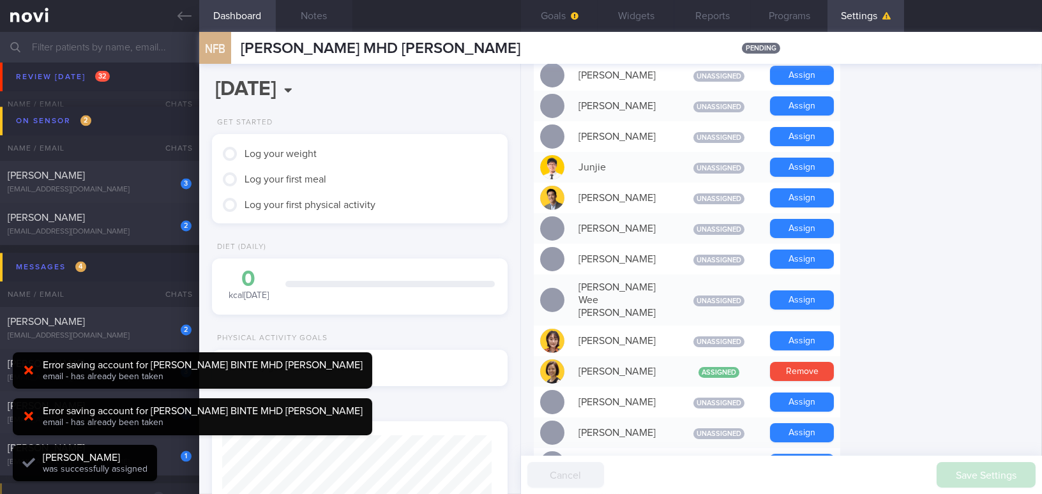
scroll to position [611, 0]
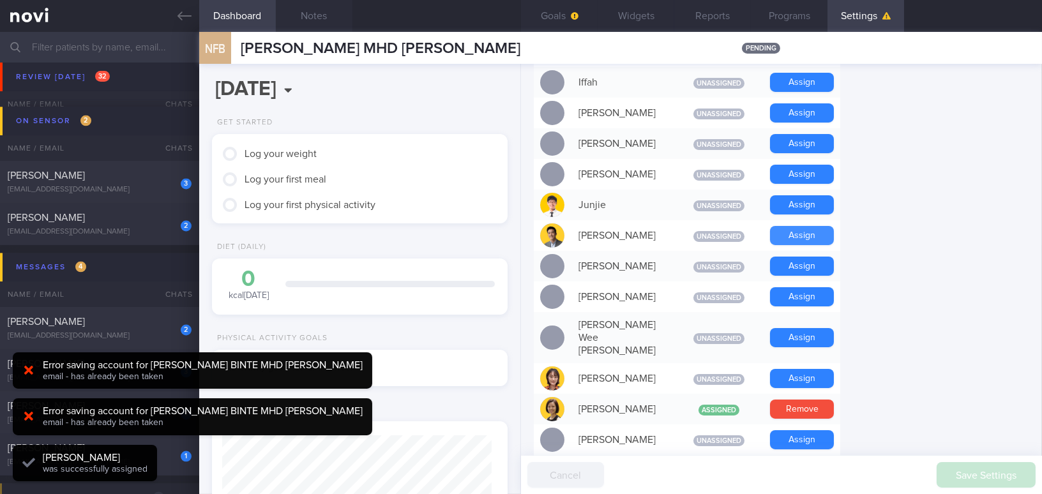
click at [808, 232] on button "Assign" at bounding box center [802, 235] width 64 height 19
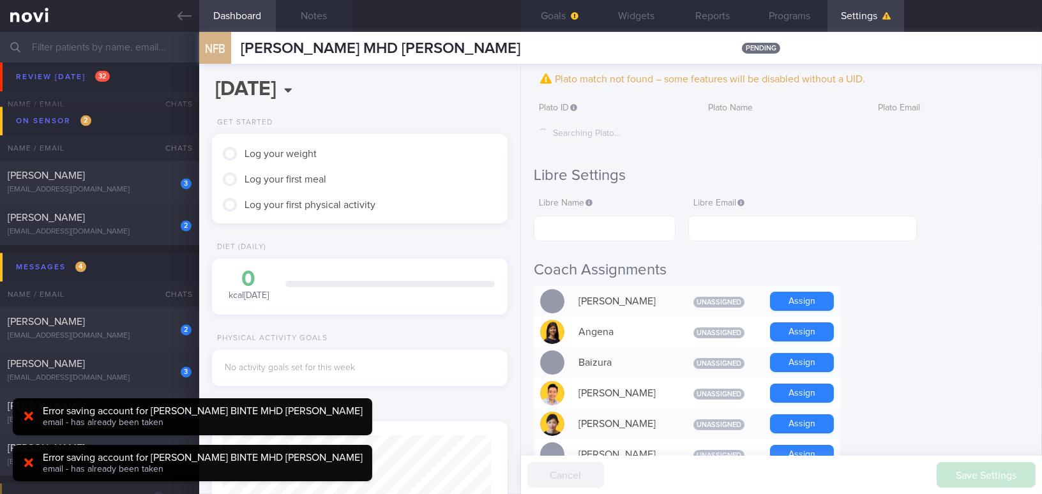
scroll to position [0, 0]
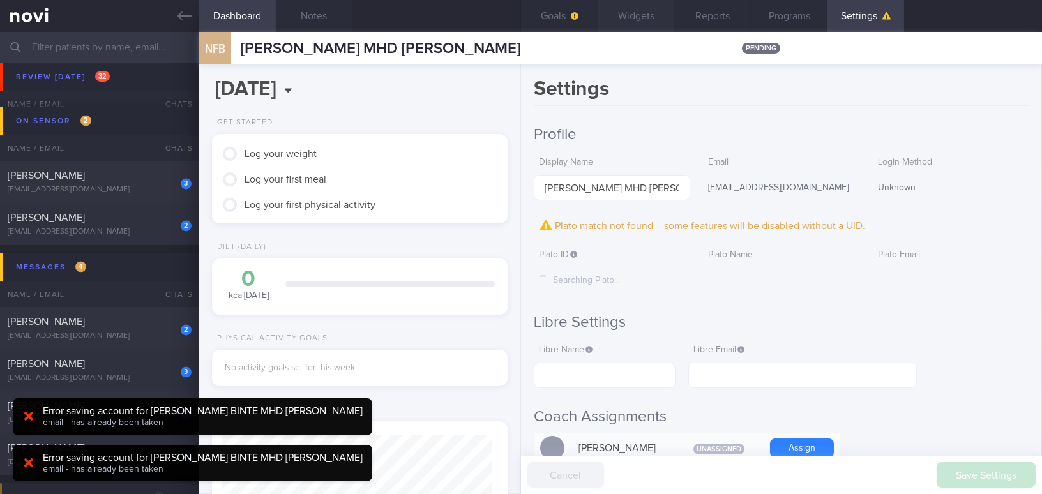
click at [619, 19] on button "Widgets" at bounding box center [636, 16] width 77 height 32
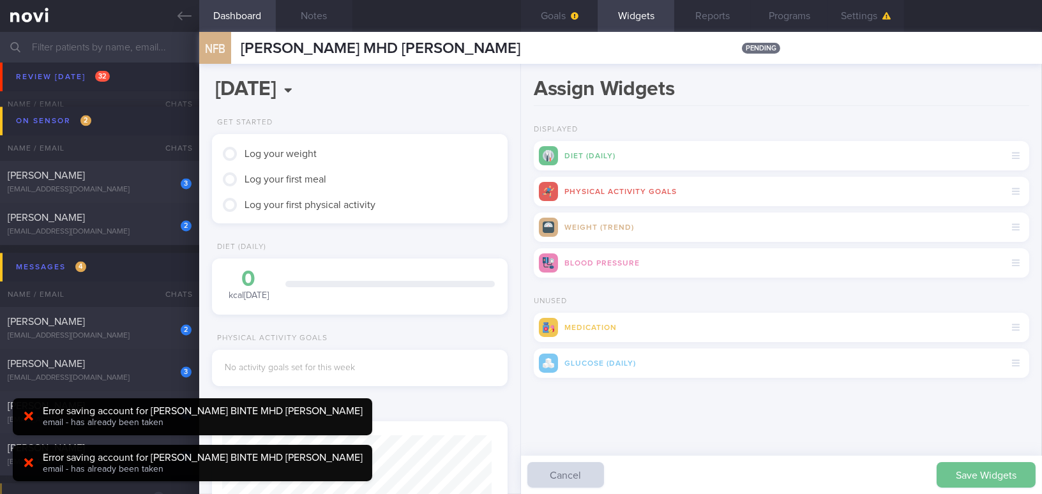
click at [995, 480] on button "Save Widgets" at bounding box center [986, 475] width 99 height 26
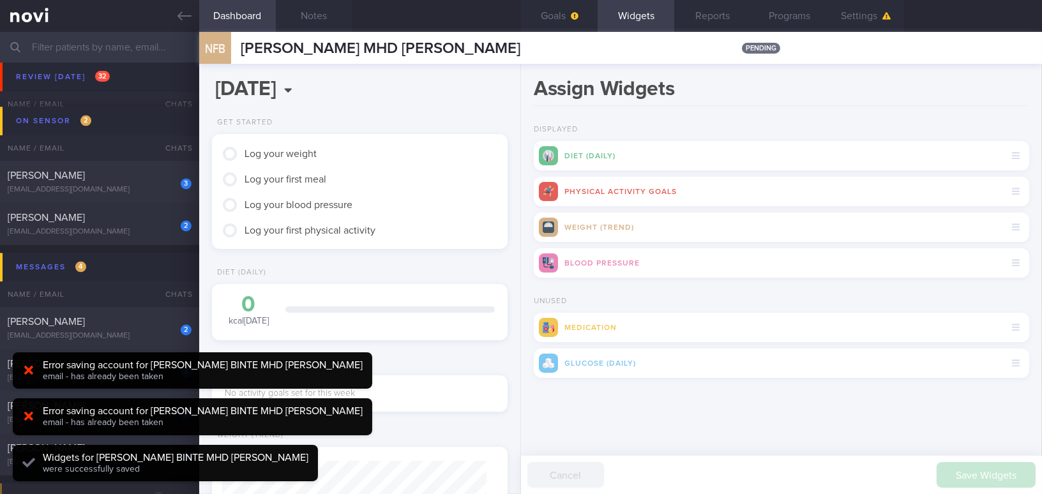
scroll to position [132, 264]
click at [886, 15] on icon "button" at bounding box center [886, 16] width 9 height 8
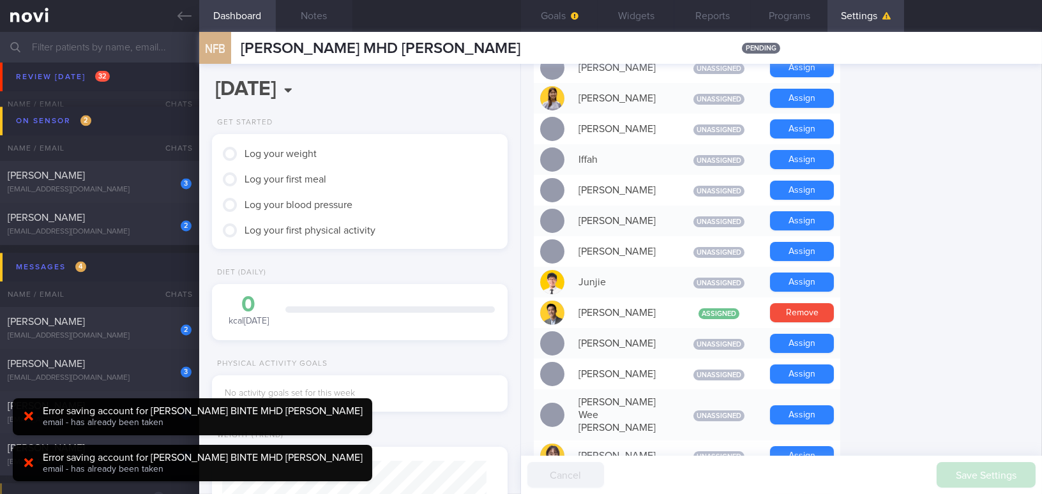
scroll to position [522, 0]
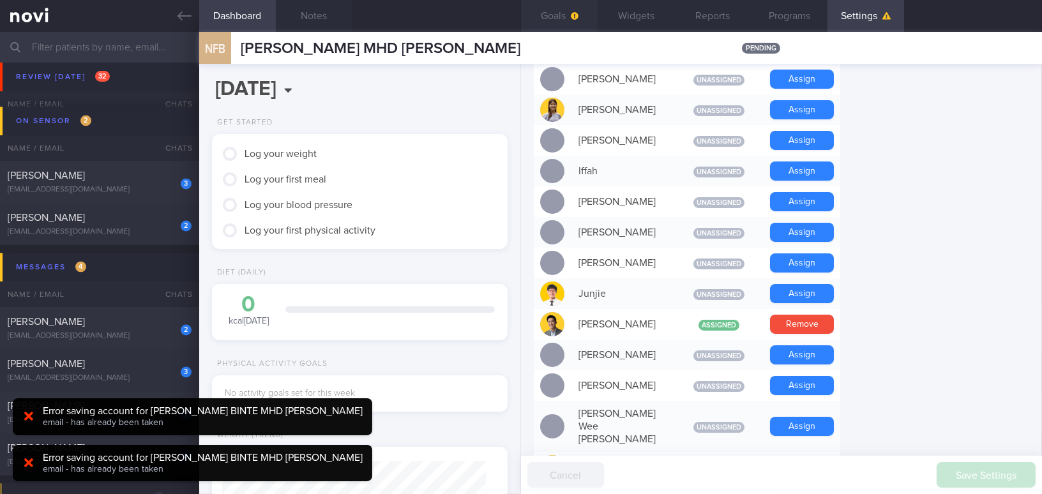
click at [569, 16] on span "button" at bounding box center [573, 16] width 10 height 10
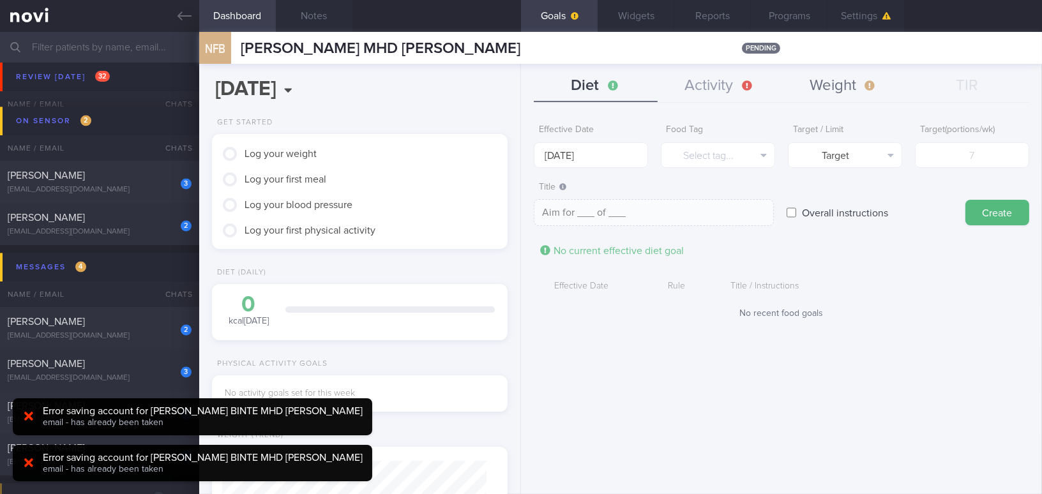
click at [839, 87] on button "Weight" at bounding box center [843, 86] width 124 height 32
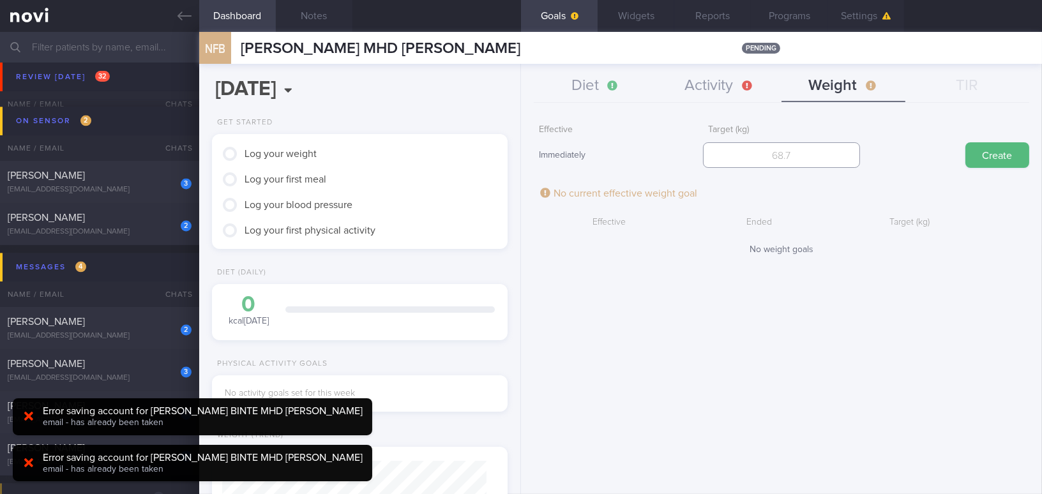
click at [776, 153] on input "number" at bounding box center [781, 155] width 156 height 26
type input "78"
click at [1010, 160] on button "Create" at bounding box center [997, 155] width 64 height 26
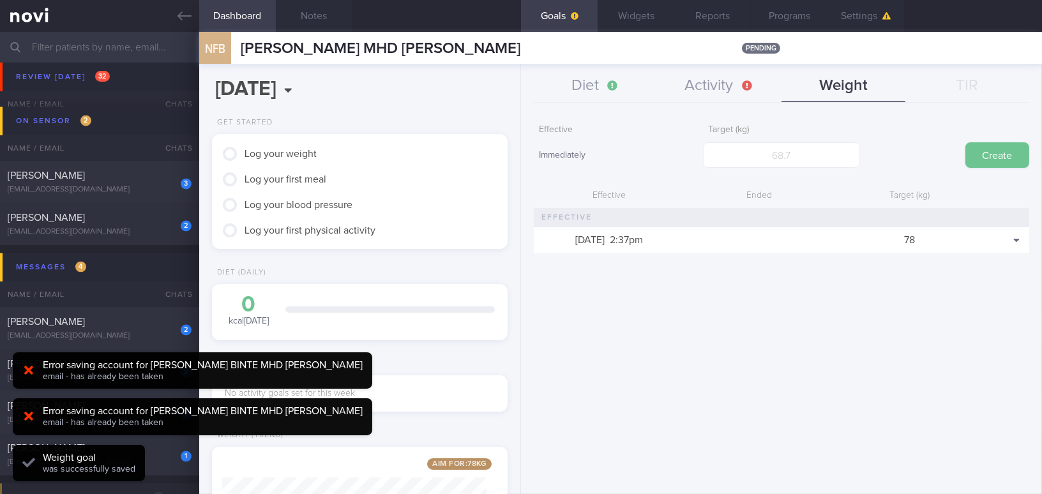
scroll to position [149, 264]
click at [608, 92] on button "Diet" at bounding box center [596, 86] width 124 height 32
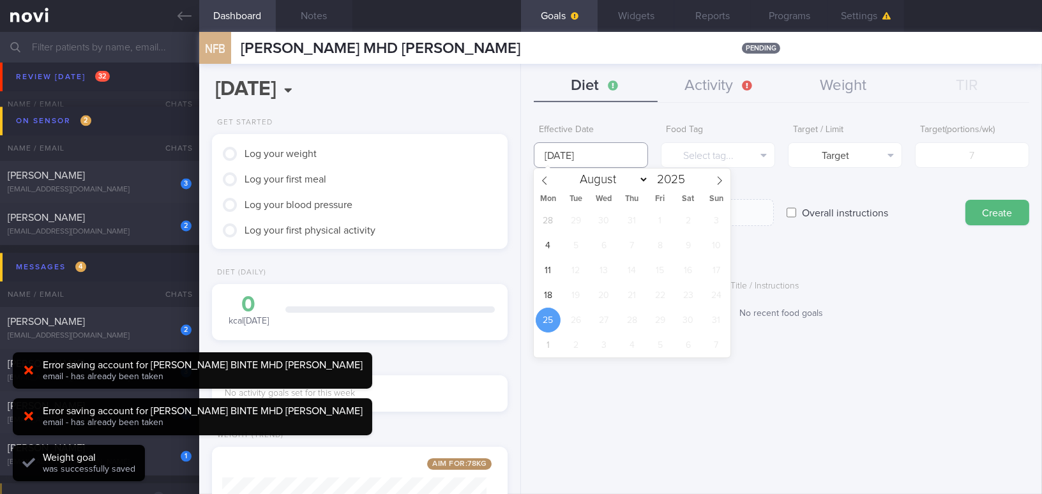
click at [591, 152] on input "[DATE]" at bounding box center [591, 155] width 114 height 26
click at [543, 293] on span "18" at bounding box center [548, 295] width 25 height 25
type input "[DATE]"
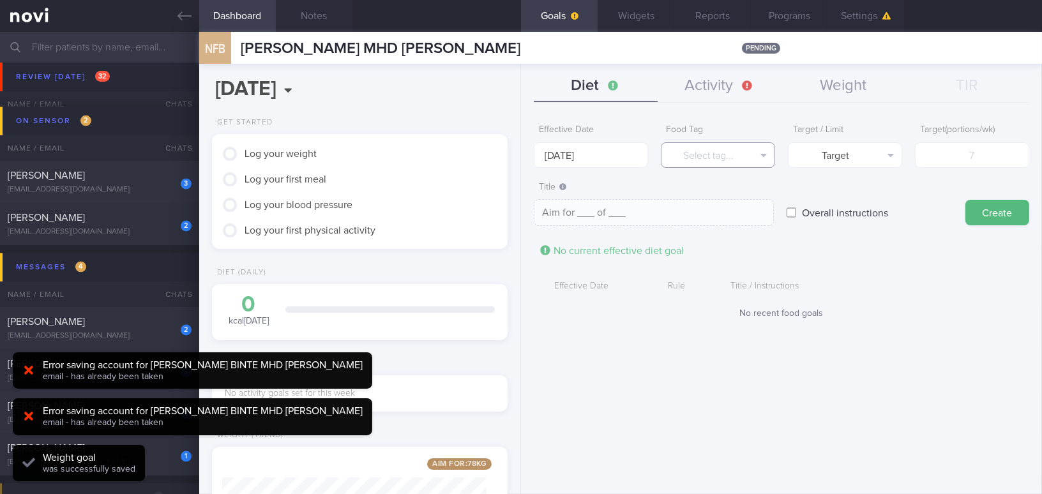
click at [717, 157] on button "Select tag..." at bounding box center [718, 155] width 114 height 26
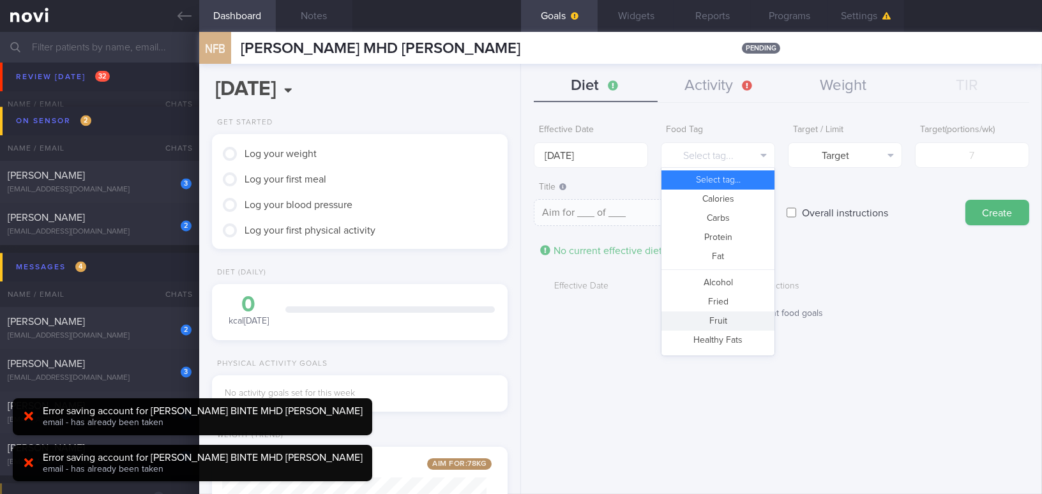
click at [728, 320] on button "Fruit" at bounding box center [717, 321] width 113 height 19
type textarea "Aim for __ portions of fruits per week"
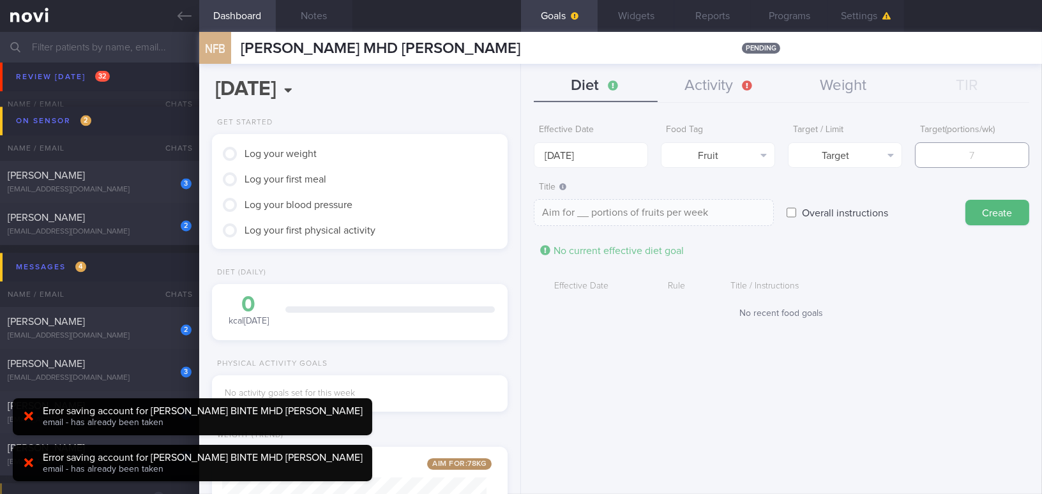
click at [957, 163] on input "number" at bounding box center [972, 155] width 114 height 26
type input "1"
type textarea "Aim for 1 portions of fruits per week"
type input "14"
type textarea "Aim for 14 portions of fruits per week"
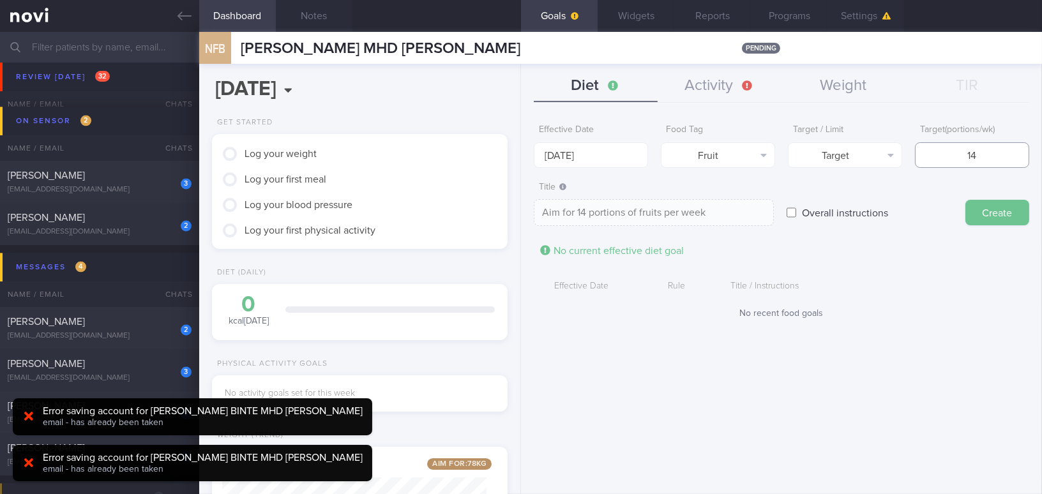
type input "14"
click at [979, 211] on button "Create" at bounding box center [997, 213] width 64 height 26
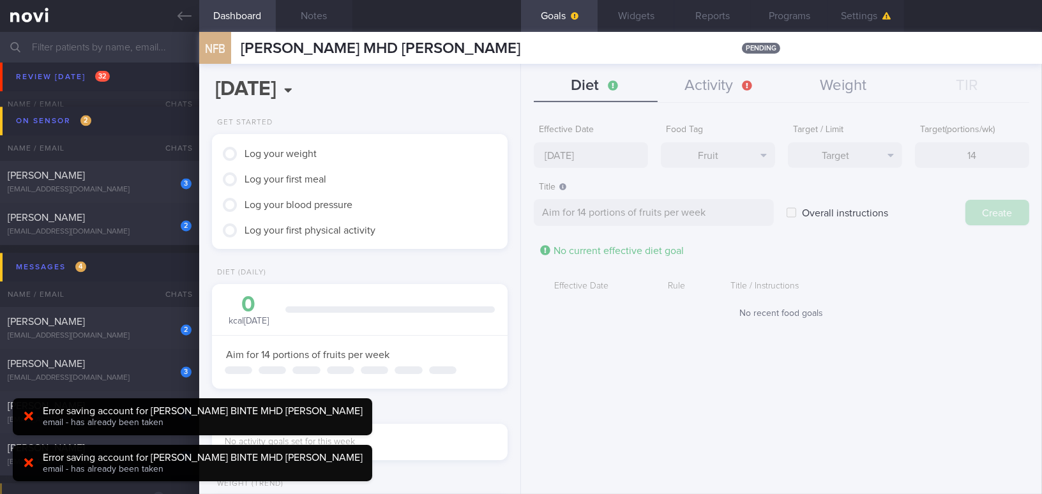
type input "[DATE]"
type textarea "Aim for ___ of ___"
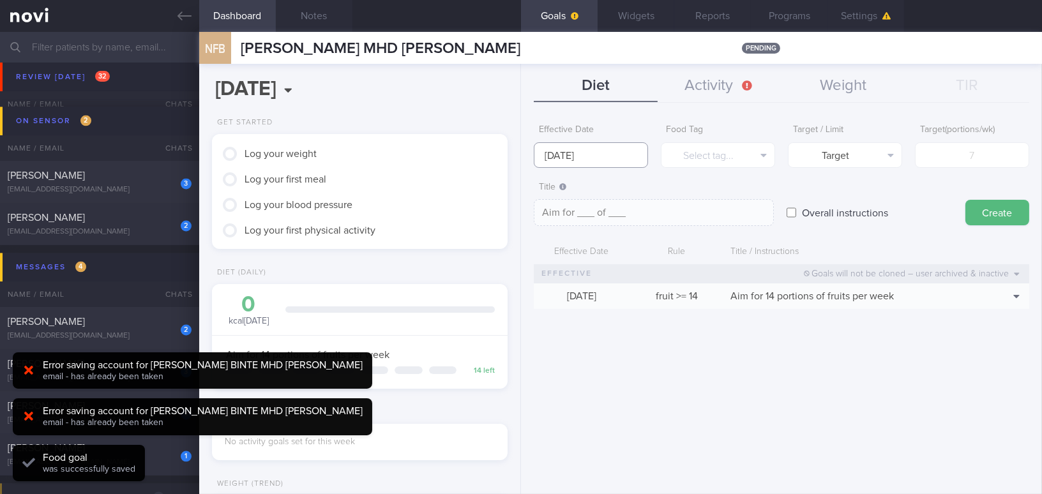
click at [562, 151] on input "[DATE]" at bounding box center [591, 155] width 114 height 26
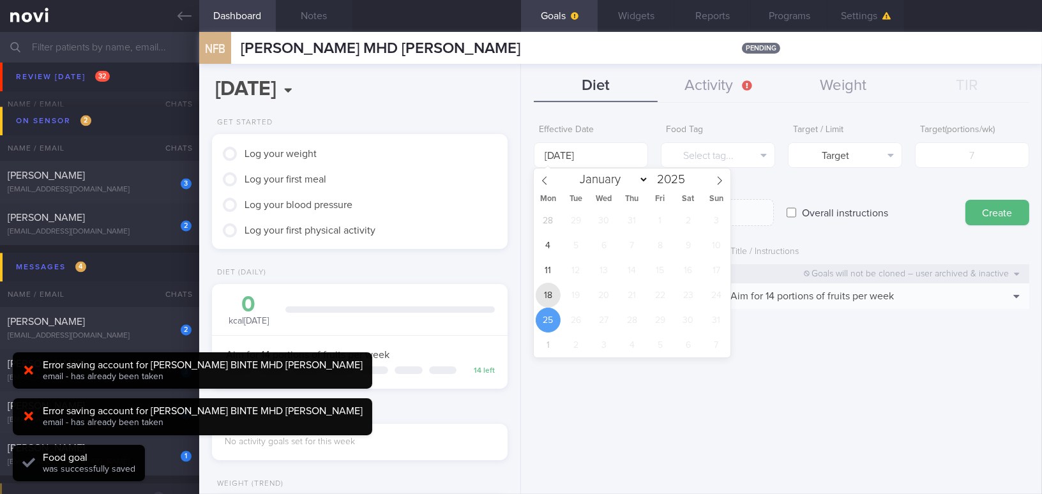
click at [543, 289] on span "18" at bounding box center [548, 295] width 25 height 25
type input "[DATE]"
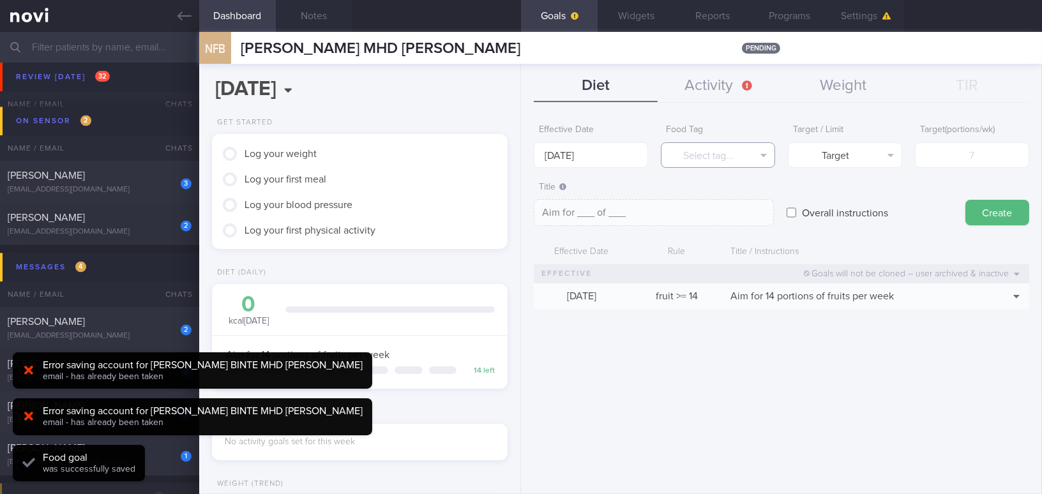
click at [696, 161] on button "Select tag..." at bounding box center [718, 155] width 114 height 26
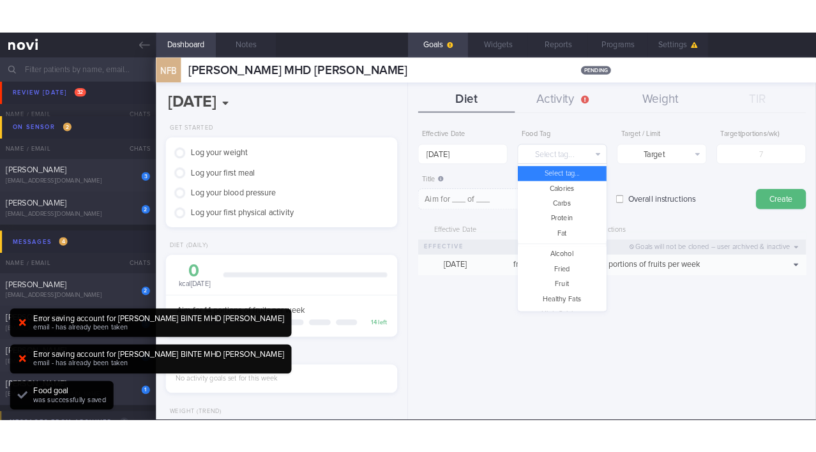
scroll to position [338, 0]
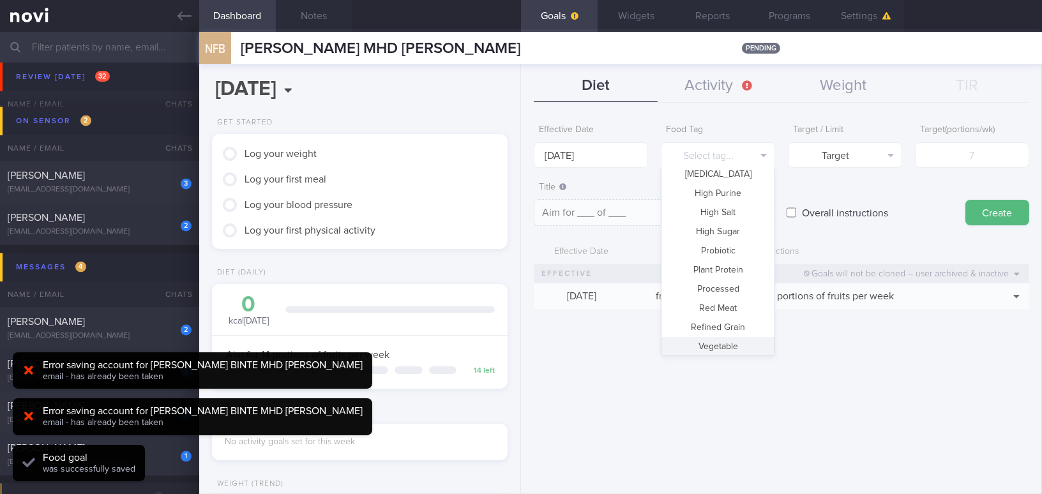
click at [718, 344] on button "Vegetable" at bounding box center [717, 346] width 113 height 19
type textarea "Aim for __ portions of vegetables per week"
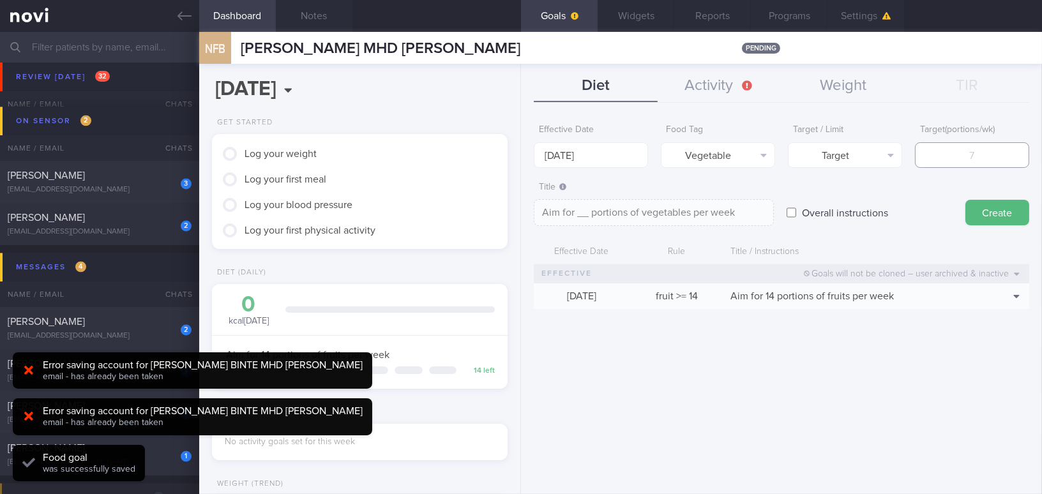
click at [982, 151] on input "number" at bounding box center [972, 155] width 114 height 26
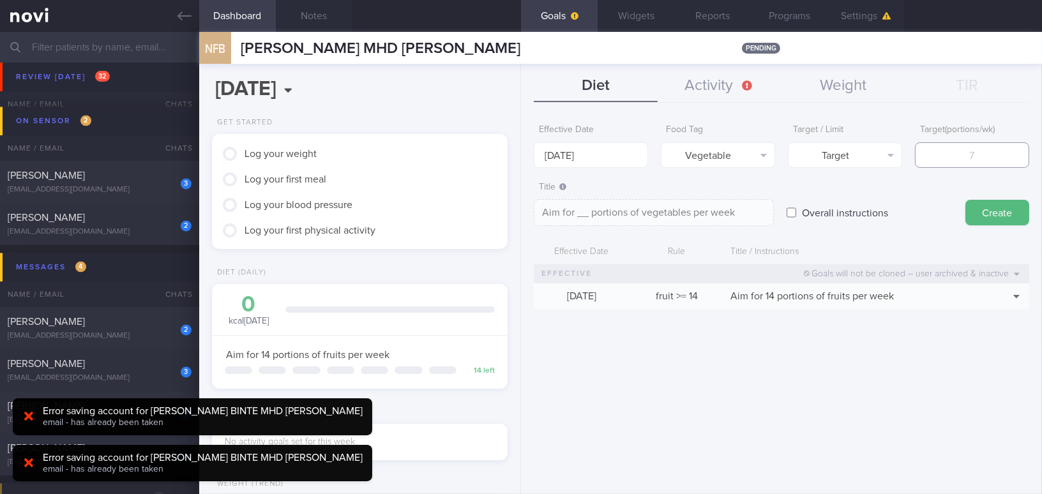
type input "1"
type textarea "Aim for 1 portions of vegetables per week"
type input "14"
type textarea "Aim for 14 portions of vegetables per week"
type input "14"
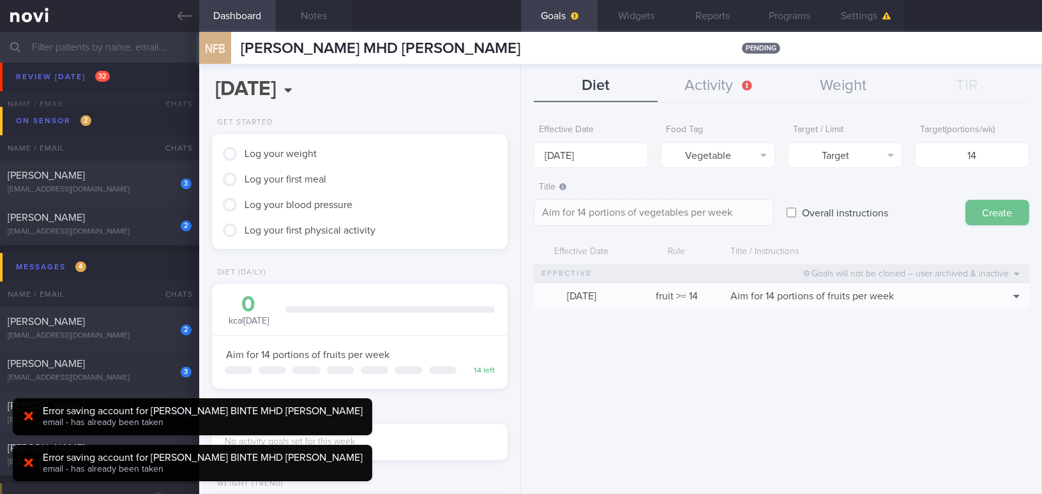
click at [1006, 218] on button "Create" at bounding box center [997, 213] width 64 height 26
type input "[DATE]"
type textarea "Aim for ___ of ___"
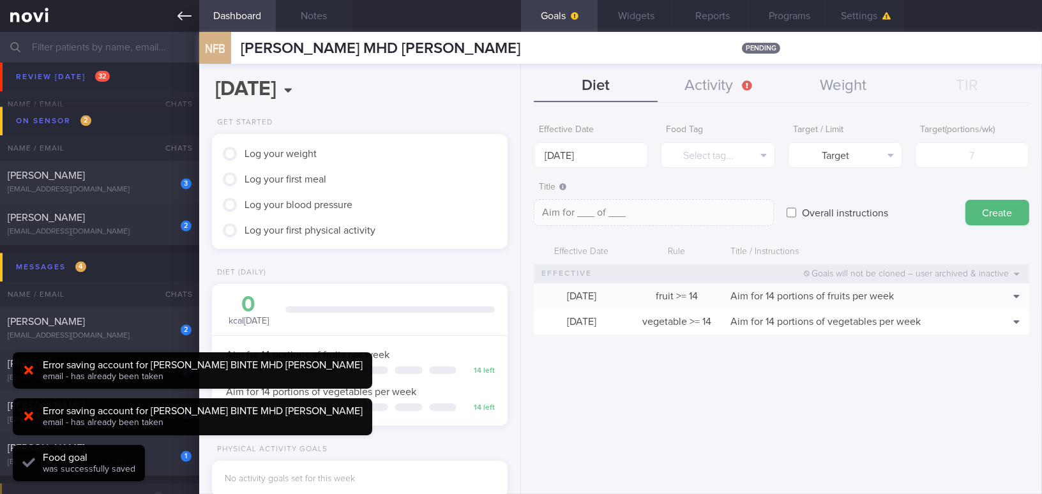
click at [179, 10] on icon at bounding box center [184, 16] width 14 height 14
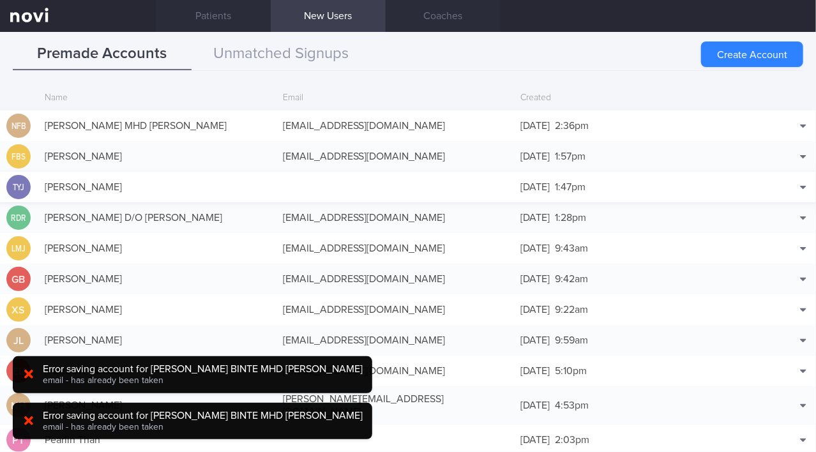
scroll to position [5143, 0]
click at [314, 129] on div "nurfaizahmhdyassin1@hotmail.com" at bounding box center [395, 126] width 238 height 26
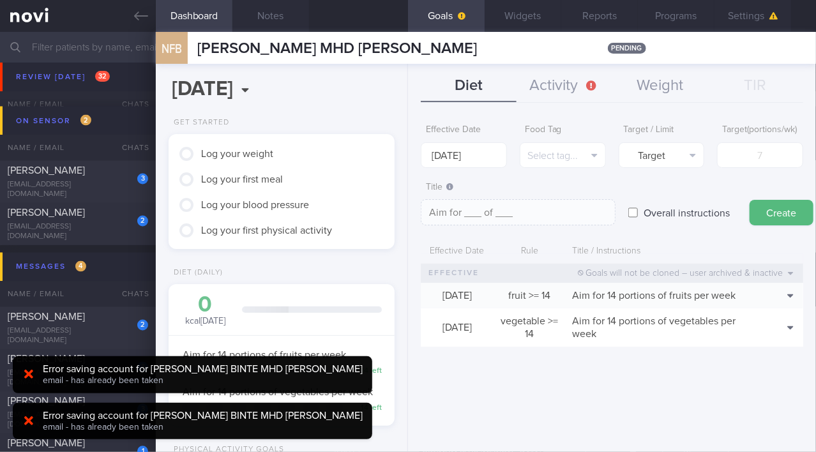
scroll to position [115, 195]
click at [751, 17] on button "Settings" at bounding box center [752, 16] width 77 height 32
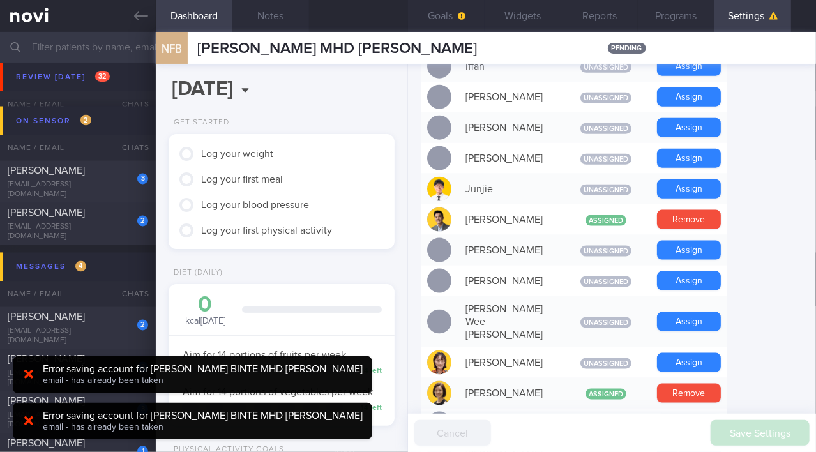
scroll to position [696, 0]
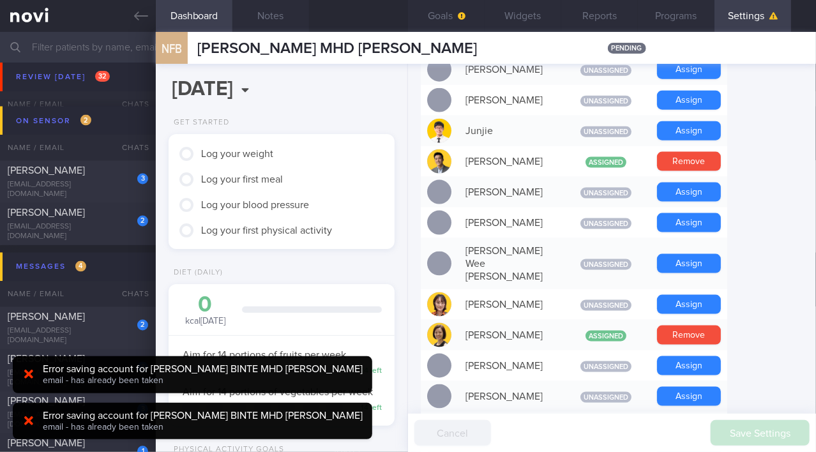
click at [140, 35] on input "text" at bounding box center [408, 47] width 816 height 31
click at [133, 10] on link at bounding box center [78, 16] width 156 height 32
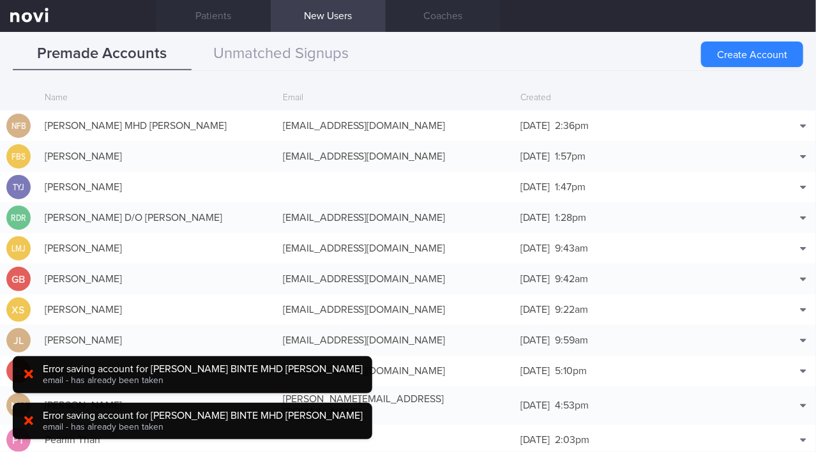
click at [25, 377] on icon at bounding box center [28, 374] width 9 height 9
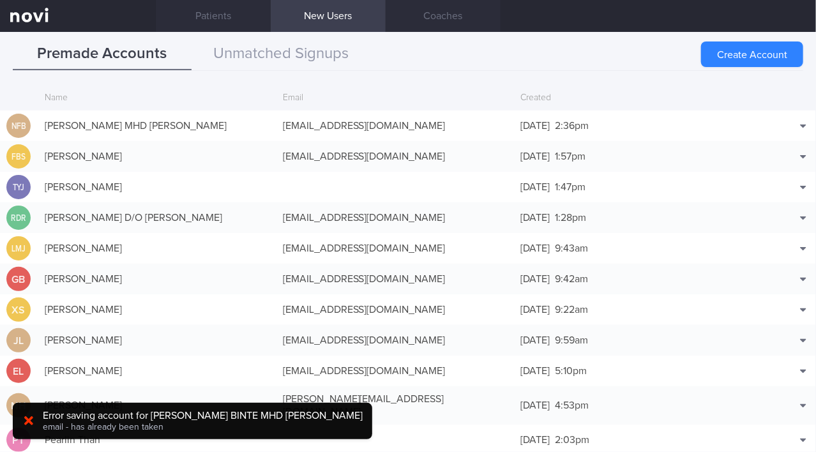
click at [31, 425] on icon at bounding box center [28, 420] width 9 height 13
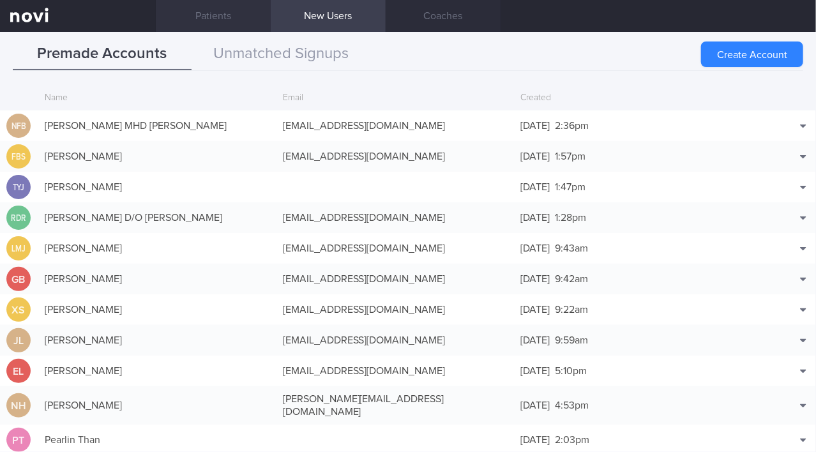
click at [232, 16] on link "Patients" at bounding box center [213, 16] width 115 height 32
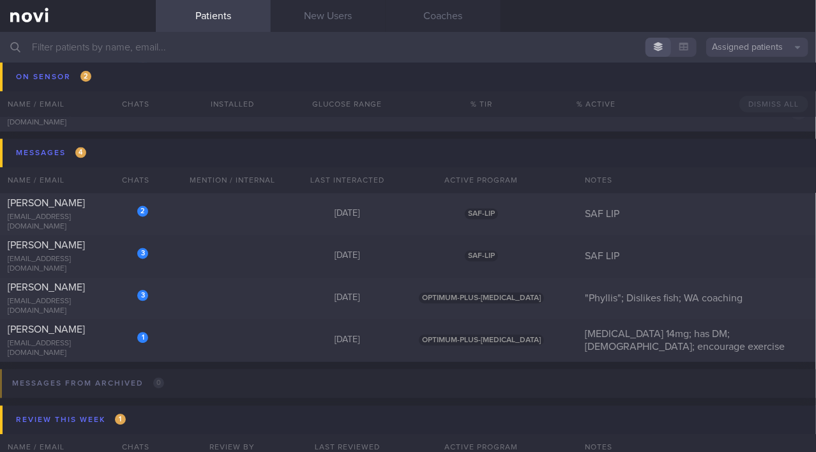
scroll to position [5260, 0]
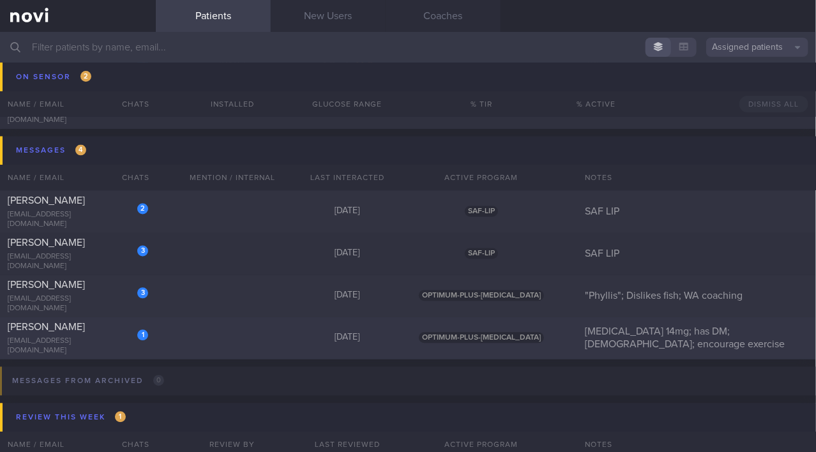
click at [107, 340] on div "1 SITI NURHANI KOH cynthiakoh402@gmail.com" at bounding box center [78, 338] width 156 height 35
select select "8"
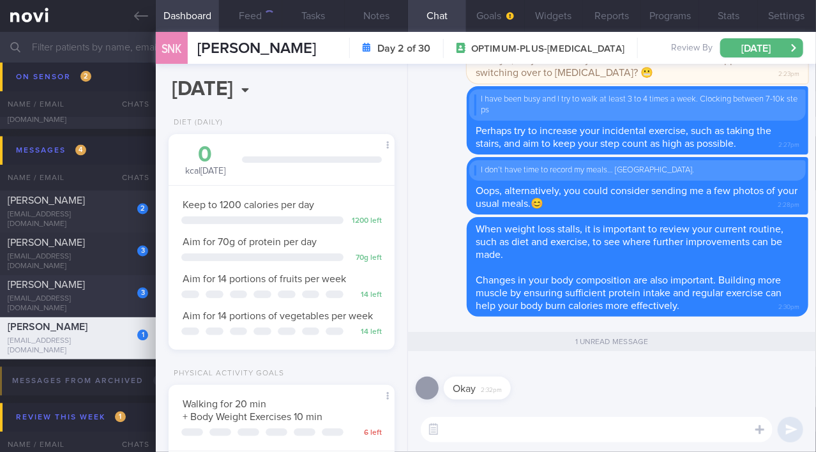
scroll to position [100, 200]
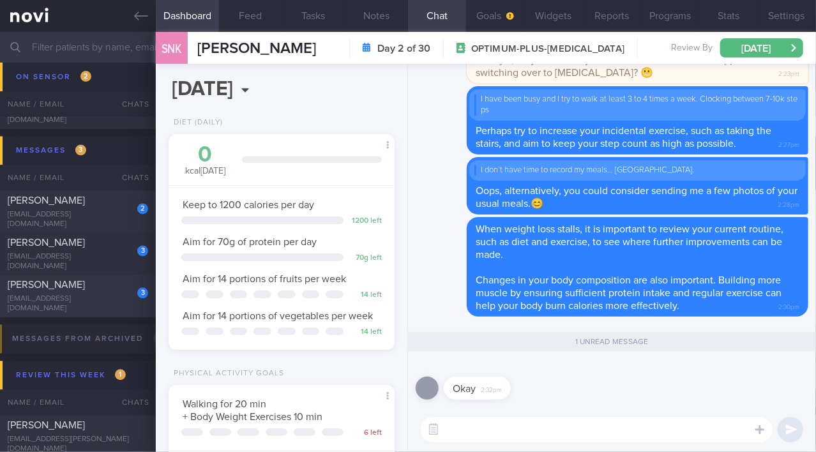
click at [96, 292] on div "[PERSON_NAME]" at bounding box center [76, 285] width 137 height 13
type input ""Phyllis"; Dislikes fish; WA coaching"
select select "7"
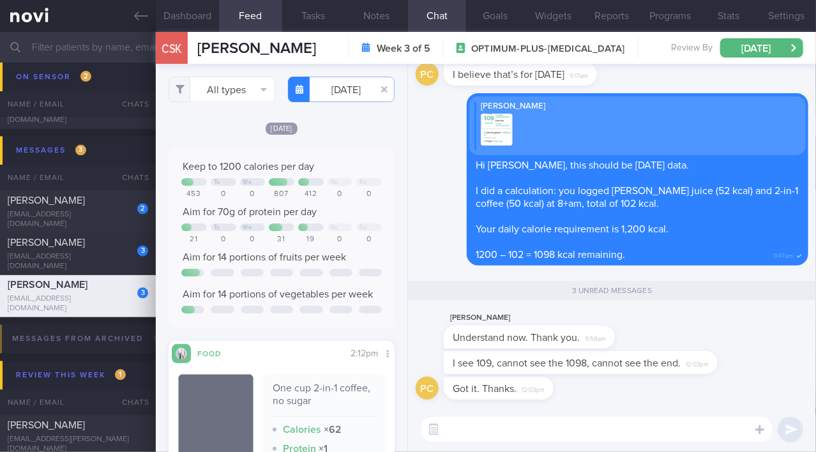
click at [497, 431] on textarea at bounding box center [597, 430] width 352 height 26
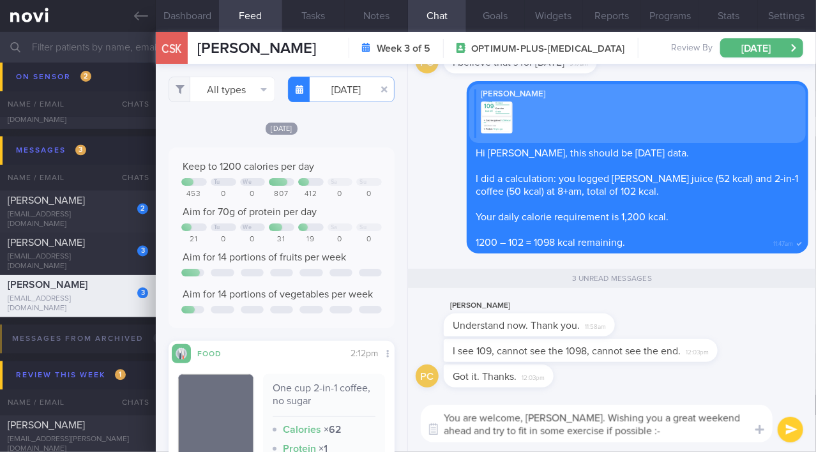
type textarea "You are welcome, Phyllis. Wishing you a great weekend ahead and try to fit in s…"
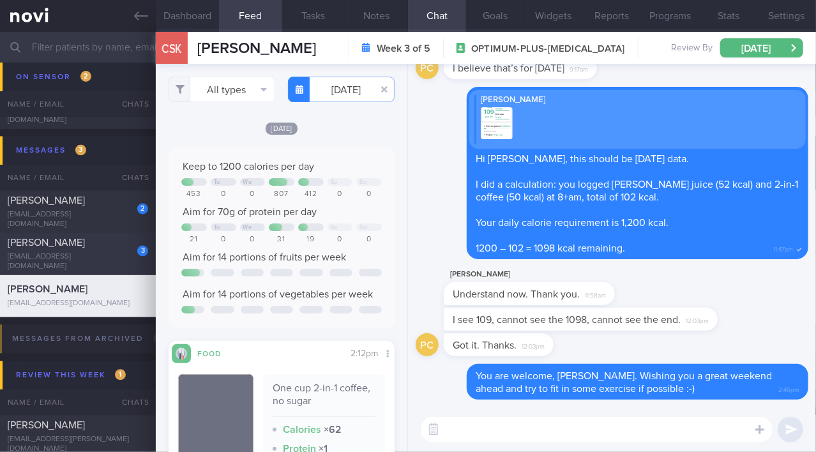
click at [58, 257] on div "[EMAIL_ADDRESS][DOMAIN_NAME]" at bounding box center [78, 262] width 140 height 19
type input "SAF LIP"
checkbox input "false"
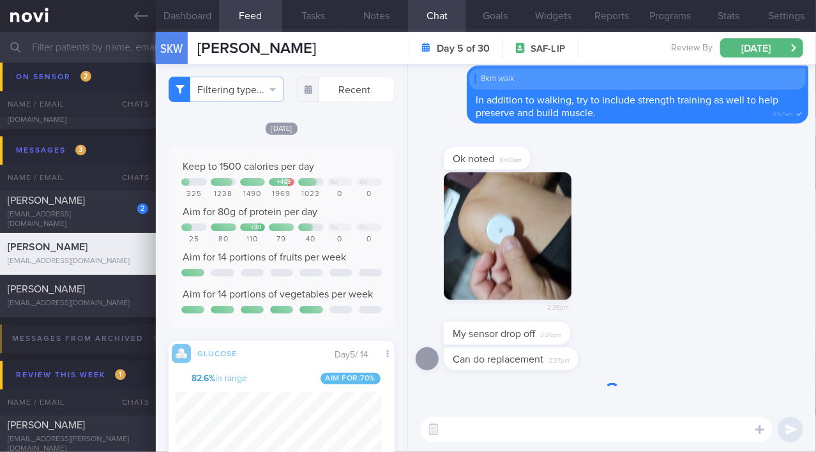
scroll to position [146, 206]
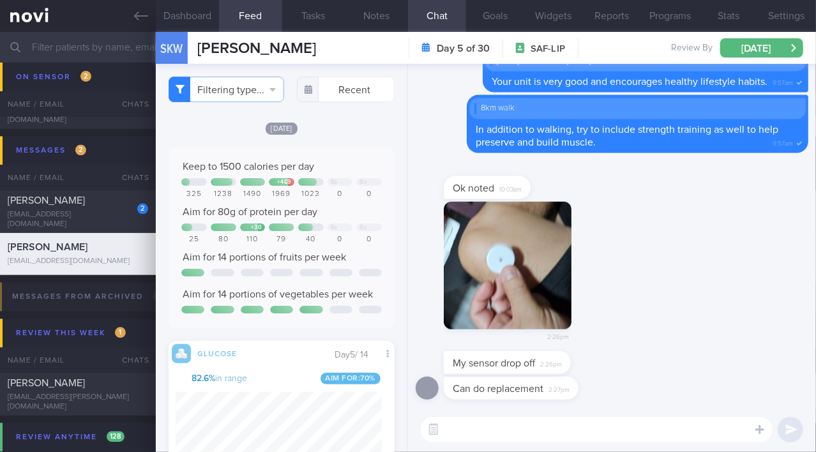
click at [471, 430] on textarea at bounding box center [597, 430] width 352 height 26
drag, startPoint x: 477, startPoint y: 380, endPoint x: 660, endPoint y: 405, distance: 184.8
click at [660, 405] on div "Can do replacement 2:27pm" at bounding box center [612, 392] width 393 height 31
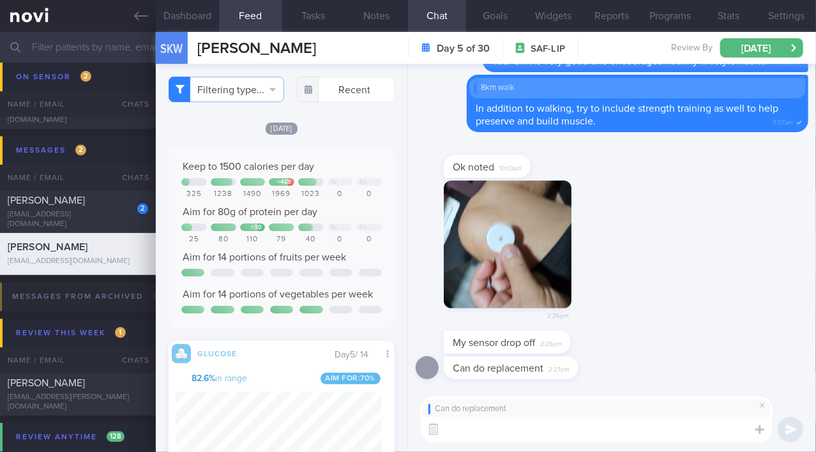
paste textarea "you can contact the Abbott Customer Care hotline. Their number is 1800 272 2881…"
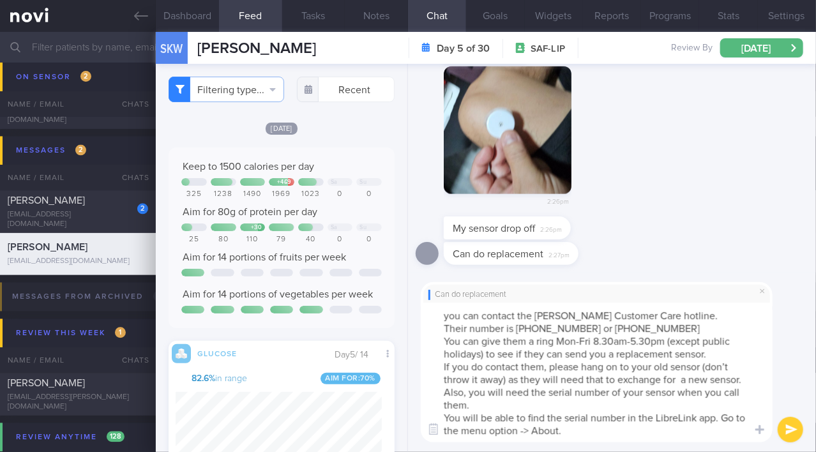
click at [444, 318] on textarea "you can contact the Abbott Customer Care hotline. Their number is 1800 272 2881…" at bounding box center [597, 373] width 352 height 140
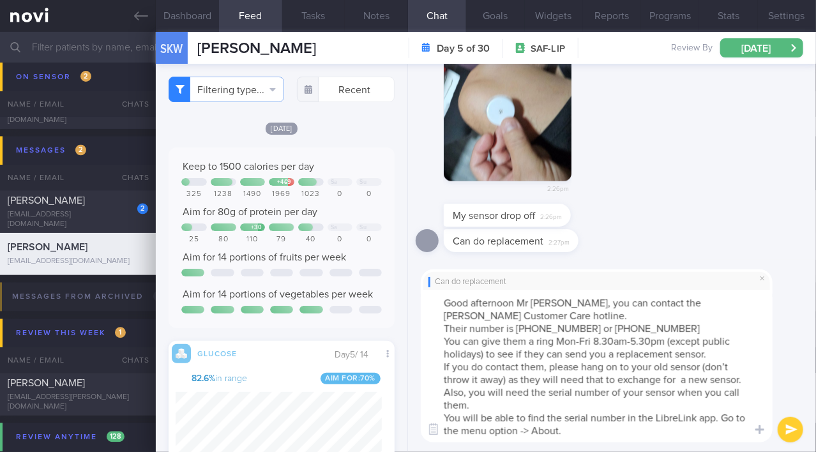
click at [438, 329] on textarea "Good afternoon Mr Sim, you can contact the Abbott Customer Care hotline. Their …" at bounding box center [597, 366] width 352 height 153
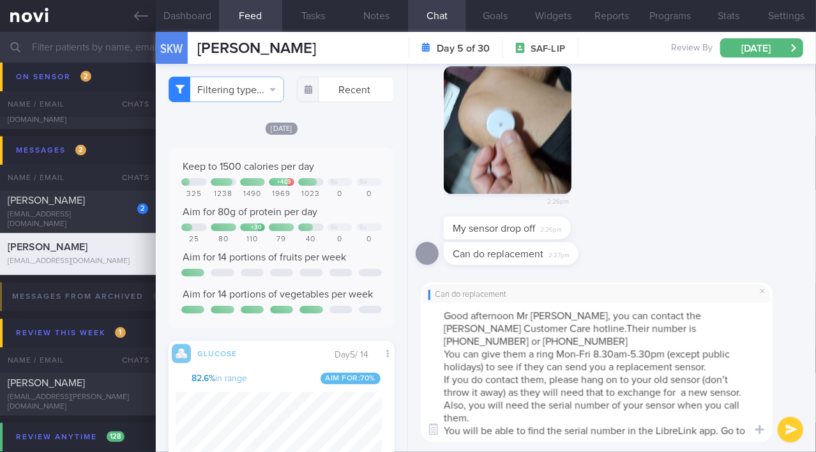
type textarea "Good afternoon Mr Sim, you can contact the Abbott Customer Care hotline. Their …"
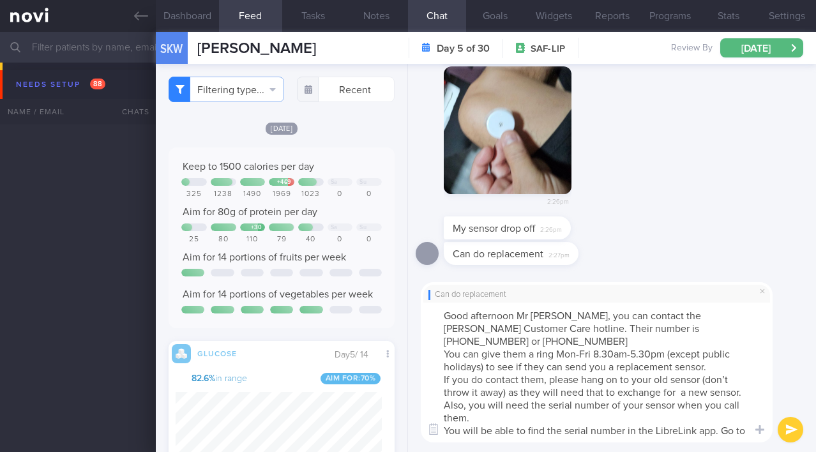
select select "7"
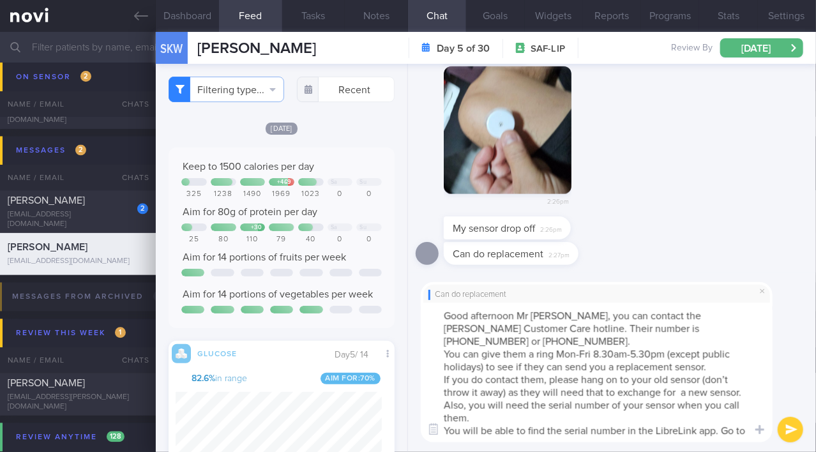
click at [446, 343] on textarea "Good afternoon Mr Sim, you can contact the Abbott Customer Care hotline. Their …" at bounding box center [597, 373] width 352 height 140
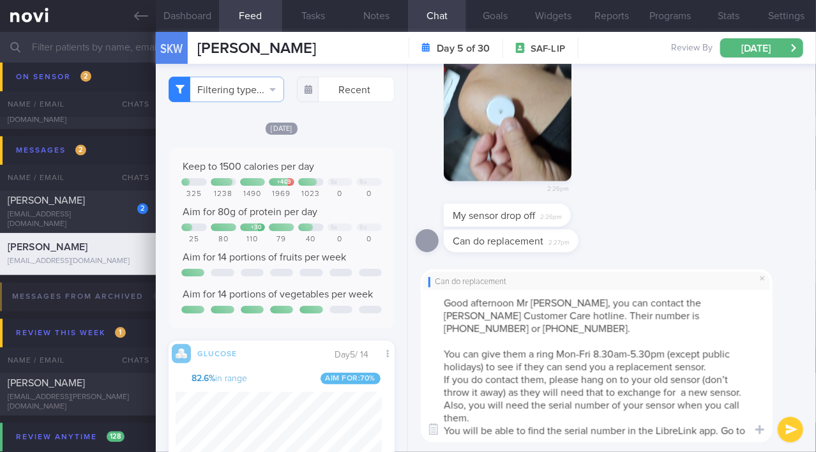
click at [442, 391] on textarea "Good afternoon Mr Sim, you can contact the Abbott Customer Care hotline. Their …" at bounding box center [597, 366] width 352 height 153
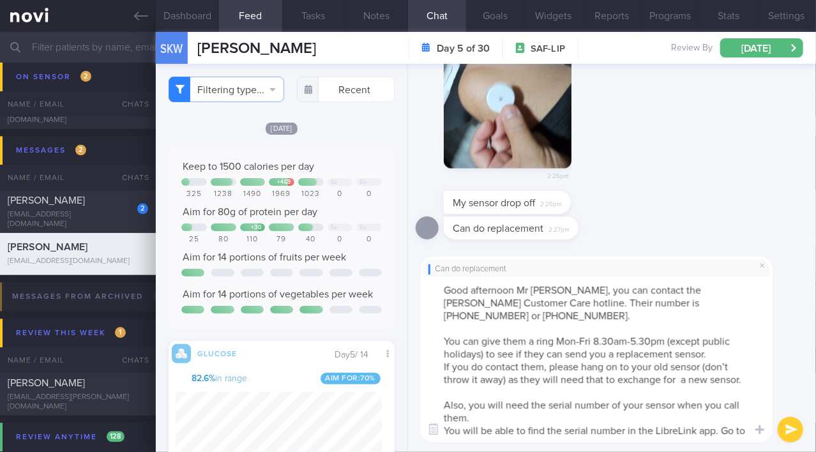
click at [448, 430] on textarea "Good afternoon Mr Sim, you can contact the Abbott Customer Care hotline. Their …" at bounding box center [597, 359] width 352 height 165
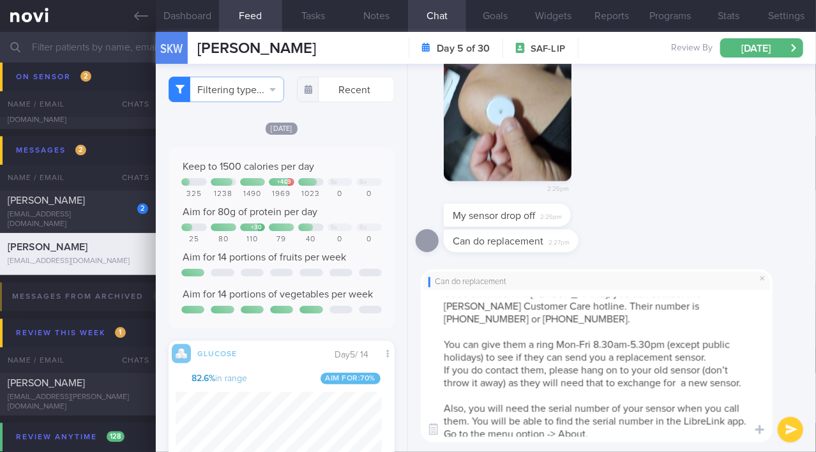
scroll to position [12, 0]
click at [628, 432] on textarea "Good afternoon Mr Sim, you can contact the Abbott Customer Care hotline. Their …" at bounding box center [597, 366] width 352 height 153
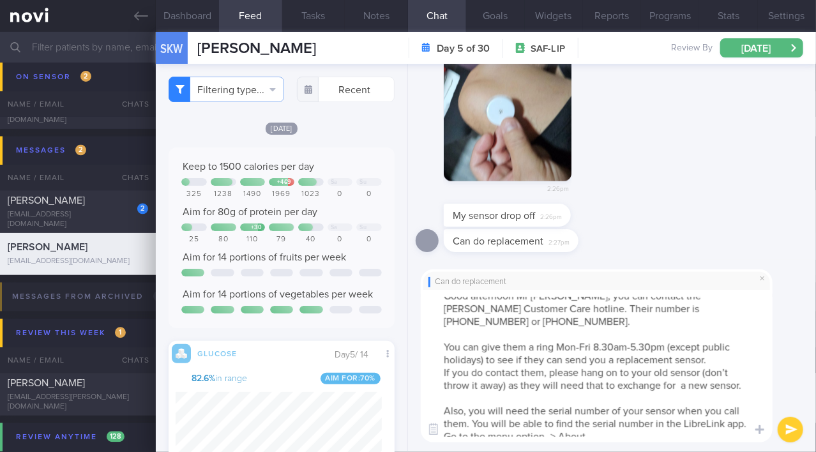
scroll to position [0, 0]
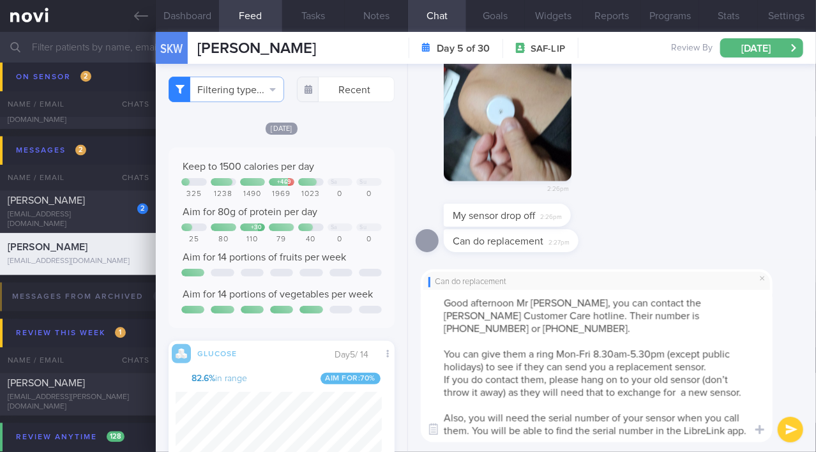
click at [555, 380] on textarea "Good afternoon Mr Sim, you can contact the Abbott Customer Care hotline. Their …" at bounding box center [597, 366] width 352 height 153
click at [684, 377] on textarea "Good afternoon Mr Sim, you can contact the Abbott Customer Care hotline. Their …" at bounding box center [597, 366] width 352 height 153
type textarea "Good afternoon Mr Sim, you can contact the Abbott Customer Care hotline. Their …"
click at [790, 431] on button "submit" at bounding box center [791, 430] width 26 height 26
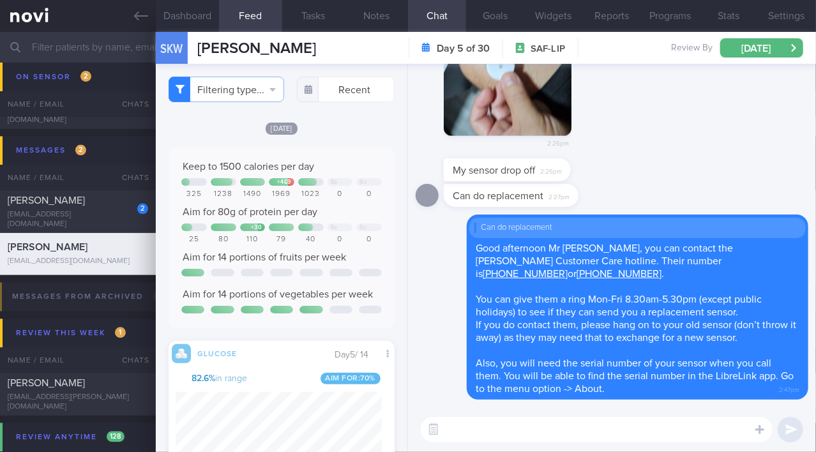
paste textarea "Alternatively, you may drop by our clinic—whichever option is more convenient f…"
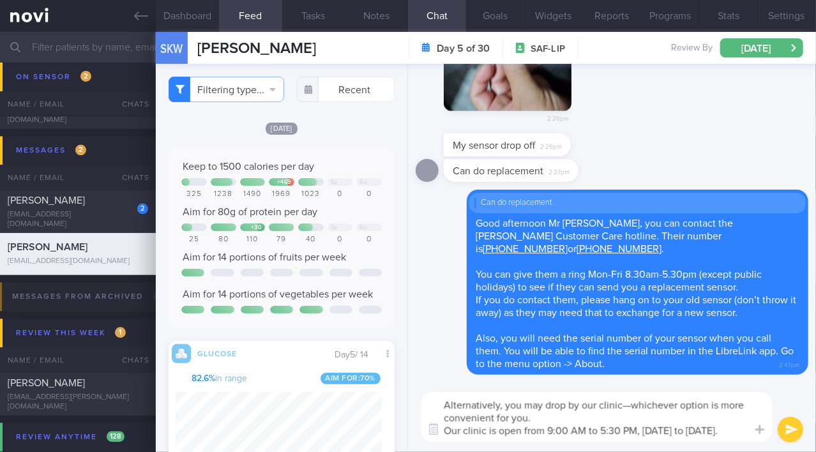
click at [629, 407] on textarea "Alternatively, you may drop by our clinic—whichever option is more convenient f…" at bounding box center [597, 417] width 352 height 50
click at [587, 416] on textarea "Alternatively, you may drop by our clinic, whichever option is more convenient …" at bounding box center [597, 417] width 352 height 50
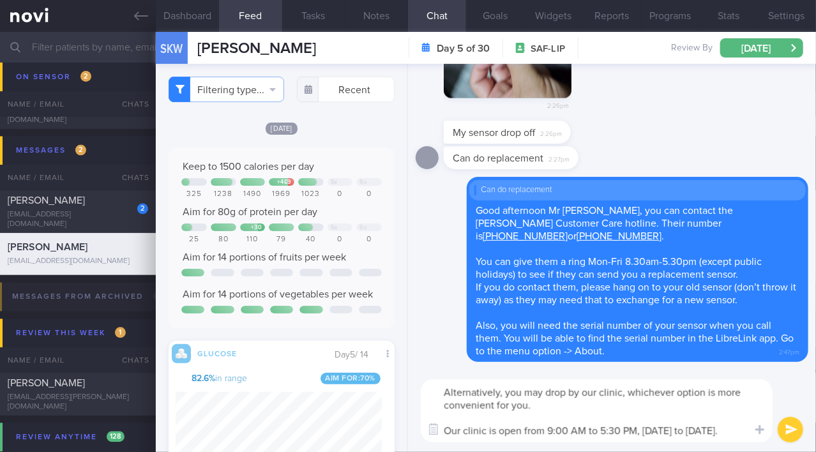
click at [583, 430] on textarea "Alternatively, you may drop by our clinic, whichever option is more convenient …" at bounding box center [597, 410] width 352 height 63
type textarea "Alternatively, you may drop by our clinic, whichever option is more convenient …"
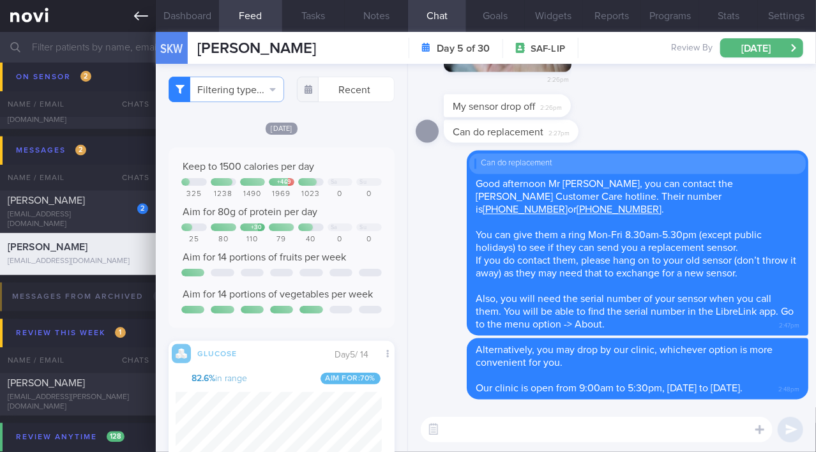
click at [140, 21] on icon at bounding box center [141, 16] width 14 height 14
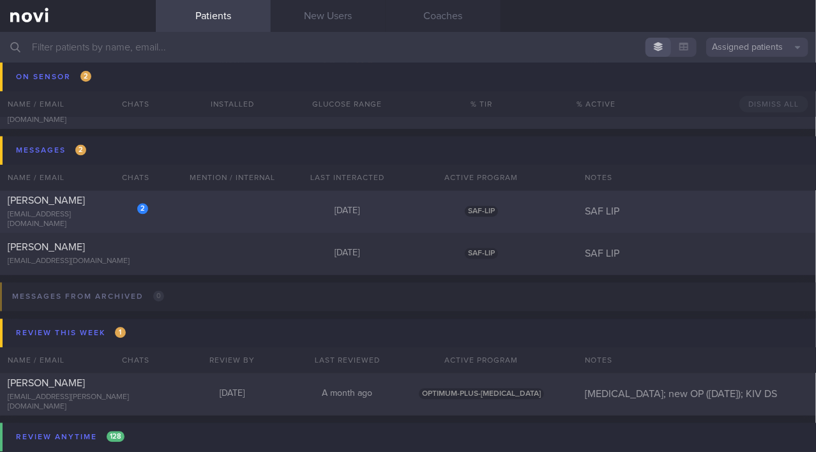
click at [75, 206] on span "[PERSON_NAME]" at bounding box center [46, 201] width 77 height 10
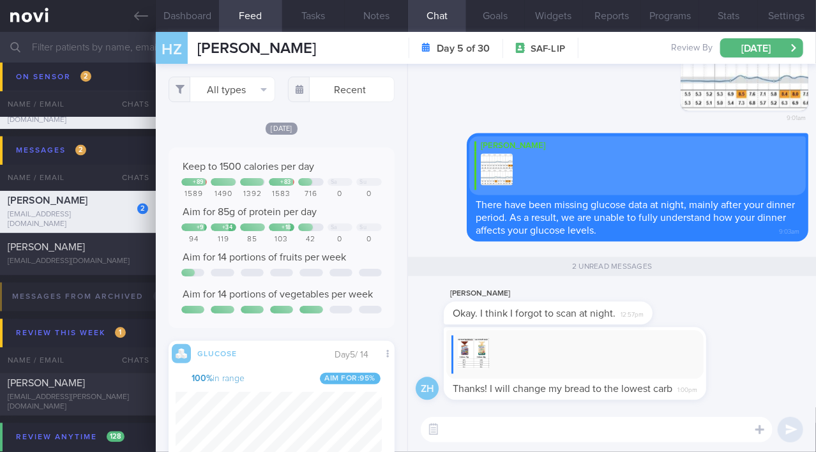
scroll to position [146, 206]
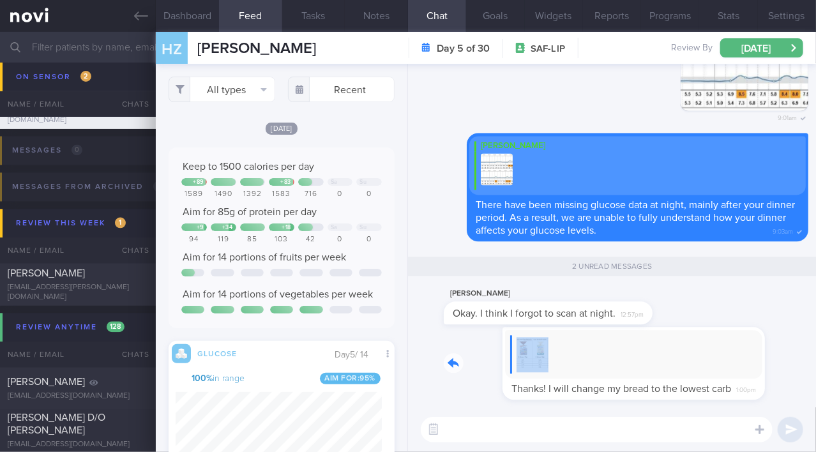
drag, startPoint x: 640, startPoint y: 335, endPoint x: 779, endPoint y: 342, distance: 139.3
click at [779, 342] on div "ZH Thanks! I will change my bread to the lowest carb 1:00pm" at bounding box center [612, 367] width 393 height 80
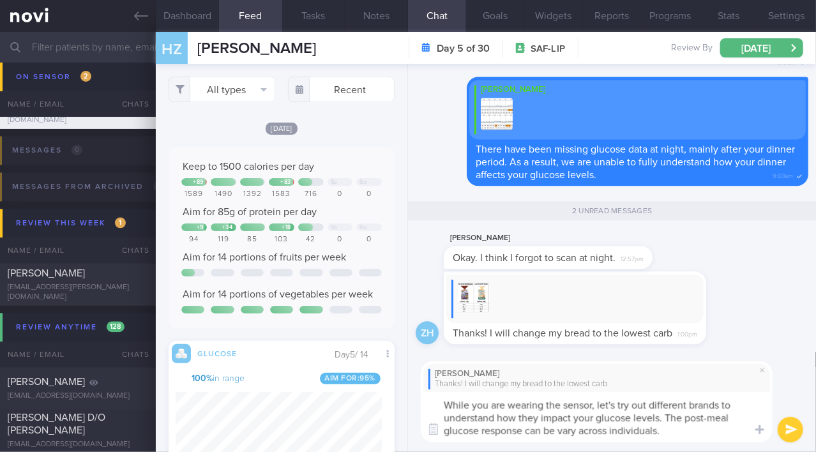
scroll to position [0, 0]
drag, startPoint x: 669, startPoint y: 433, endPoint x: 393, endPoint y: 390, distance: 279.2
click at [393, 390] on div "Dashboard Feed 1 Tasks Notes Chat 2 Goals Widgets Reports Programs Stats Settin…" at bounding box center [486, 242] width 660 height 420
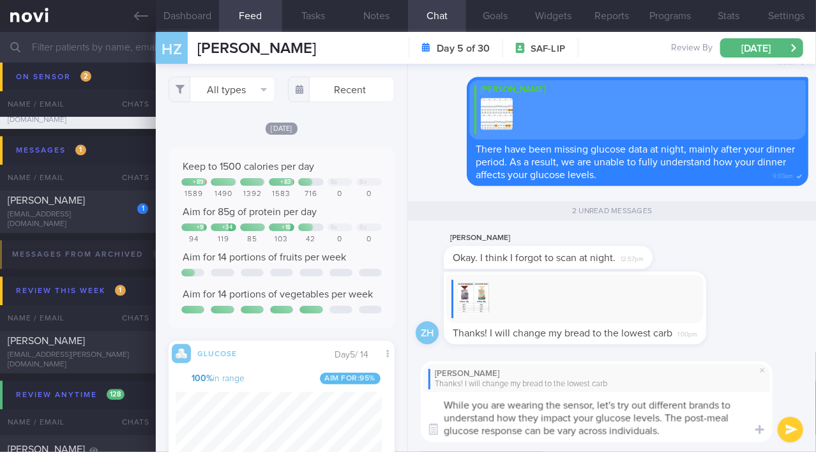
click at [500, 414] on textarea "While you are wearing the sensor, let's try out different brands to understand …" at bounding box center [597, 417] width 352 height 50
drag, startPoint x: 442, startPoint y: 404, endPoint x: 671, endPoint y: 439, distance: 231.1
click at [671, 439] on textarea "While you are wearing the sensor, let's try out different brands to understand …" at bounding box center [597, 417] width 352 height 50
paste textarea "’s try different brands to see how they impact your glucose levels. Post-meal g…"
type textarea "While you are wearing the sensor, let’s try different brands to see how they im…"
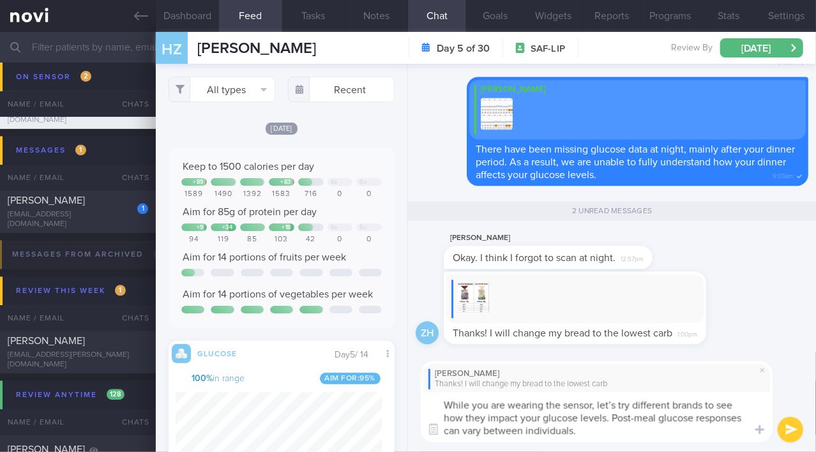
click at [793, 434] on button "submit" at bounding box center [791, 430] width 26 height 26
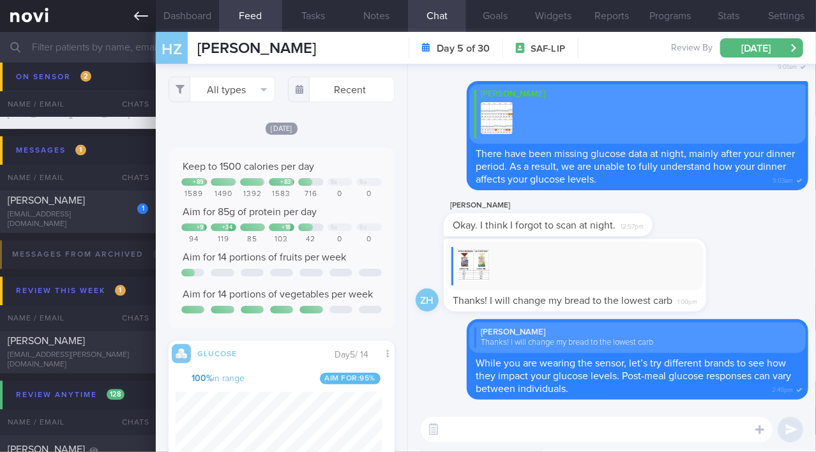
click at [144, 19] on icon at bounding box center [141, 16] width 14 height 14
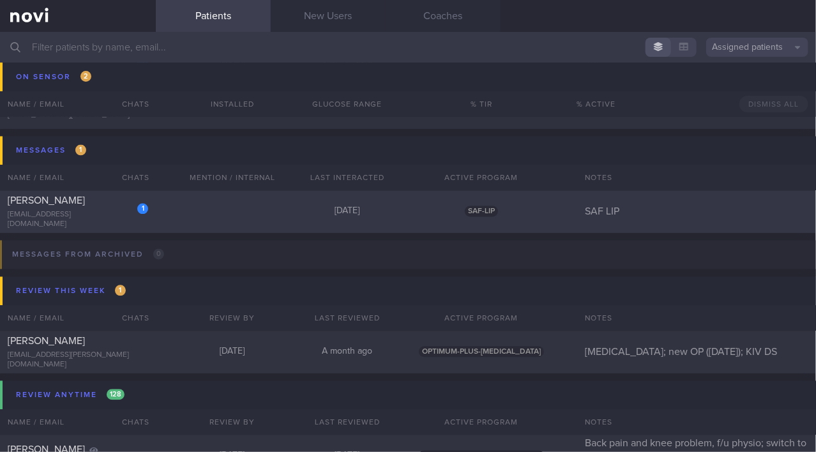
click at [101, 204] on div "[PERSON_NAME]" at bounding box center [76, 201] width 137 height 13
select select "7"
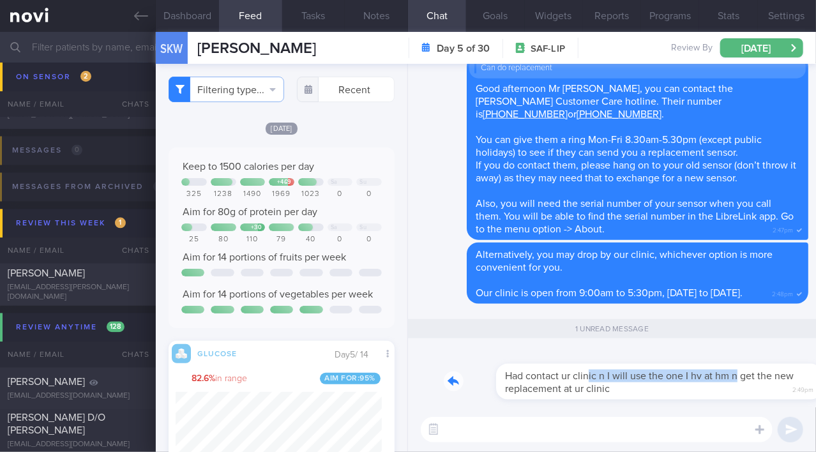
drag, startPoint x: 535, startPoint y: 367, endPoint x: 682, endPoint y: 365, distance: 146.8
click at [682, 365] on div "Had contact ur clinic n I will use the one I hv at hm n get the new replacement…" at bounding box center [626, 374] width 365 height 51
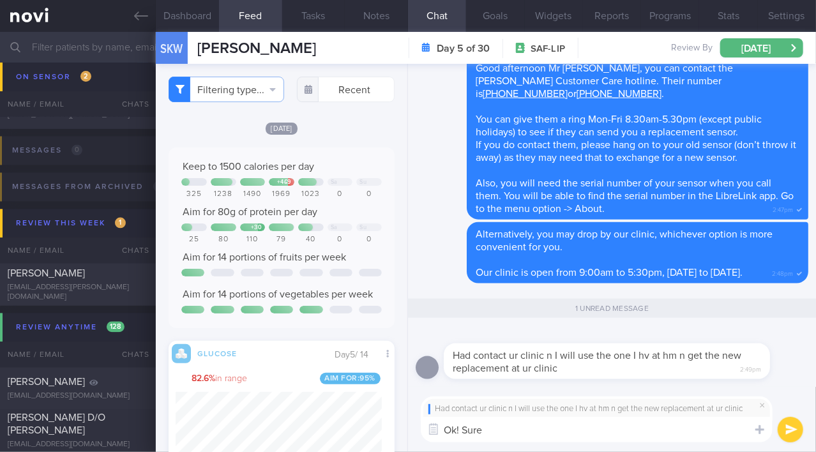
type textarea "Ok! Sure!"
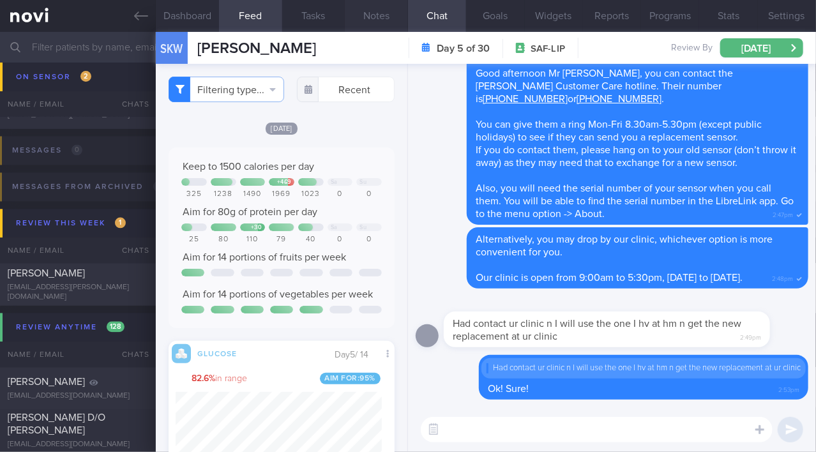
click at [370, 10] on button "Notes" at bounding box center [376, 16] width 63 height 32
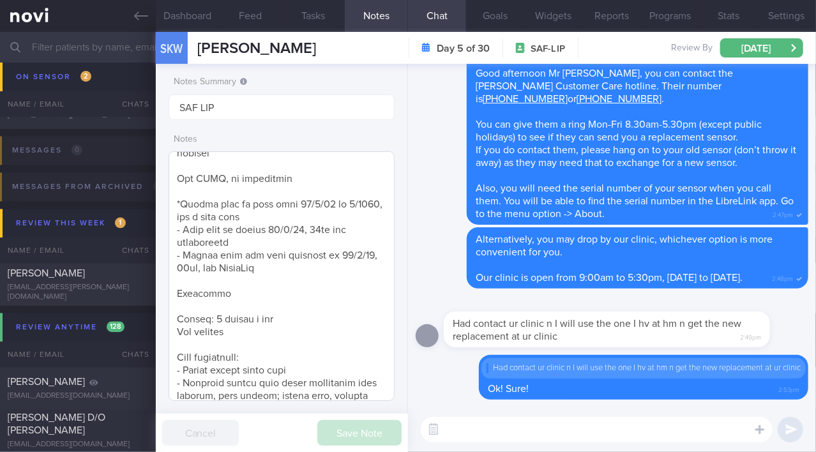
scroll to position [638, 0]
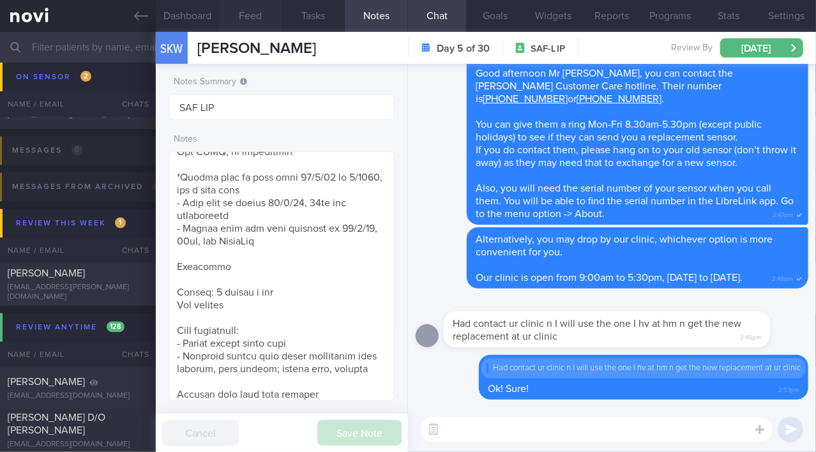
click at [241, 14] on button "Feed" at bounding box center [250, 16] width 63 height 32
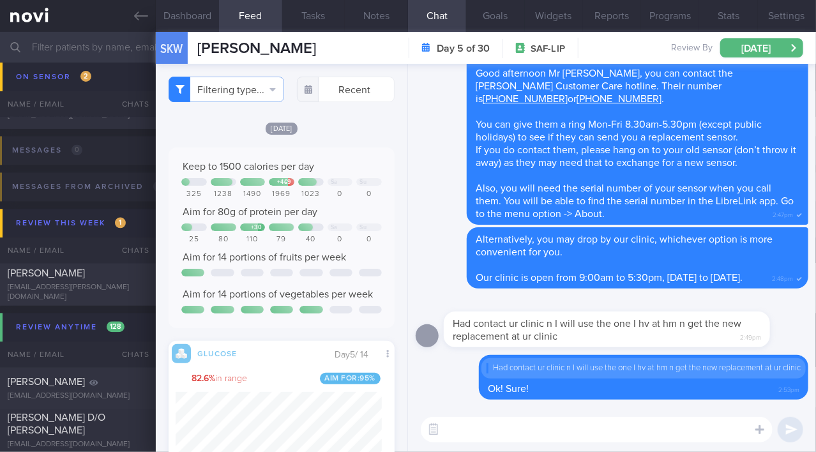
scroll to position [232, 0]
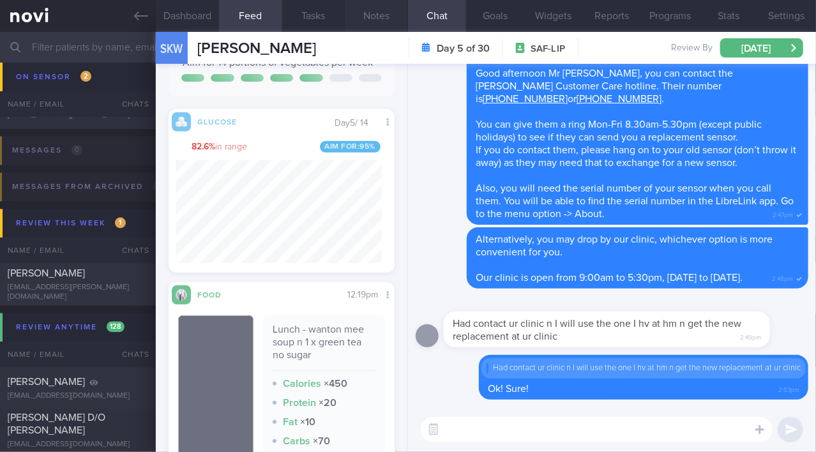
click at [360, 15] on button "Notes" at bounding box center [376, 16] width 63 height 32
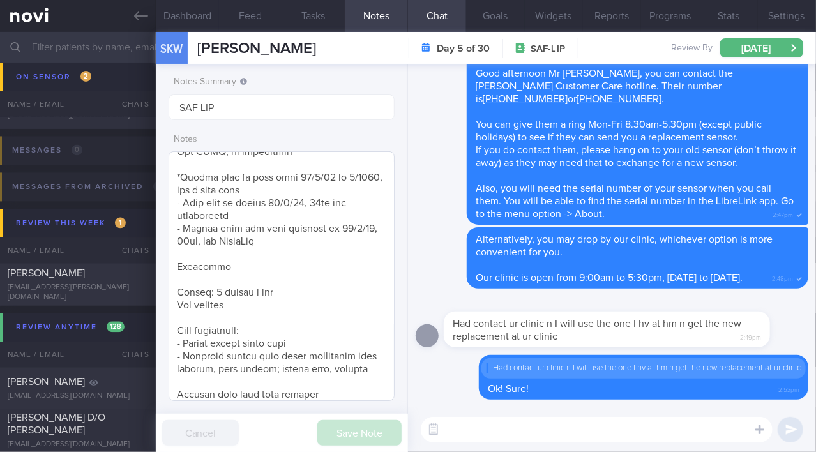
scroll to position [785, 0]
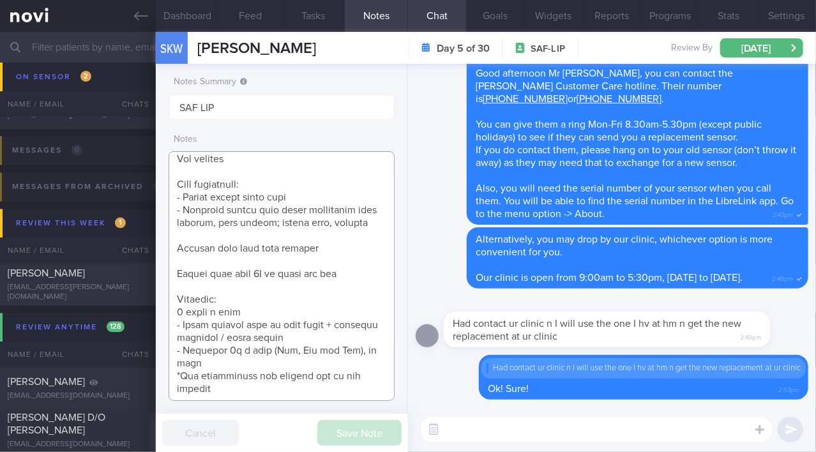
click at [265, 385] on textarea at bounding box center [282, 276] width 226 height 250
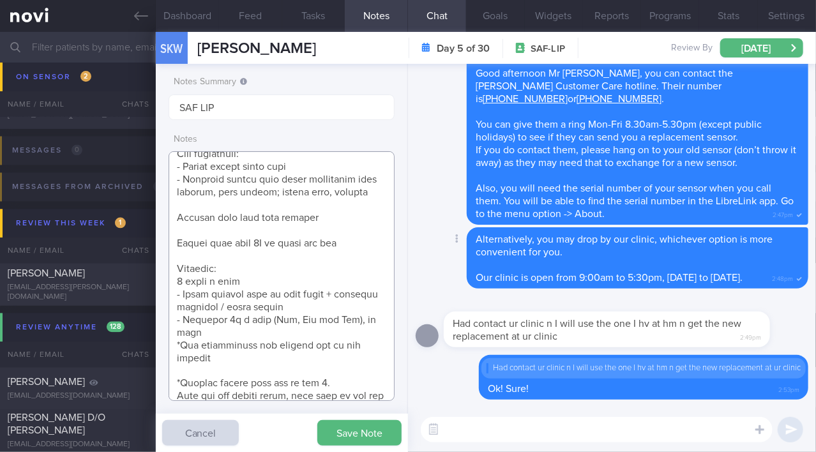
scroll to position [828, 0]
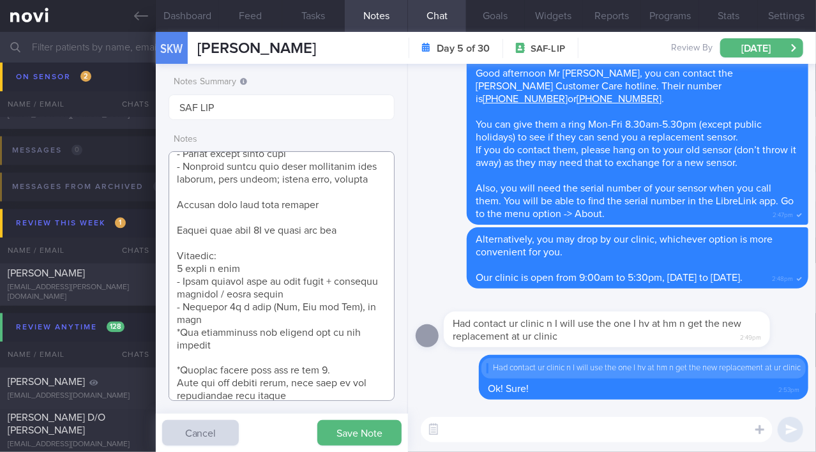
type textarea "48 year old Gentleman Occupation SAF ME - Marine Engineer - still needs to go a…"
click at [364, 433] on button "Save Note" at bounding box center [359, 433] width 84 height 26
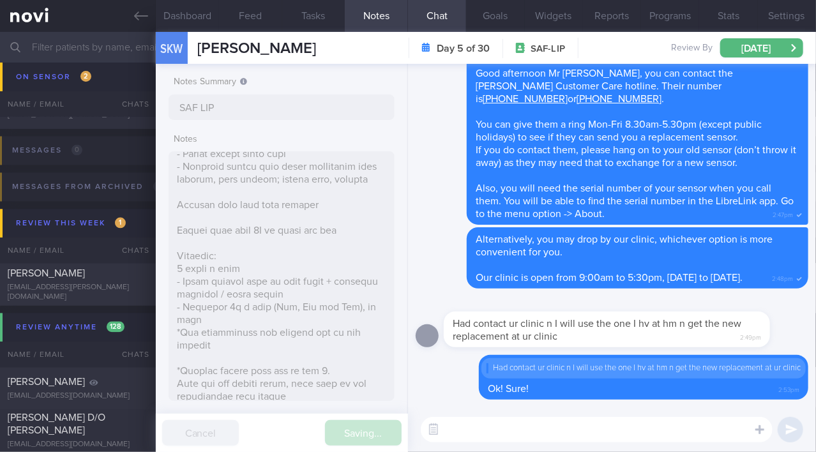
click at [489, 433] on textarea at bounding box center [597, 430] width 352 height 26
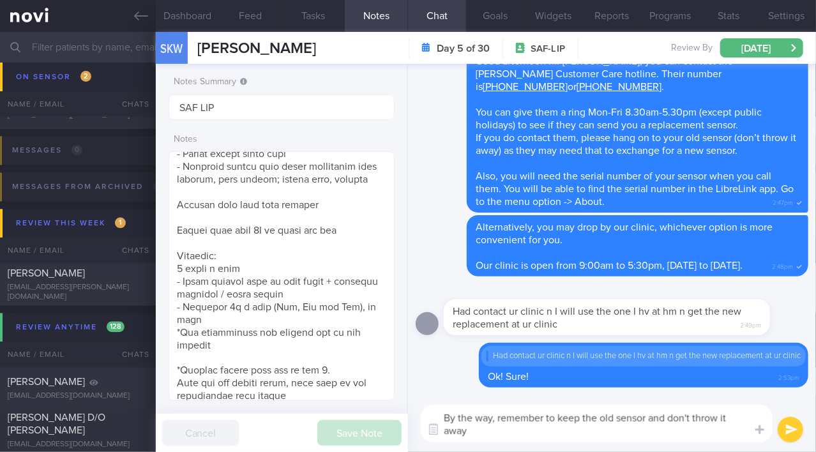
scroll to position [0, 0]
type textarea "By the way, remember to keep the old sensor and don't throw it away :-)"
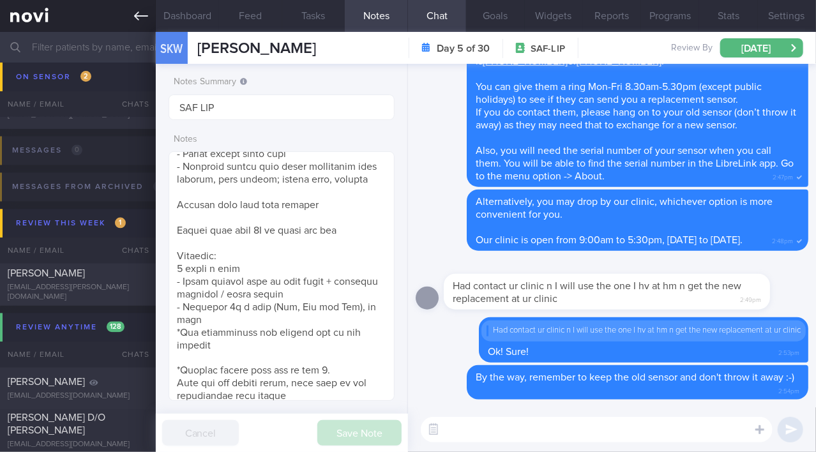
click at [134, 15] on icon at bounding box center [141, 16] width 14 height 14
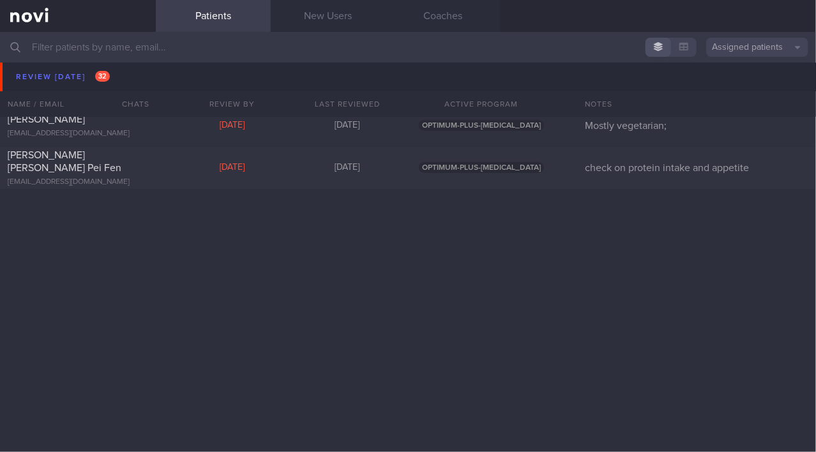
scroll to position [4041, 0]
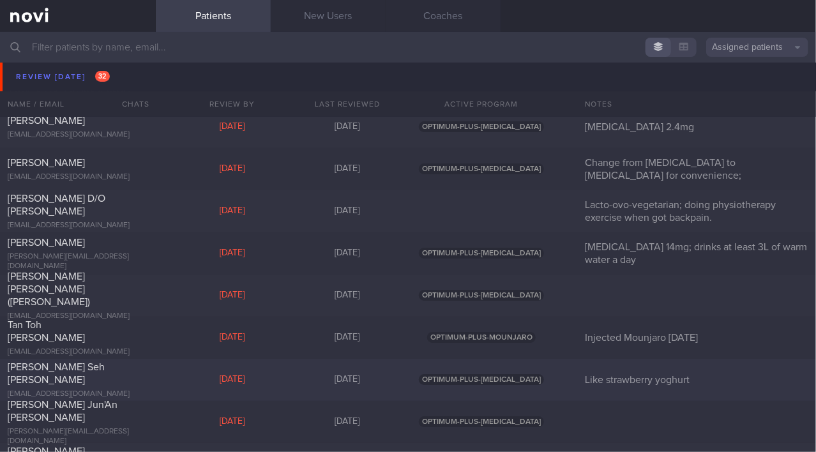
click at [92, 369] on span "Amanda Seh Yun Ling" at bounding box center [56, 373] width 97 height 23
select select "7"
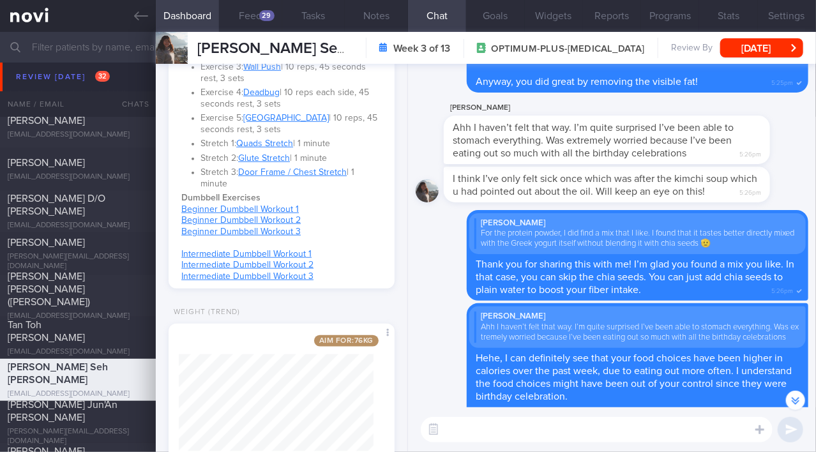
scroll to position [638, 0]
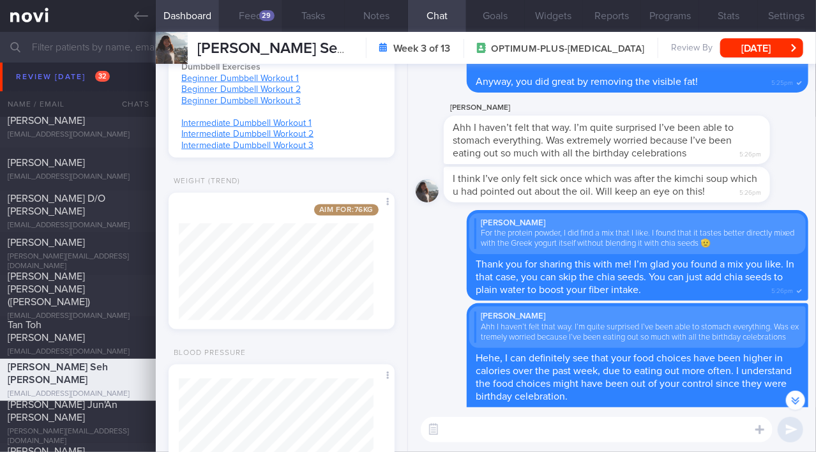
click at [243, 15] on button "Feed 29" at bounding box center [250, 16] width 63 height 32
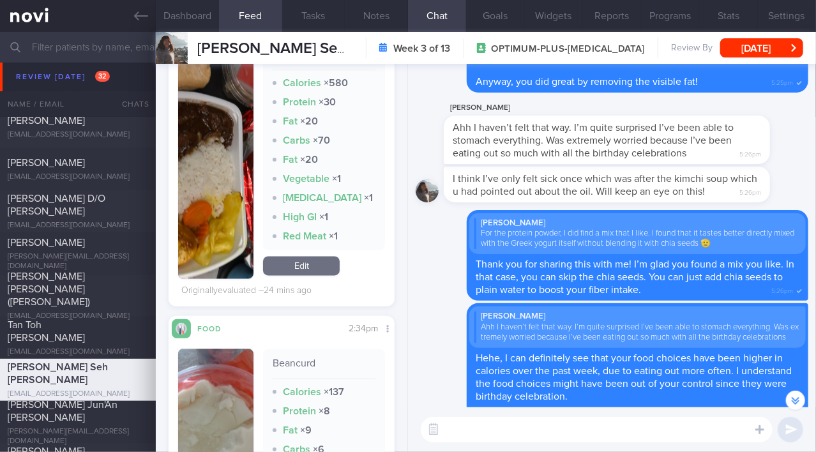
scroll to position [1044, 0]
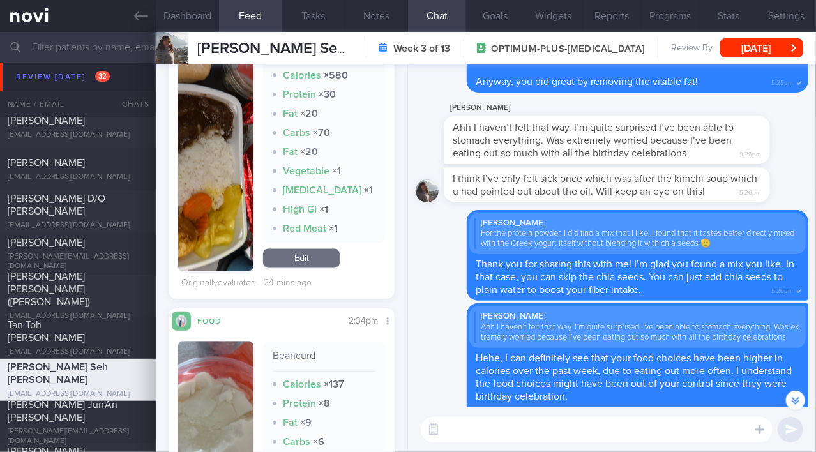
click at [216, 206] on button "button" at bounding box center [215, 146] width 75 height 252
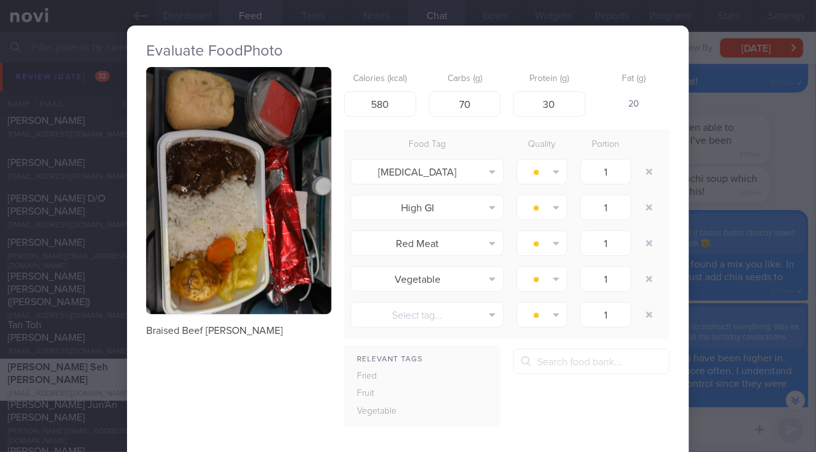
click at [721, 217] on div "Evaluate Food Photo Braised Beef Jasmine Rice Calories (kcal) 580 Carbs (g) 70 …" at bounding box center [408, 226] width 816 height 452
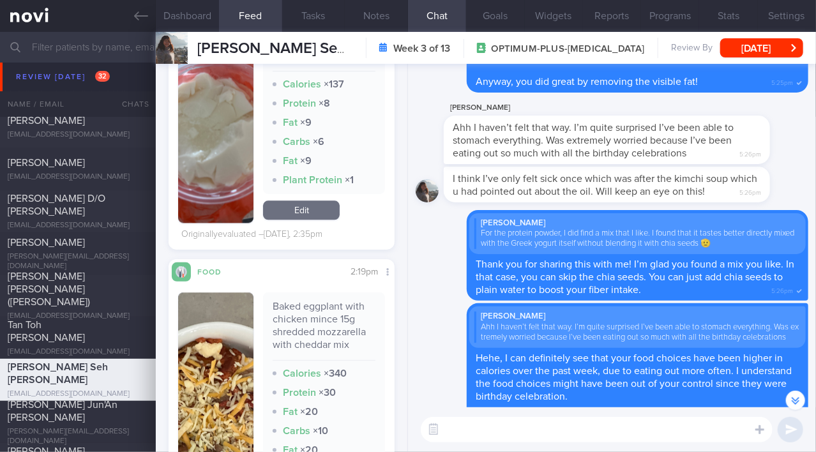
scroll to position [1509, 0]
